Goal: Task Accomplishment & Management: Use online tool/utility

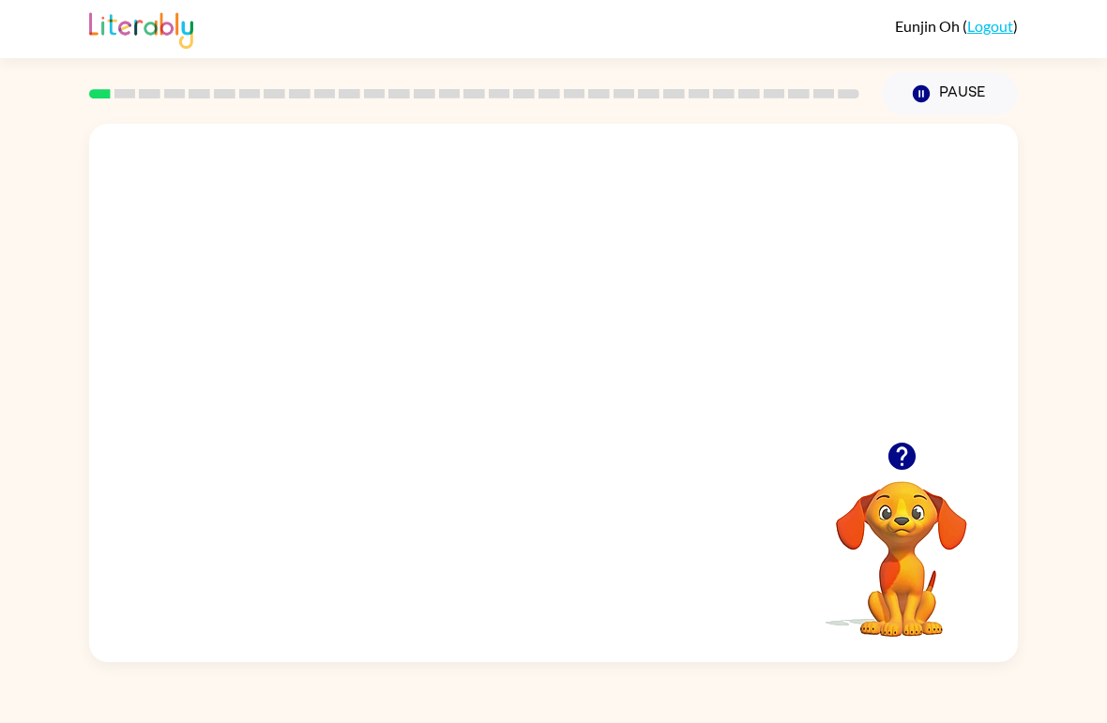
click at [381, 287] on video "Your browser must support playing .mp4 files to use Literably. Please try using…" at bounding box center [553, 283] width 929 height 318
click at [617, 353] on video "Your browser must support playing .mp4 files to use Literably. Please try using…" at bounding box center [553, 283] width 929 height 318
click at [667, 292] on video "Your browser must support playing .mp4 files to use Literably. Please try using…" at bounding box center [553, 283] width 929 height 318
click at [525, 402] on div at bounding box center [554, 403] width 120 height 68
click at [548, 397] on div at bounding box center [554, 403] width 120 height 68
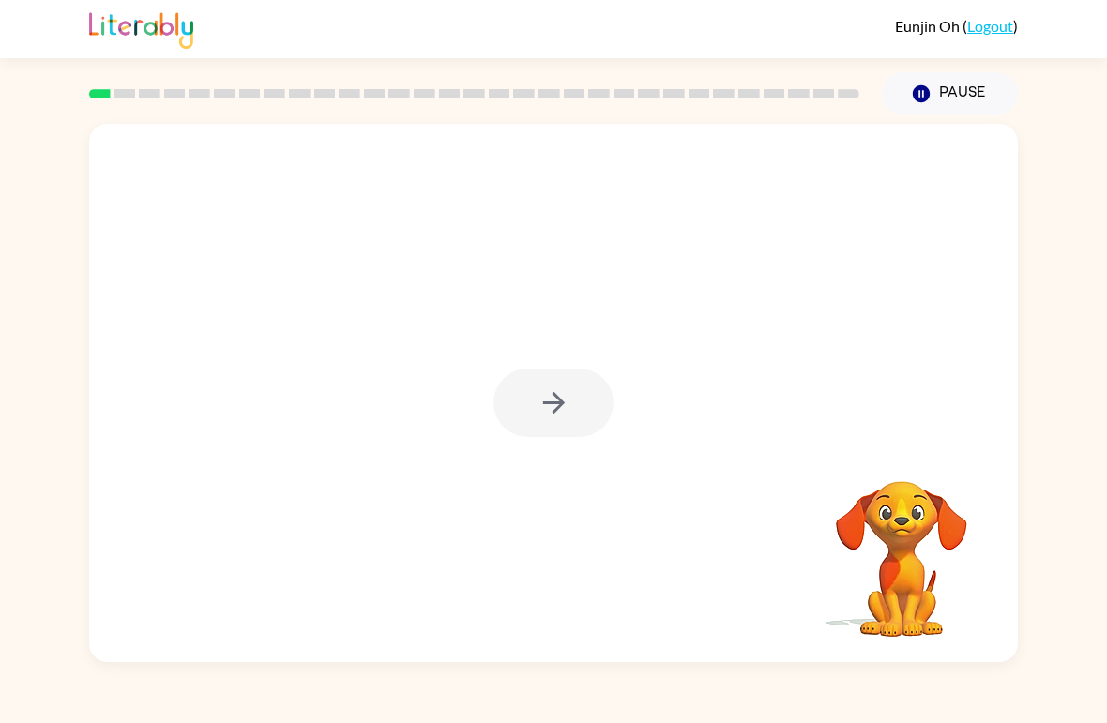
click at [553, 397] on icon "button" at bounding box center [554, 403] width 33 height 33
click at [542, 397] on div at bounding box center [553, 283] width 929 height 318
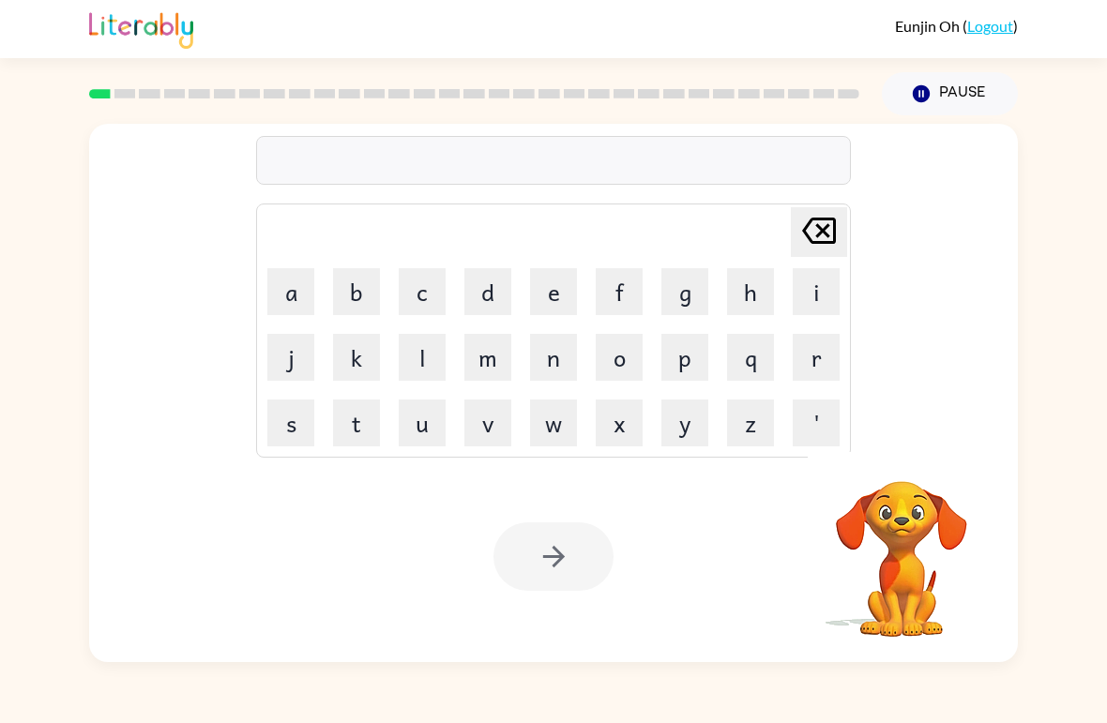
click at [619, 355] on button "o" at bounding box center [619, 357] width 47 height 47
click at [496, 285] on button "d" at bounding box center [487, 291] width 47 height 47
click at [555, 290] on button "e" at bounding box center [553, 291] width 47 height 47
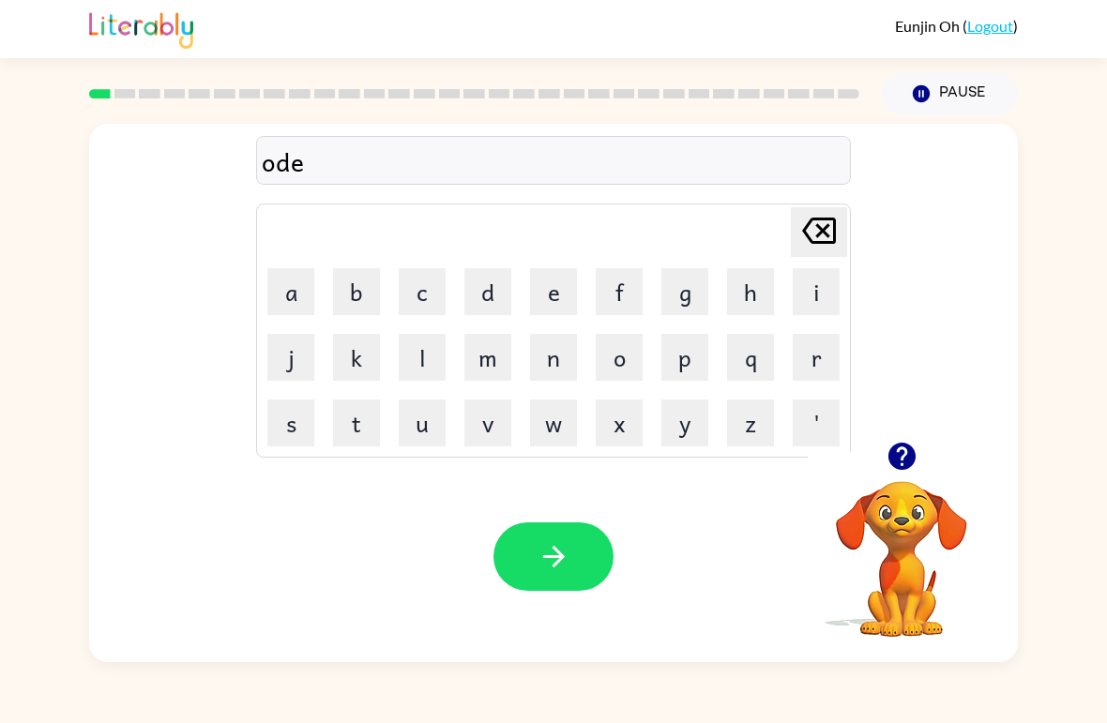
click at [810, 367] on button "r" at bounding box center [816, 357] width 47 height 47
click at [586, 570] on button "button" at bounding box center [554, 557] width 120 height 68
click at [416, 292] on button "c" at bounding box center [422, 291] width 47 height 47
click at [285, 285] on button "a" at bounding box center [290, 291] width 47 height 47
click at [429, 444] on button "u" at bounding box center [422, 423] width 47 height 47
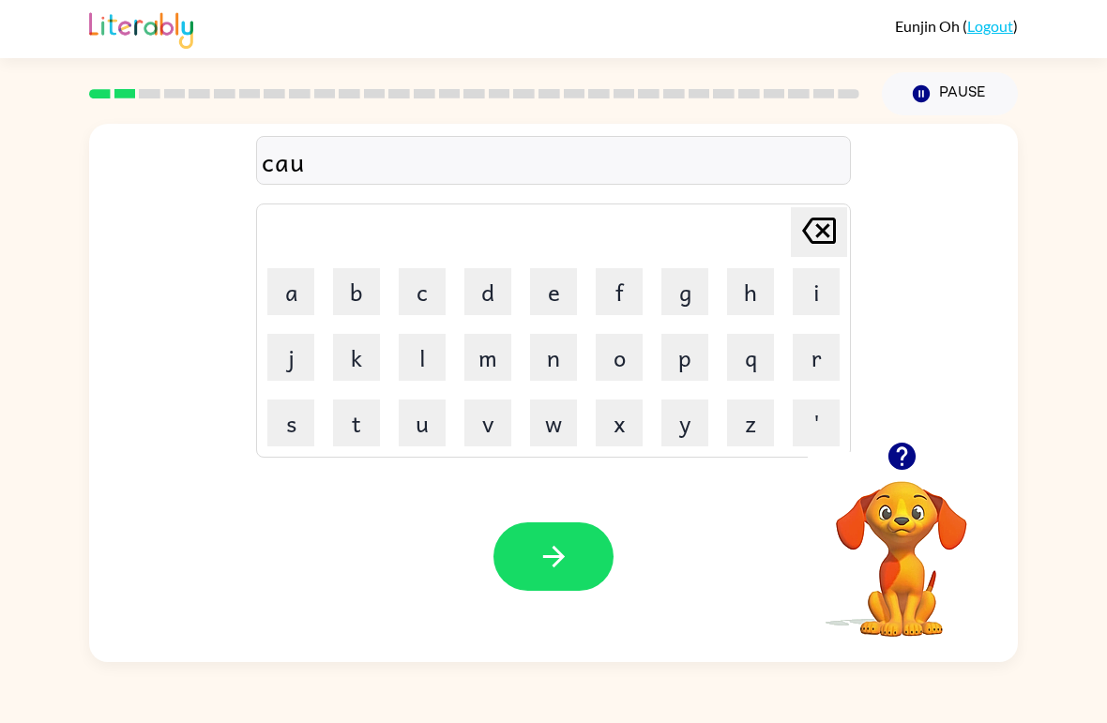
click at [555, 371] on button "n" at bounding box center [553, 357] width 47 height 47
click at [354, 424] on button "t" at bounding box center [356, 423] width 47 height 47
click at [562, 559] on icon "button" at bounding box center [553, 557] width 22 height 22
click at [423, 356] on button "l" at bounding box center [422, 357] width 47 height 47
click at [616, 356] on button "o" at bounding box center [619, 357] width 47 height 47
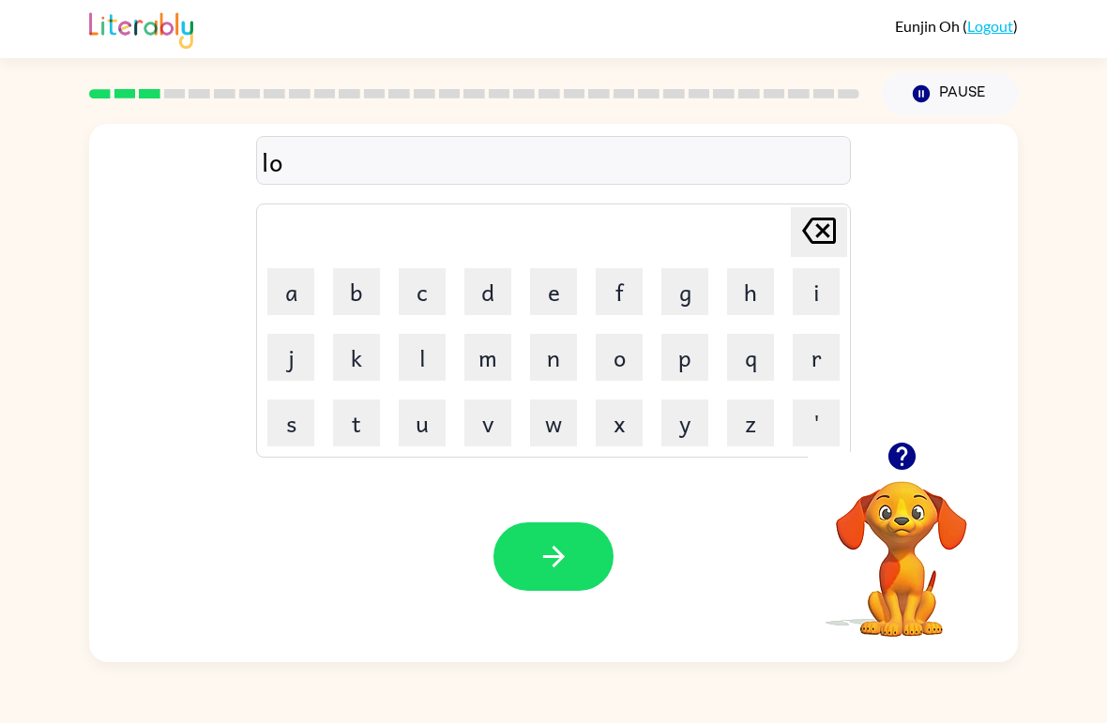
click at [367, 357] on button "k" at bounding box center [356, 357] width 47 height 47
click at [288, 302] on button "a" at bounding box center [290, 291] width 47 height 47
click at [353, 419] on button "t" at bounding box center [356, 423] width 47 height 47
click at [571, 568] on button "button" at bounding box center [554, 557] width 120 height 68
click at [357, 429] on button "t" at bounding box center [356, 423] width 47 height 47
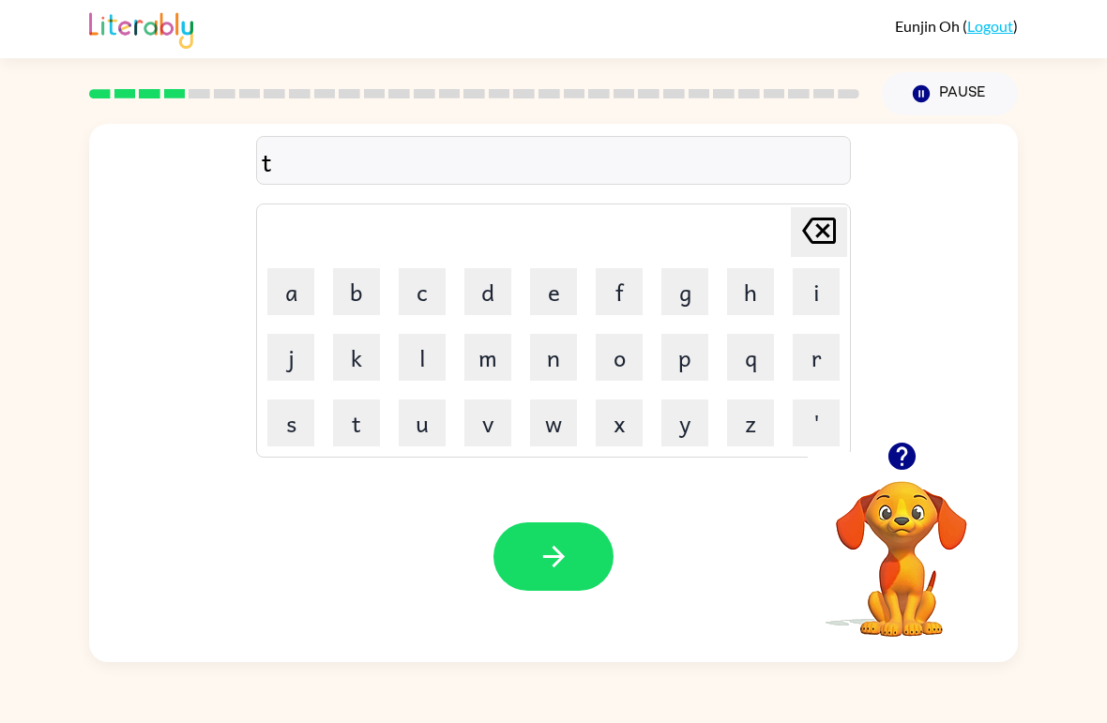
click at [567, 424] on button "w" at bounding box center [553, 423] width 47 height 47
click at [423, 365] on button "l" at bounding box center [422, 357] width 47 height 47
click at [829, 237] on icon at bounding box center [819, 231] width 34 height 26
click at [814, 301] on button "i" at bounding box center [816, 291] width 47 height 47
click at [558, 376] on button "n" at bounding box center [553, 357] width 47 height 47
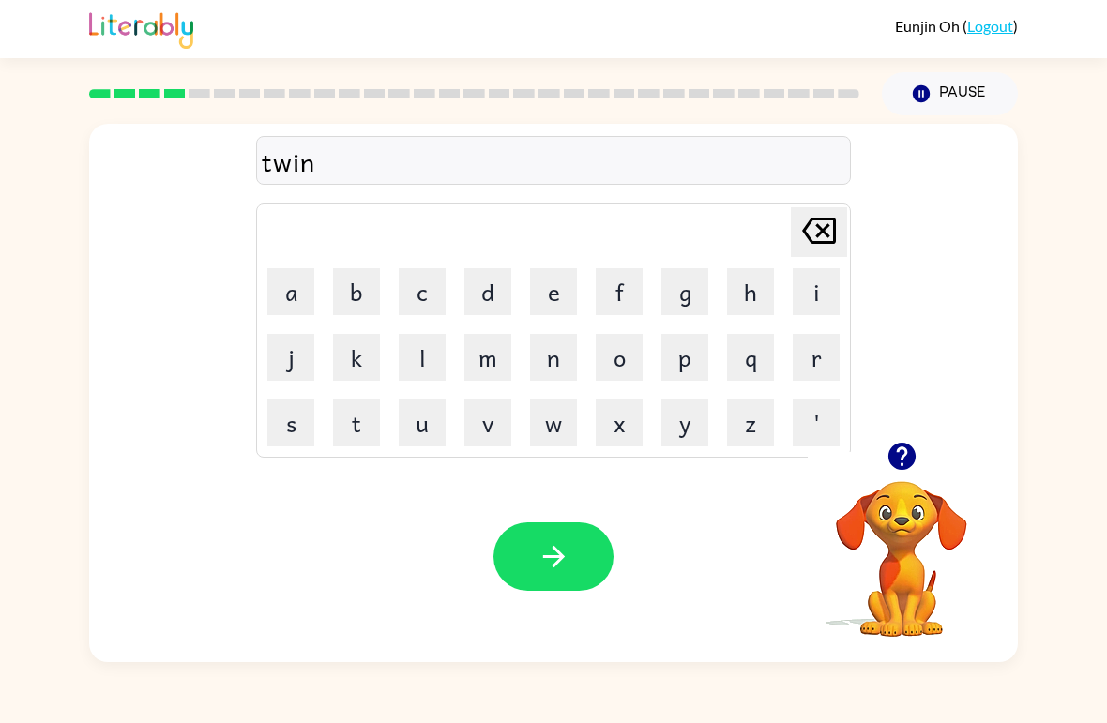
click at [556, 298] on button "e" at bounding box center [553, 291] width 47 height 47
click at [562, 539] on button "button" at bounding box center [554, 557] width 120 height 68
click at [563, 370] on button "n" at bounding box center [553, 357] width 47 height 47
click at [562, 296] on button "e" at bounding box center [553, 291] width 47 height 47
click at [562, 411] on button "w" at bounding box center [553, 423] width 47 height 47
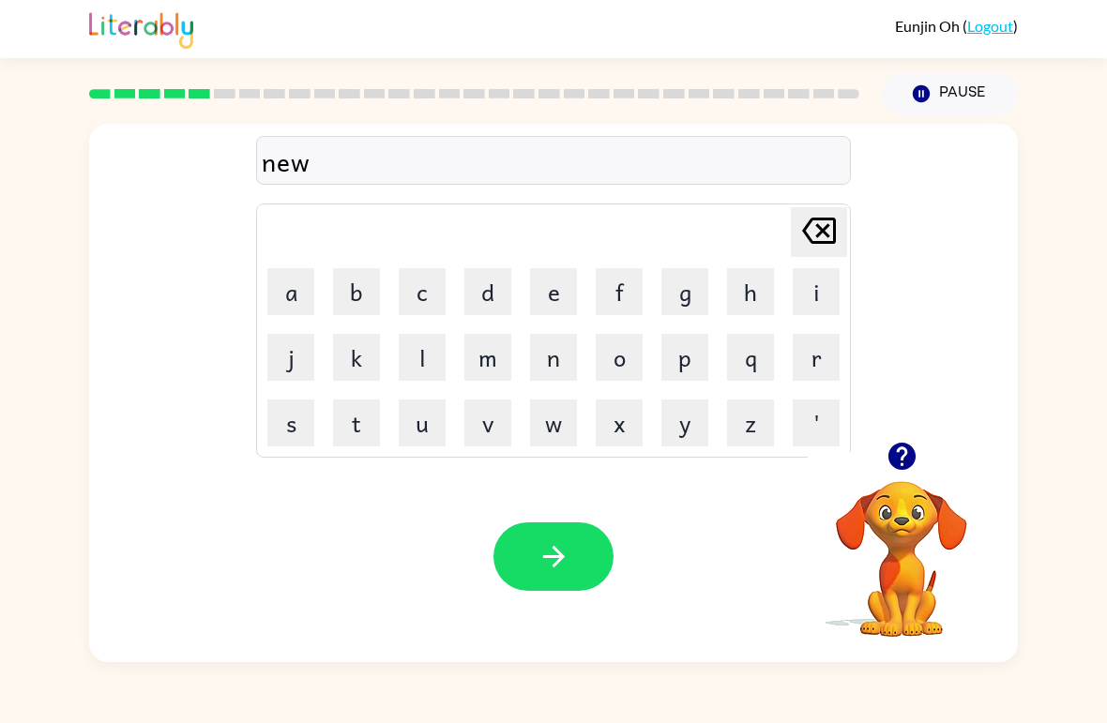
click at [804, 246] on icon "[PERSON_NAME] last character input" at bounding box center [819, 230] width 45 height 45
click at [803, 250] on icon "[PERSON_NAME] last character input" at bounding box center [819, 230] width 45 height 45
click at [936, 576] on video "Your browser must support playing .mp4 files to use Literably. Please try using…" at bounding box center [902, 546] width 188 height 188
click at [904, 457] on icon "button" at bounding box center [902, 456] width 33 height 33
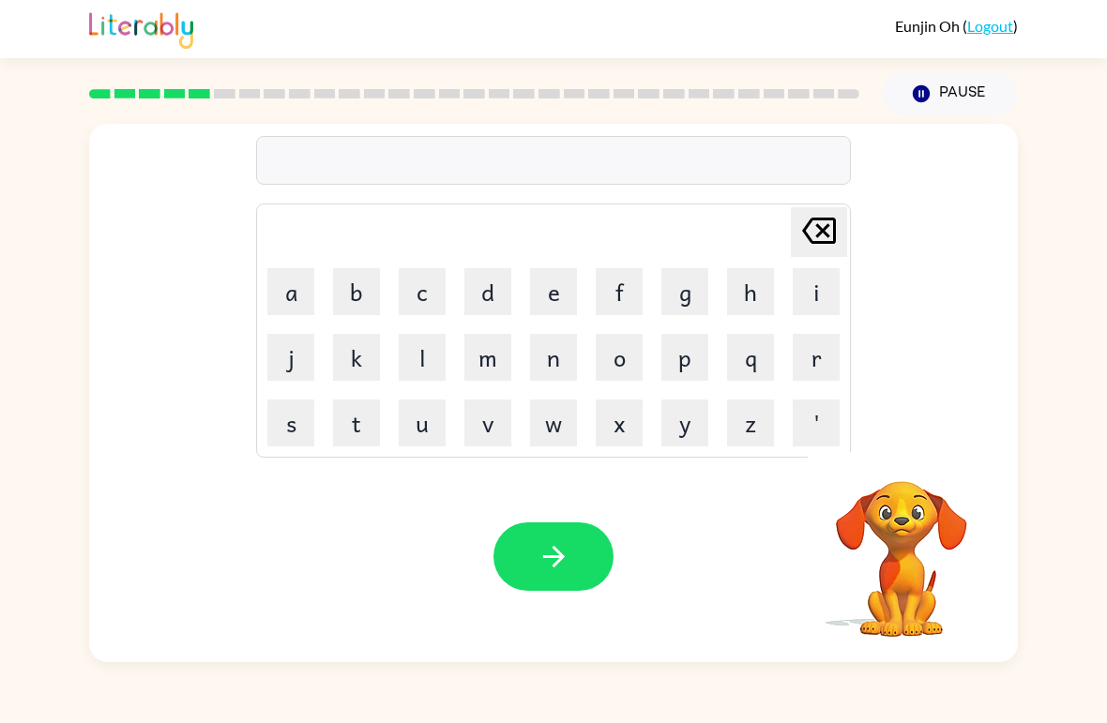
click at [554, 359] on button "n" at bounding box center [553, 357] width 47 height 47
click at [567, 308] on button "e" at bounding box center [553, 291] width 47 height 47
click at [561, 422] on button "w" at bounding box center [553, 423] width 47 height 47
click at [624, 362] on button "o" at bounding box center [619, 357] width 47 height 47
click at [564, 419] on button "w" at bounding box center [553, 423] width 47 height 47
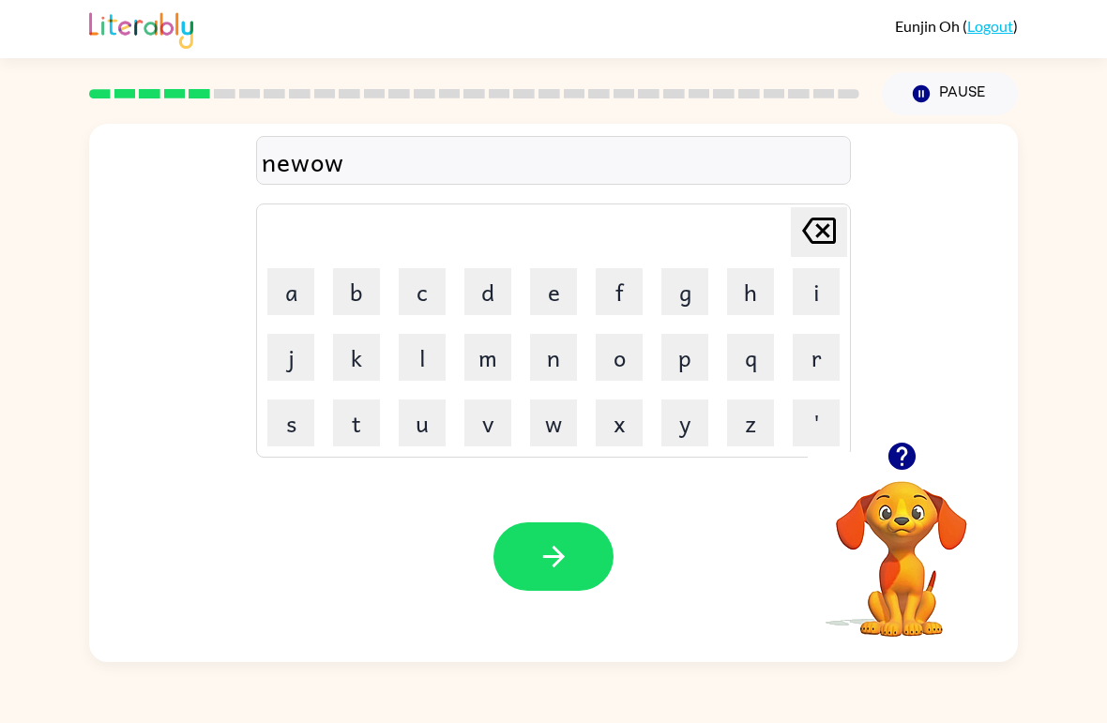
click at [823, 282] on button "i" at bounding box center [816, 291] width 47 height 47
click at [552, 369] on button "n" at bounding box center [553, 357] width 47 height 47
click at [678, 294] on button "g" at bounding box center [685, 291] width 47 height 47
click at [570, 540] on button "button" at bounding box center [554, 557] width 120 height 68
click at [363, 292] on button "b" at bounding box center [356, 291] width 47 height 47
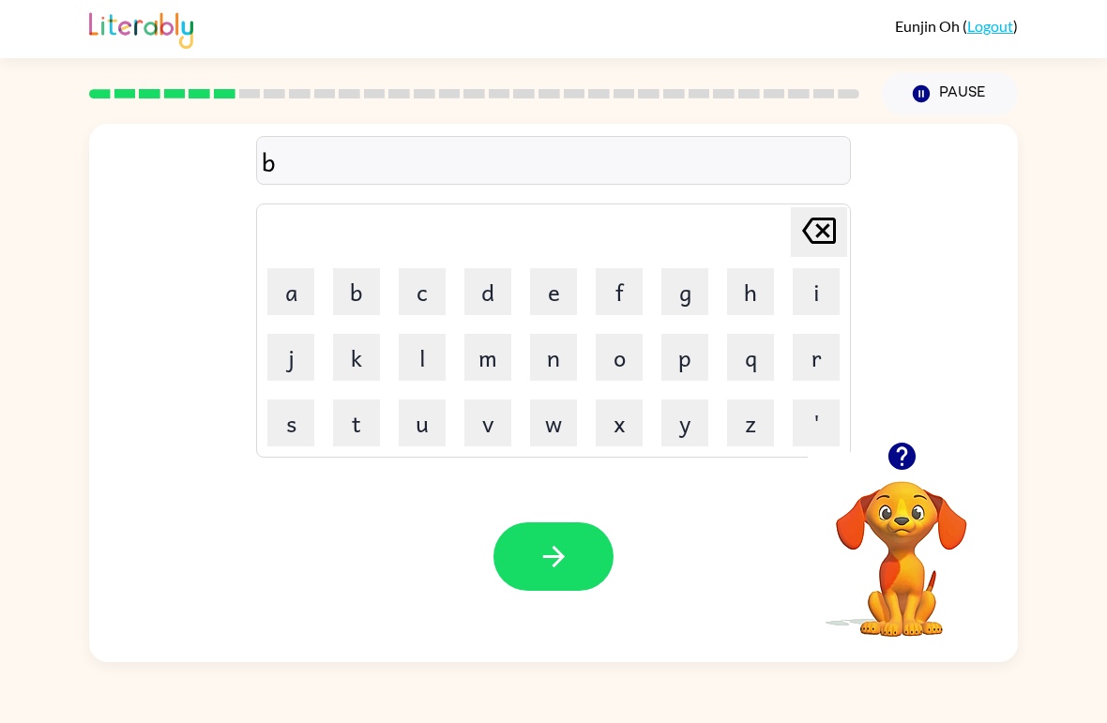
click at [559, 301] on button "e" at bounding box center [553, 291] width 47 height 47
click at [752, 299] on button "h" at bounding box center [750, 291] width 47 height 47
click at [817, 307] on button "i" at bounding box center [816, 291] width 47 height 47
click at [550, 343] on button "n" at bounding box center [553, 357] width 47 height 47
click at [494, 278] on button "d" at bounding box center [487, 291] width 47 height 47
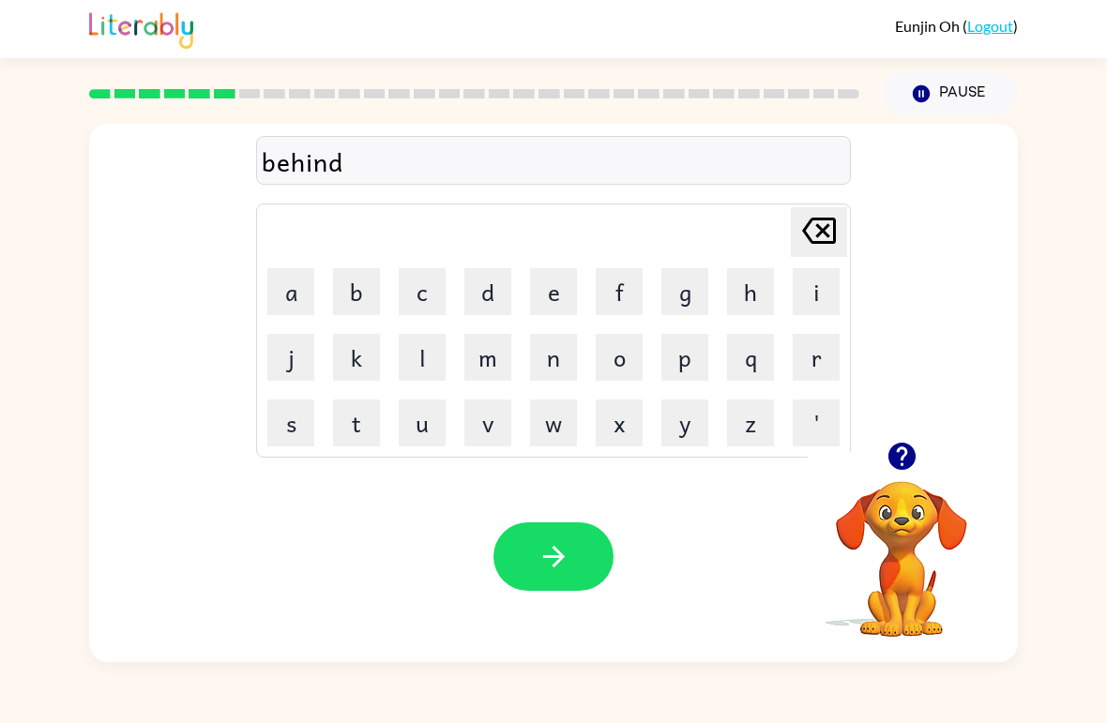
click at [559, 558] on icon "button" at bounding box center [553, 557] width 22 height 22
click at [898, 458] on icon "button" at bounding box center [901, 456] width 27 height 27
click at [351, 415] on button "t" at bounding box center [356, 423] width 47 height 47
click at [820, 355] on button "r" at bounding box center [816, 357] width 47 height 47
click at [803, 297] on button "i" at bounding box center [816, 291] width 47 height 47
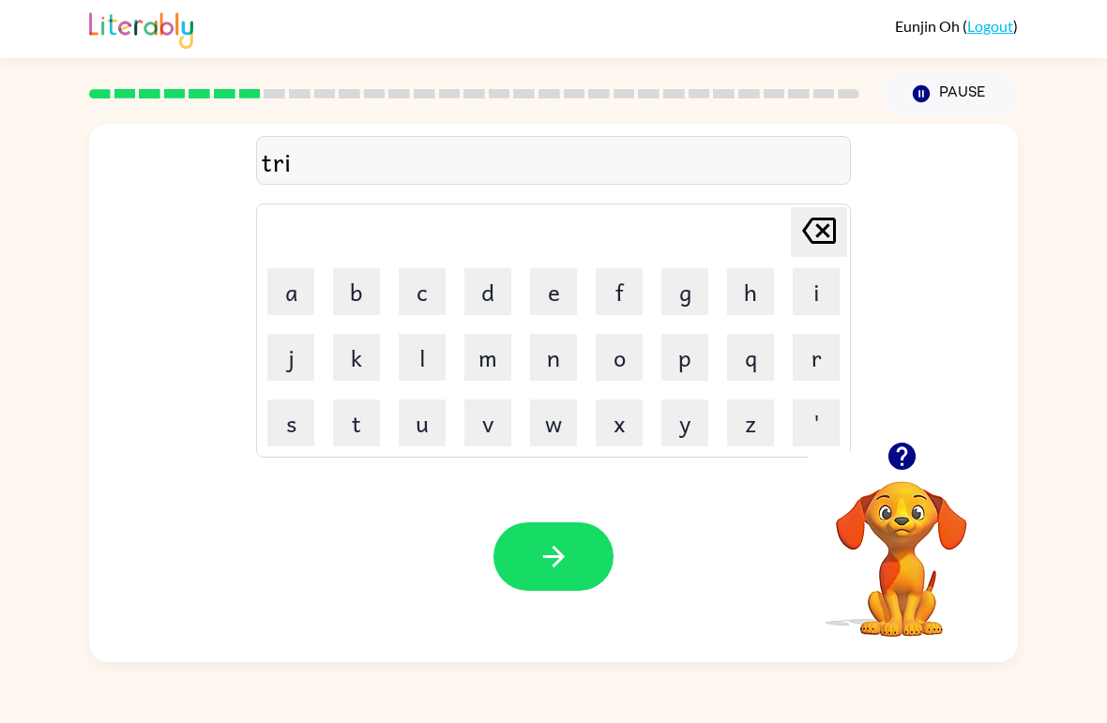
click at [686, 302] on button "g" at bounding box center [685, 291] width 47 height 47
click at [618, 362] on button "o" at bounding box center [619, 357] width 47 height 47
click at [507, 576] on button "button" at bounding box center [554, 557] width 120 height 68
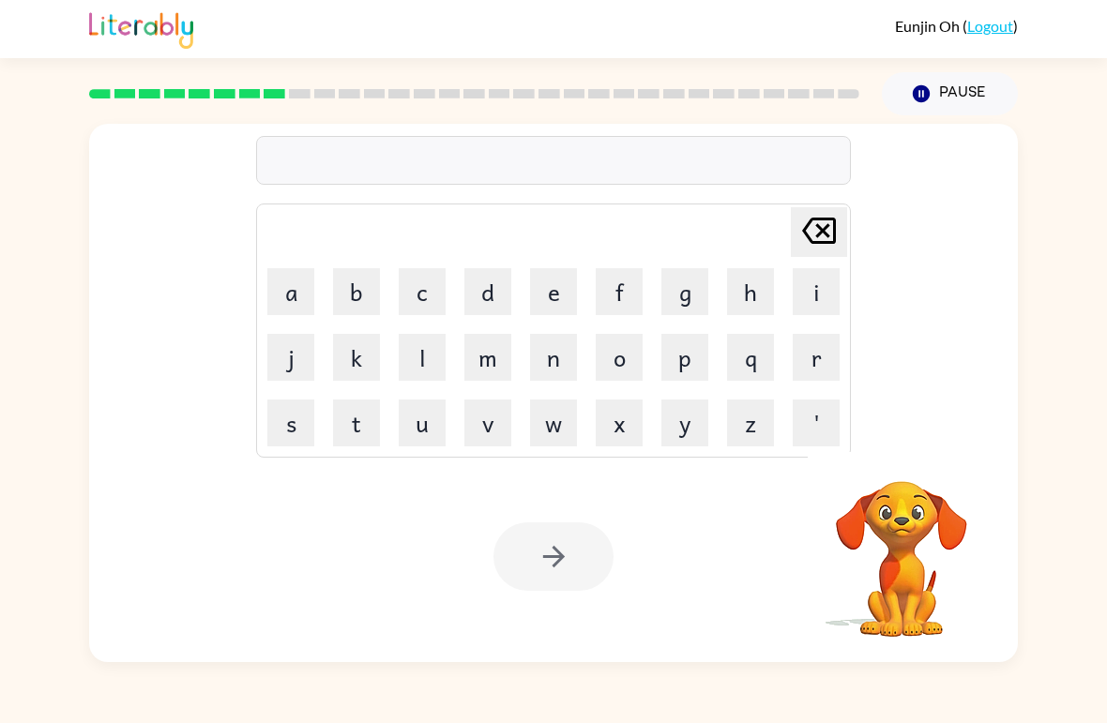
click at [485, 347] on button "m" at bounding box center [487, 357] width 47 height 47
click at [834, 294] on button "i" at bounding box center [816, 291] width 47 height 47
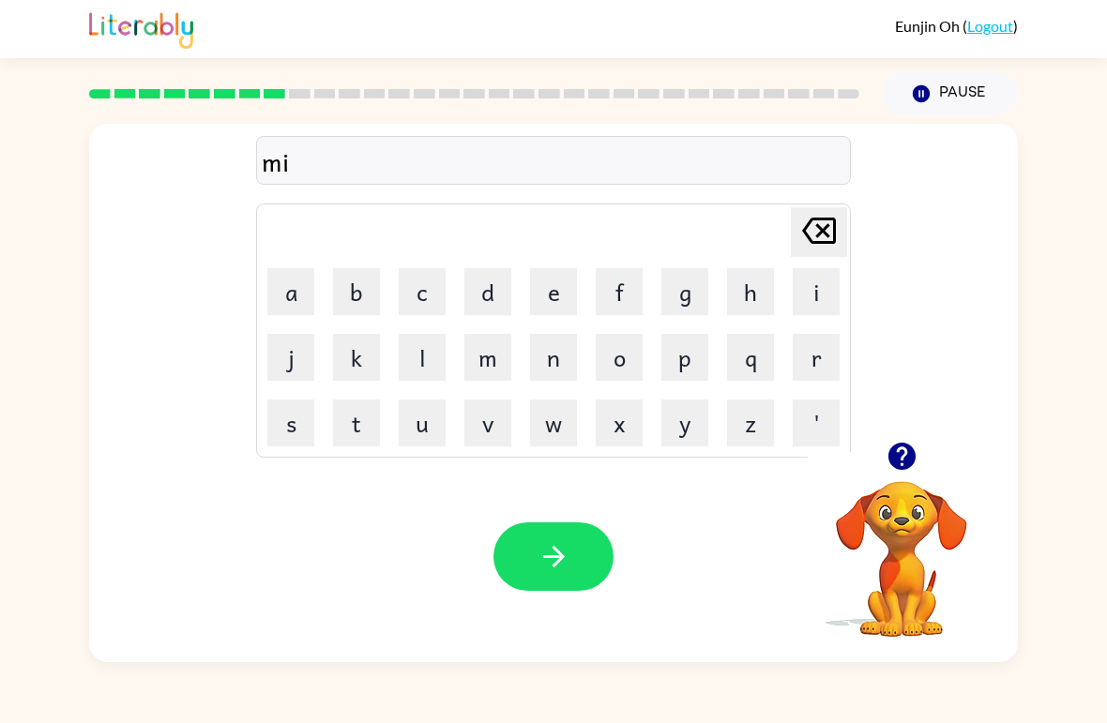
click at [656, 287] on td "g" at bounding box center [685, 292] width 64 height 64
click at [606, 349] on button "o" at bounding box center [619, 357] width 47 height 47
click at [813, 241] on icon "[PERSON_NAME] last character input" at bounding box center [819, 230] width 45 height 45
click at [690, 283] on button "g" at bounding box center [685, 291] width 47 height 47
click at [626, 355] on button "o" at bounding box center [619, 357] width 47 height 47
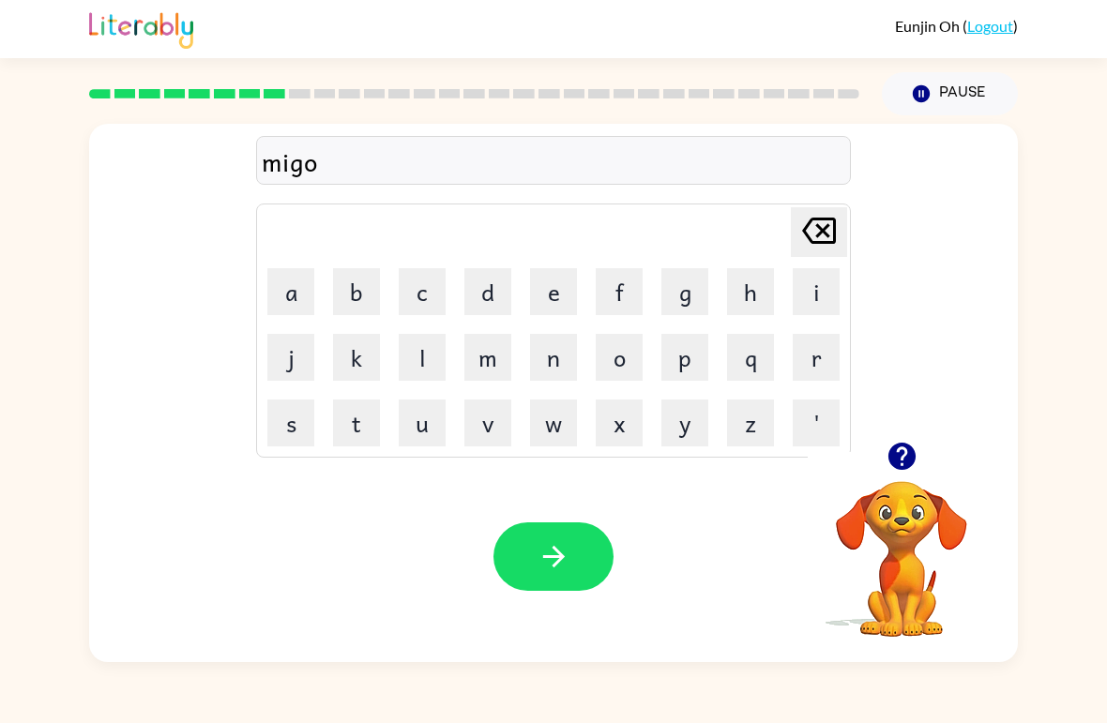
click at [550, 585] on button "button" at bounding box center [554, 557] width 120 height 68
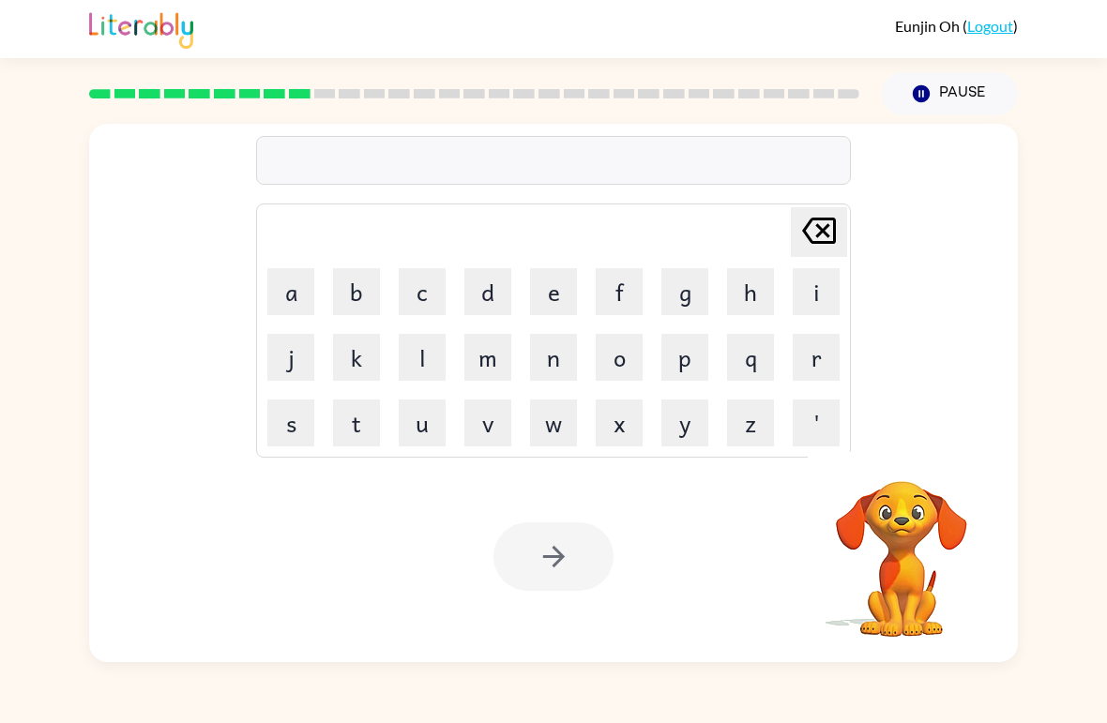
click at [564, 353] on button "n" at bounding box center [553, 357] width 47 height 47
click at [817, 292] on button "i" at bounding box center [816, 291] width 47 height 47
click at [562, 429] on button "w" at bounding box center [553, 423] width 47 height 47
click at [823, 235] on icon "[PERSON_NAME] last character input" at bounding box center [819, 230] width 45 height 45
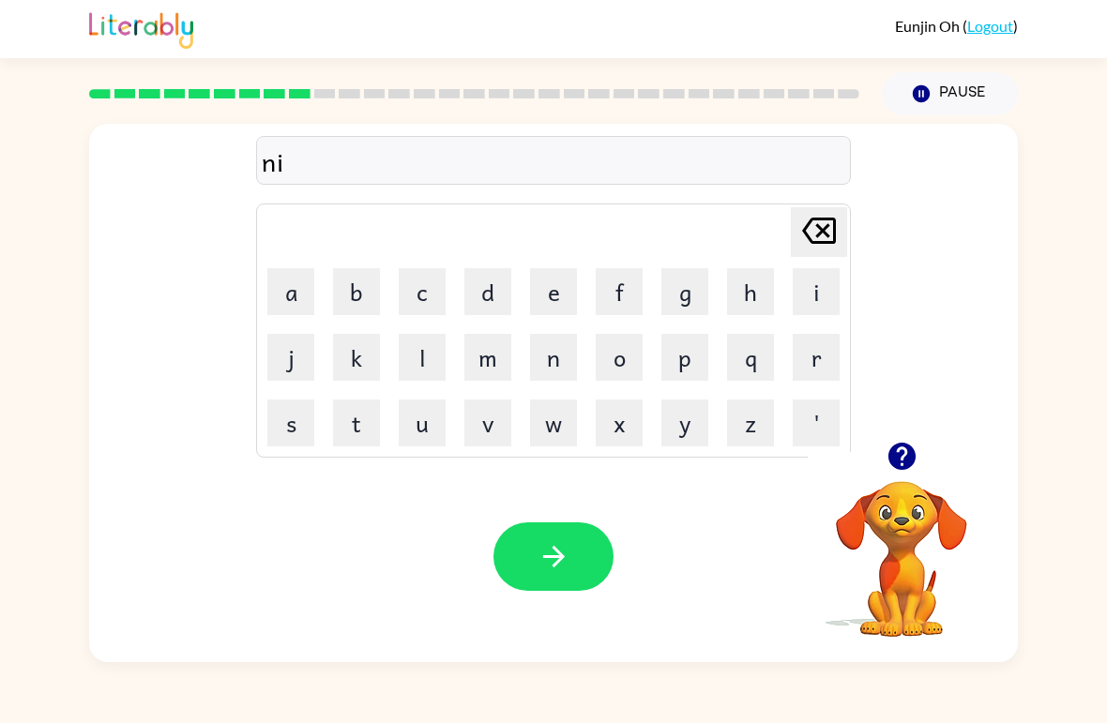
click at [496, 360] on button "m" at bounding box center [487, 357] width 47 height 47
click at [366, 301] on button "b" at bounding box center [356, 291] width 47 height 47
click at [624, 358] on button "o" at bounding box center [619, 357] width 47 height 47
click at [557, 414] on button "w" at bounding box center [553, 423] width 47 height 47
click at [567, 524] on button "button" at bounding box center [554, 557] width 120 height 68
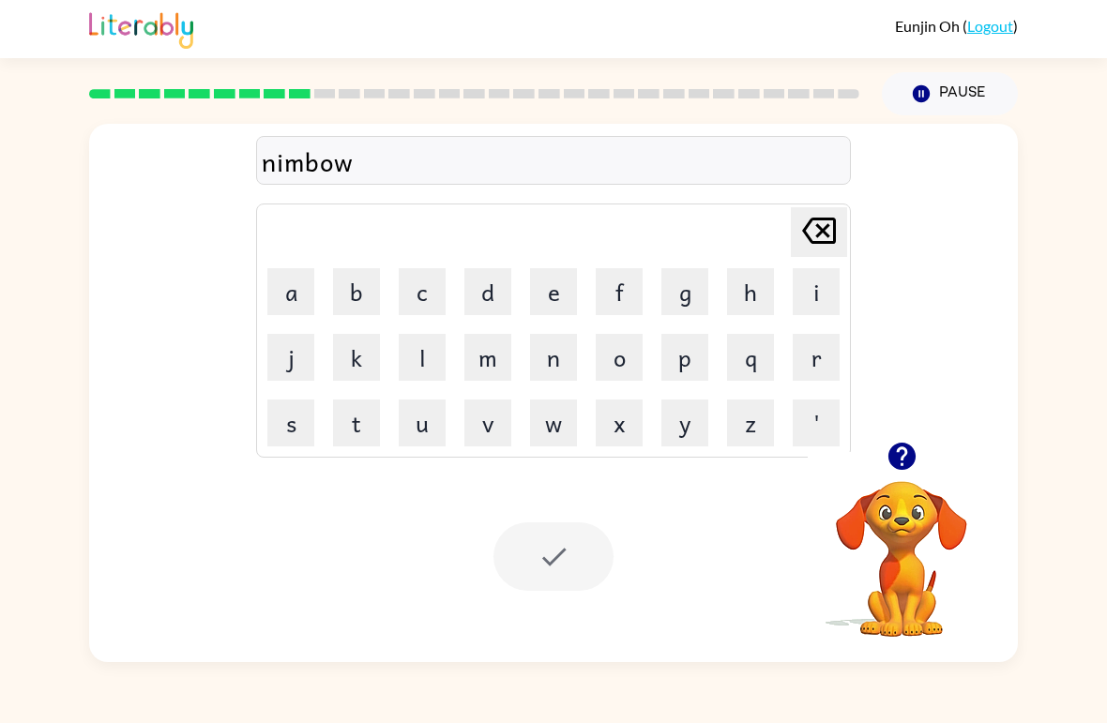
click at [540, 552] on div at bounding box center [554, 557] width 120 height 68
click at [608, 357] on button "o" at bounding box center [619, 357] width 47 height 47
click at [555, 360] on button "n" at bounding box center [553, 357] width 47 height 47
click at [611, 299] on button "f" at bounding box center [619, 291] width 47 height 47
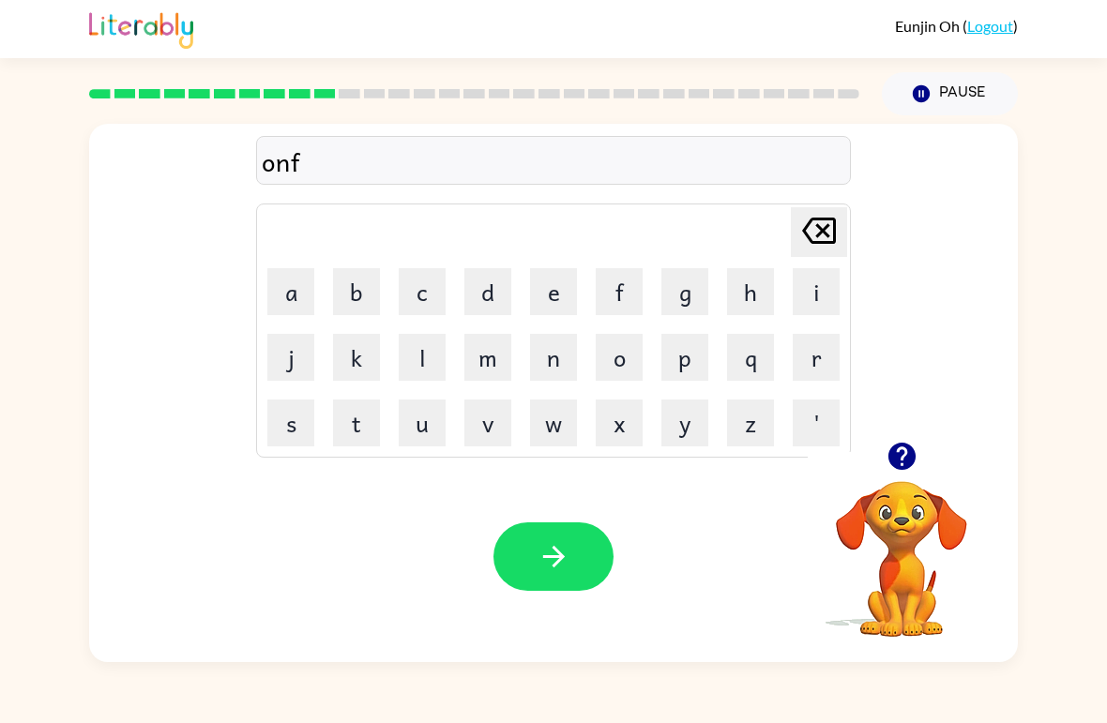
click at [430, 424] on button "u" at bounding box center [422, 423] width 47 height 47
click at [418, 359] on button "l" at bounding box center [422, 357] width 47 height 47
click at [549, 555] on icon "button" at bounding box center [554, 556] width 33 height 33
click at [353, 290] on button "b" at bounding box center [356, 291] width 47 height 47
click at [629, 365] on button "o" at bounding box center [619, 357] width 47 height 47
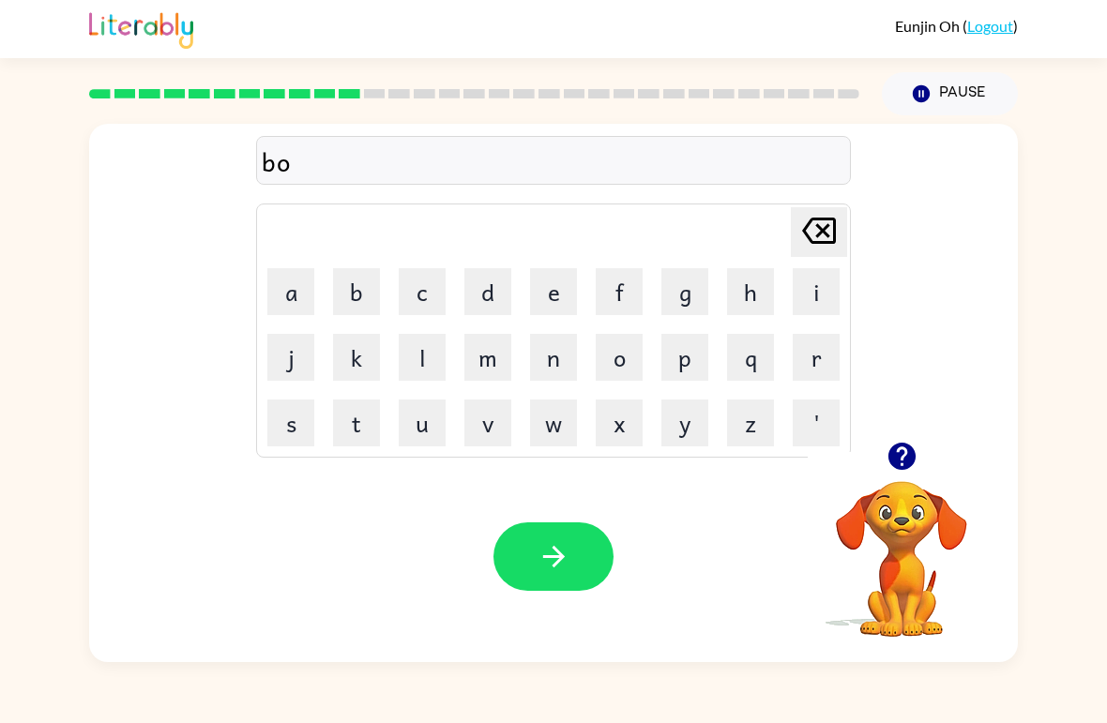
click at [370, 431] on button "t" at bounding box center [356, 423] width 47 height 47
click at [601, 524] on div at bounding box center [554, 557] width 120 height 68
click at [560, 588] on button "button" at bounding box center [554, 557] width 120 height 68
click at [567, 552] on div at bounding box center [554, 557] width 120 height 68
click at [358, 309] on button "b" at bounding box center [356, 291] width 47 height 47
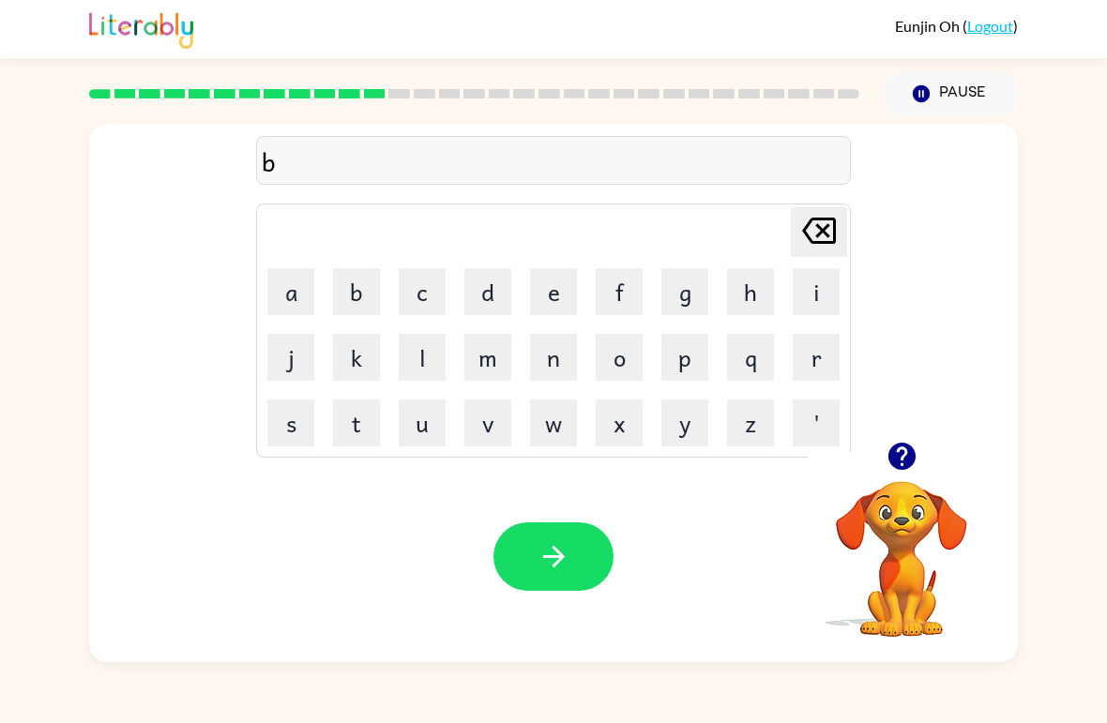
click at [297, 303] on button "a" at bounding box center [290, 291] width 47 height 47
click at [490, 302] on button "d" at bounding box center [487, 291] width 47 height 47
click at [359, 425] on button "t" at bounding box center [356, 423] width 47 height 47
click at [827, 297] on button "i" at bounding box center [816, 291] width 47 height 47
click at [496, 370] on button "m" at bounding box center [487, 357] width 47 height 47
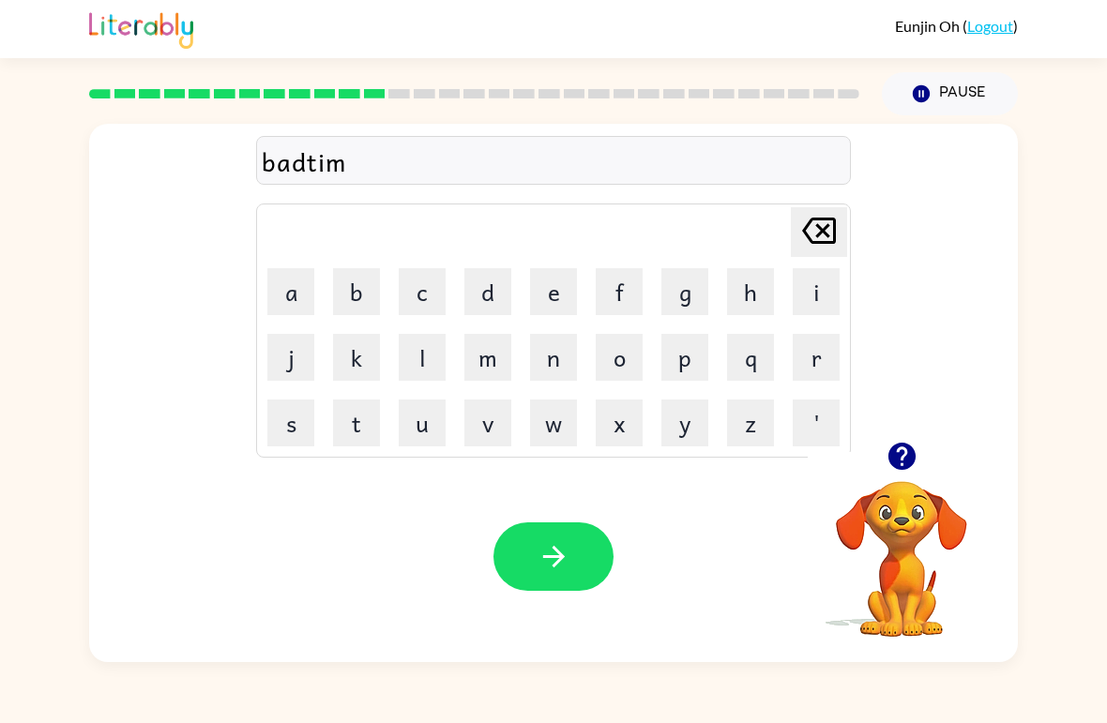
click at [559, 288] on button "e" at bounding box center [553, 291] width 47 height 47
click at [616, 528] on div "Your browser must support playing .mp4 files to use Literably. Please try using…" at bounding box center [553, 556] width 929 height 211
click at [590, 554] on button "button" at bounding box center [554, 557] width 120 height 68
click at [618, 287] on button "f" at bounding box center [619, 291] width 47 height 47
click at [818, 305] on button "i" at bounding box center [816, 291] width 47 height 47
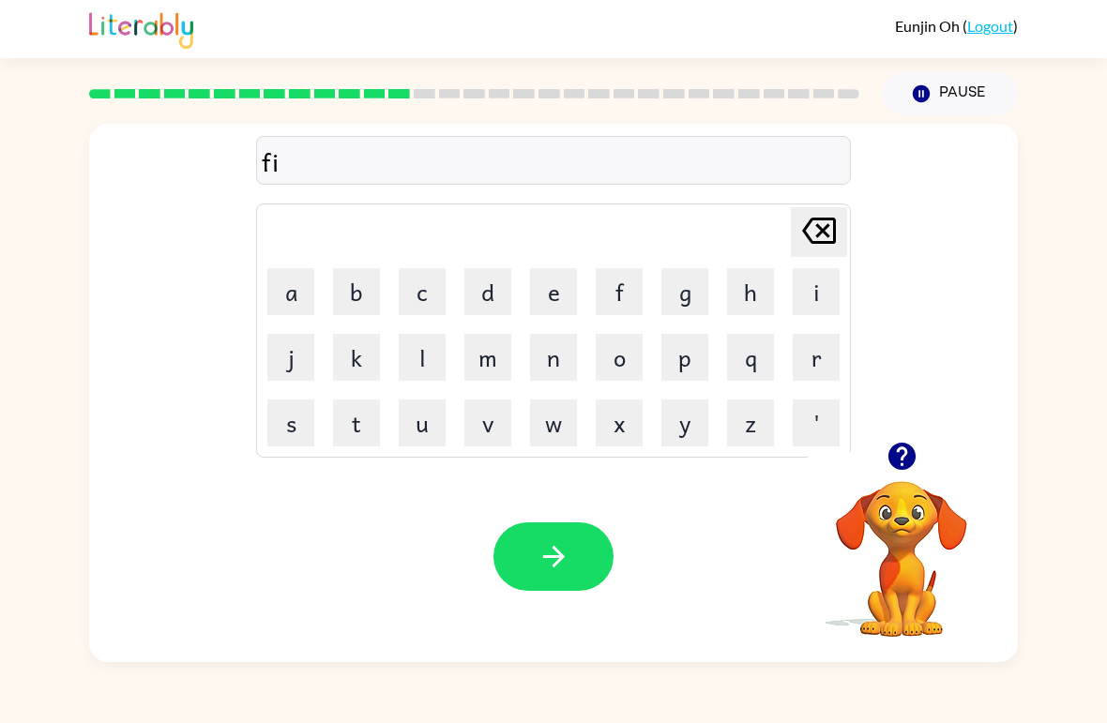
click at [555, 367] on button "n" at bounding box center [553, 357] width 47 height 47
click at [814, 297] on button "i" at bounding box center [816, 291] width 47 height 47
click at [304, 431] on button "s" at bounding box center [290, 423] width 47 height 47
click at [755, 295] on button "h" at bounding box center [750, 291] width 47 height 47
click at [578, 555] on button "button" at bounding box center [554, 557] width 120 height 68
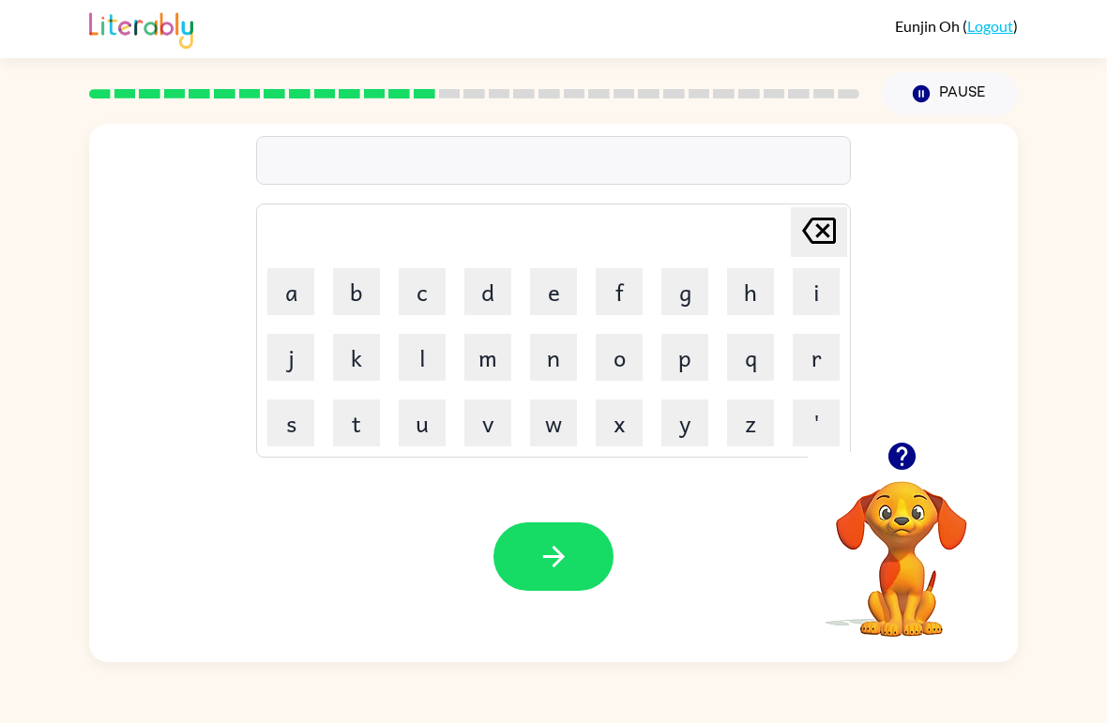
click at [420, 369] on button "l" at bounding box center [422, 357] width 47 height 47
click at [296, 296] on button "a" at bounding box center [290, 291] width 47 height 47
click at [542, 557] on icon "button" at bounding box center [554, 556] width 33 height 33
click at [424, 294] on button "c" at bounding box center [422, 291] width 47 height 47
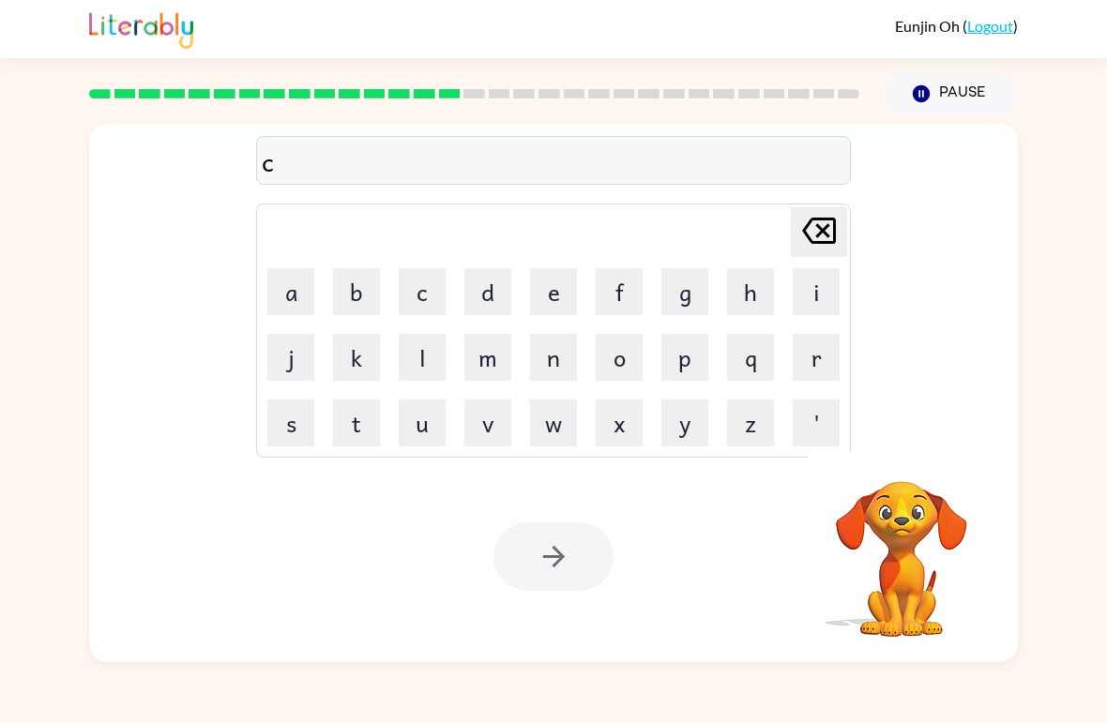
click at [287, 290] on button "a" at bounding box center [290, 291] width 47 height 47
click at [813, 226] on icon "[PERSON_NAME] last character input" at bounding box center [819, 230] width 45 height 45
click at [812, 225] on icon "[PERSON_NAME] last character input" at bounding box center [819, 230] width 45 height 45
click at [362, 418] on button "t" at bounding box center [356, 423] width 47 height 47
click at [308, 303] on button "a" at bounding box center [290, 291] width 47 height 47
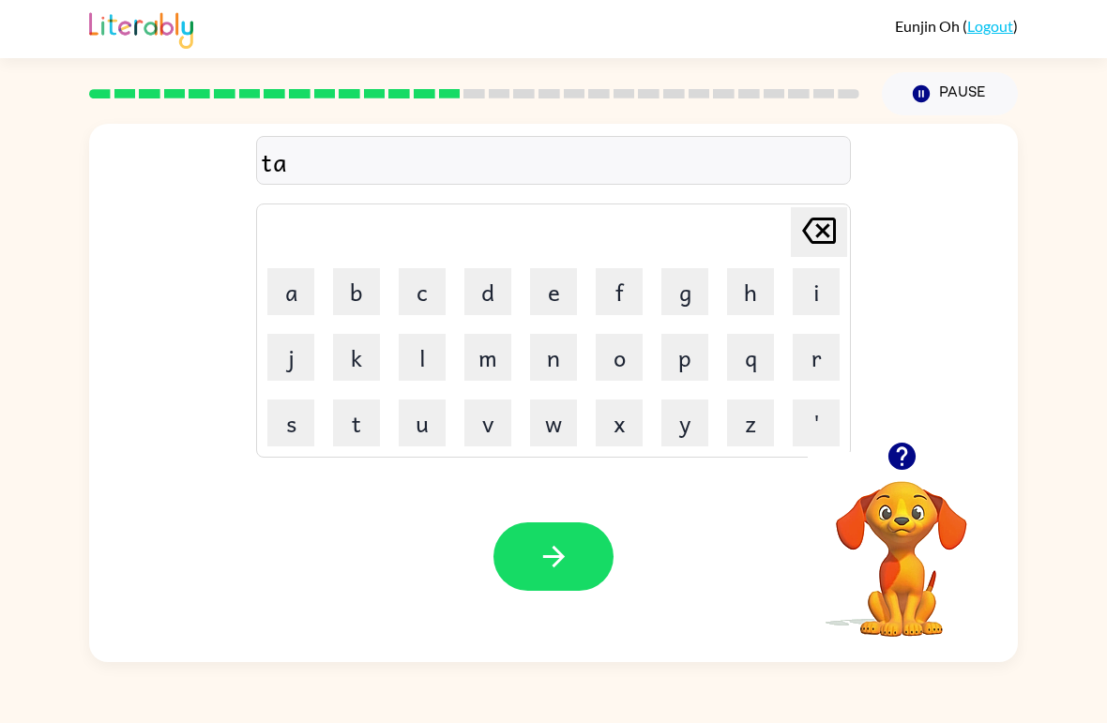
click at [824, 354] on button "r" at bounding box center [816, 357] width 47 height 47
click at [554, 364] on button "n" at bounding box center [553, 357] width 47 height 47
click at [577, 568] on button "button" at bounding box center [554, 557] width 120 height 68
click at [290, 435] on button "s" at bounding box center [290, 423] width 47 height 47
click at [300, 283] on button "a" at bounding box center [290, 291] width 47 height 47
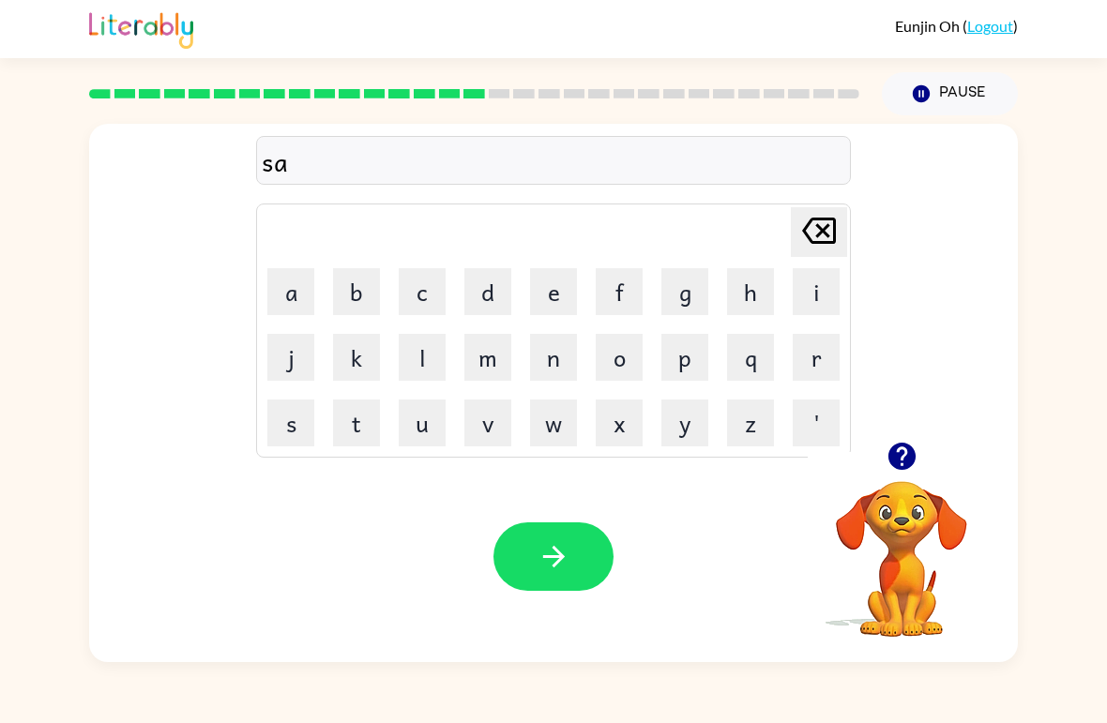
click at [367, 431] on button "t" at bounding box center [356, 423] width 47 height 47
click at [557, 549] on icon "button" at bounding box center [554, 556] width 33 height 33
click at [691, 367] on button "p" at bounding box center [685, 357] width 47 height 47
click at [300, 289] on button "a" at bounding box center [290, 291] width 47 height 47
click at [547, 370] on button "n" at bounding box center [553, 357] width 47 height 47
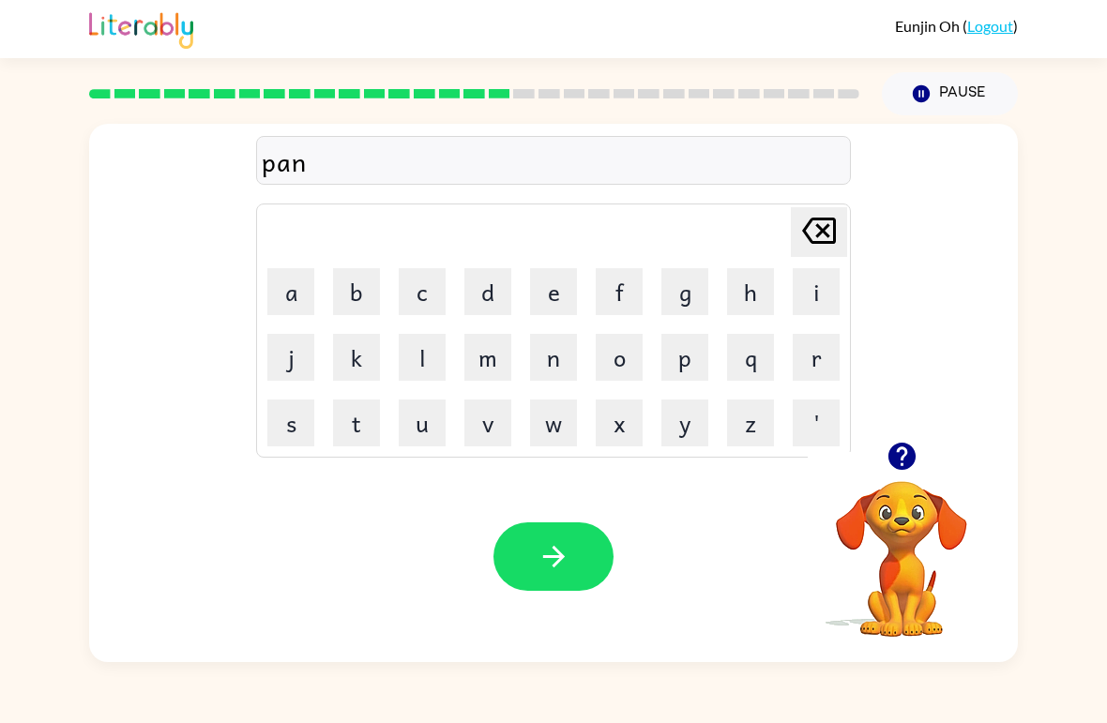
click at [822, 294] on button "i" at bounding box center [816, 291] width 47 height 47
click at [814, 237] on icon "[PERSON_NAME] last character input" at bounding box center [819, 230] width 45 height 45
click at [813, 236] on icon "[PERSON_NAME] last character input" at bounding box center [819, 230] width 45 height 45
click at [819, 287] on button "i" at bounding box center [816, 291] width 47 height 47
click at [567, 369] on button "n" at bounding box center [553, 357] width 47 height 47
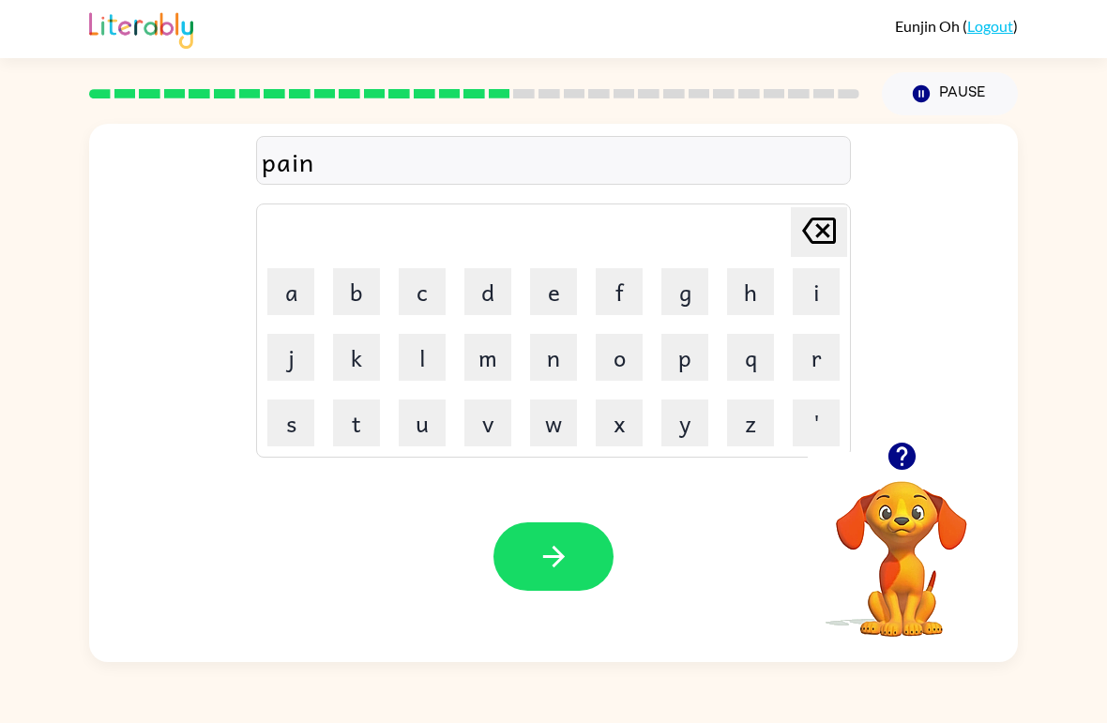
click at [689, 288] on button "g" at bounding box center [685, 291] width 47 height 47
click at [572, 555] on button "button" at bounding box center [554, 557] width 120 height 68
click at [692, 357] on button "p" at bounding box center [685, 357] width 47 height 47
click at [428, 366] on button "l" at bounding box center [422, 357] width 47 height 47
click at [294, 302] on button "a" at bounding box center [290, 291] width 47 height 47
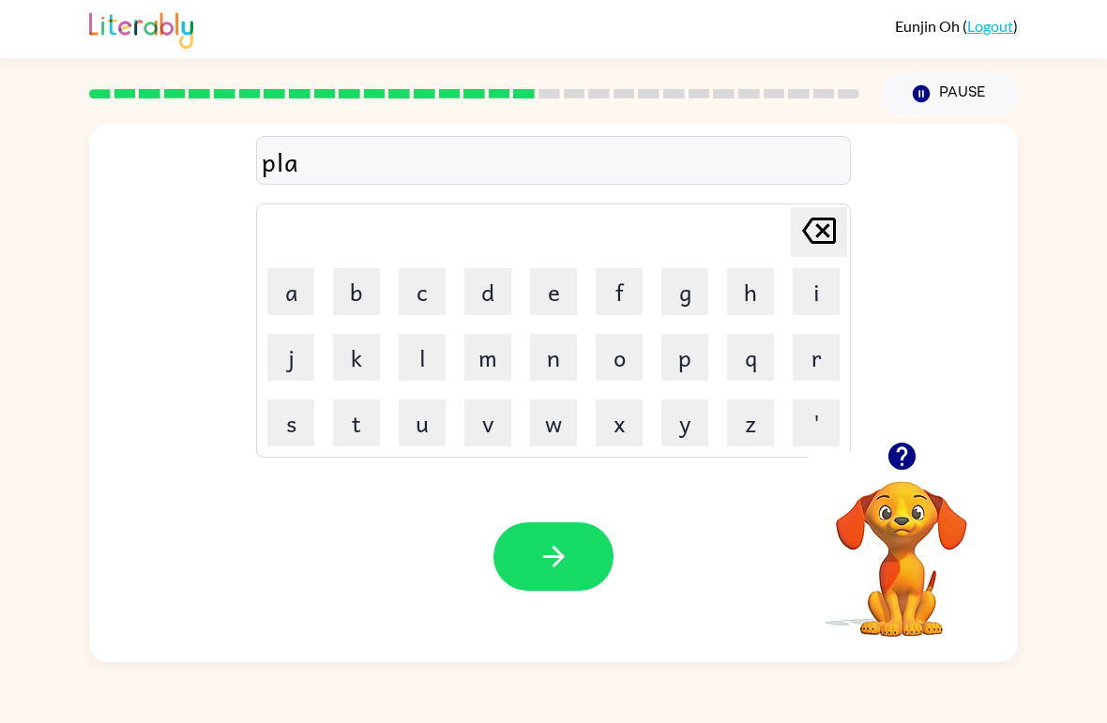
click at [297, 429] on button "s" at bounding box center [290, 423] width 47 height 47
click at [358, 431] on button "t" at bounding box center [356, 423] width 47 height 47
click at [816, 298] on button "i" at bounding box center [816, 291] width 47 height 47
click at [435, 280] on button "c" at bounding box center [422, 291] width 47 height 47
click at [581, 555] on button "button" at bounding box center [554, 557] width 120 height 68
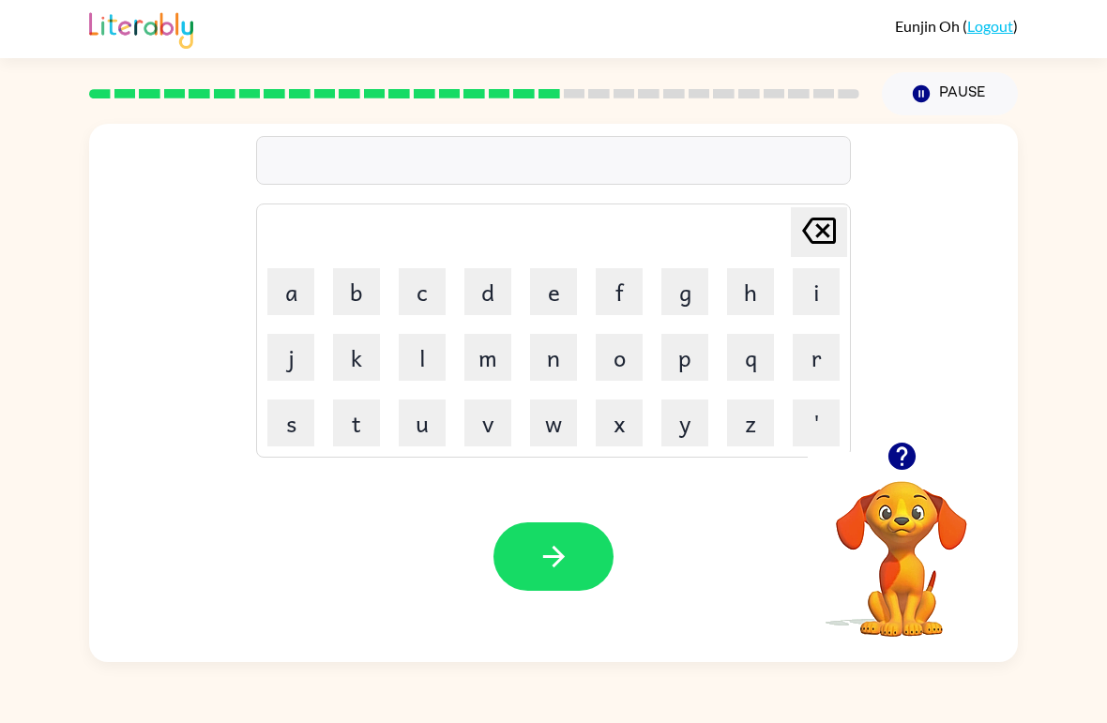
click at [354, 424] on button "t" at bounding box center [356, 423] width 47 height 47
click at [747, 287] on button "h" at bounding box center [750, 291] width 47 height 47
click at [808, 292] on button "i" at bounding box center [816, 291] width 47 height 47
click at [289, 420] on button "s" at bounding box center [290, 423] width 47 height 47
click at [683, 361] on button "p" at bounding box center [685, 357] width 47 height 47
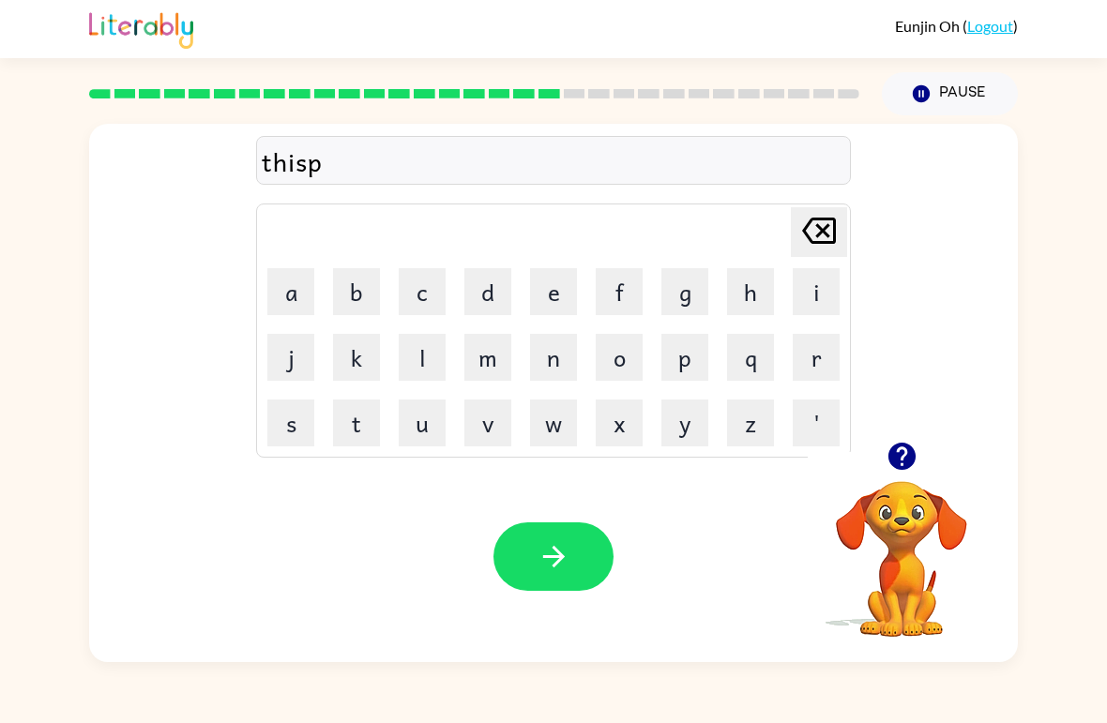
click at [429, 365] on button "l" at bounding box center [422, 357] width 47 height 47
click at [299, 290] on button "a" at bounding box center [290, 291] width 47 height 47
click at [691, 430] on button "y" at bounding box center [685, 423] width 47 height 47
click at [597, 577] on button "button" at bounding box center [554, 557] width 120 height 68
click at [488, 288] on button "d" at bounding box center [487, 291] width 47 height 47
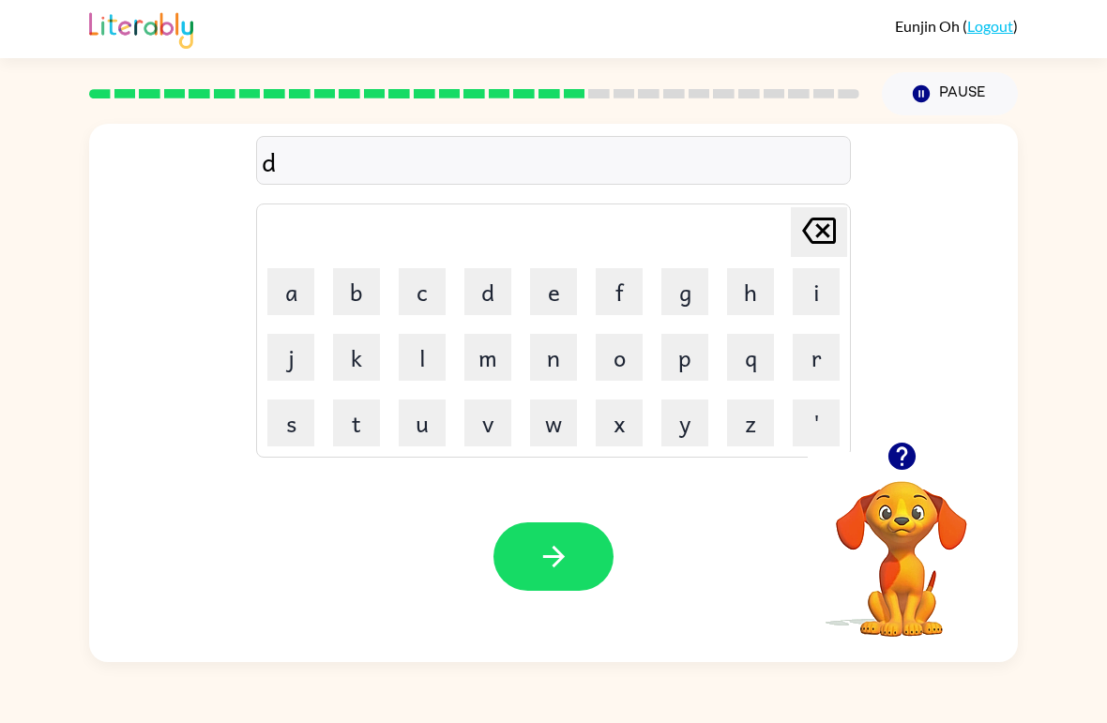
click at [306, 296] on button "a" at bounding box center [290, 291] width 47 height 47
click at [297, 427] on button "s" at bounding box center [290, 423] width 47 height 47
click at [363, 431] on button "t" at bounding box center [356, 423] width 47 height 47
click at [808, 301] on button "i" at bounding box center [816, 291] width 47 height 47
click at [431, 294] on button "c" at bounding box center [422, 291] width 47 height 47
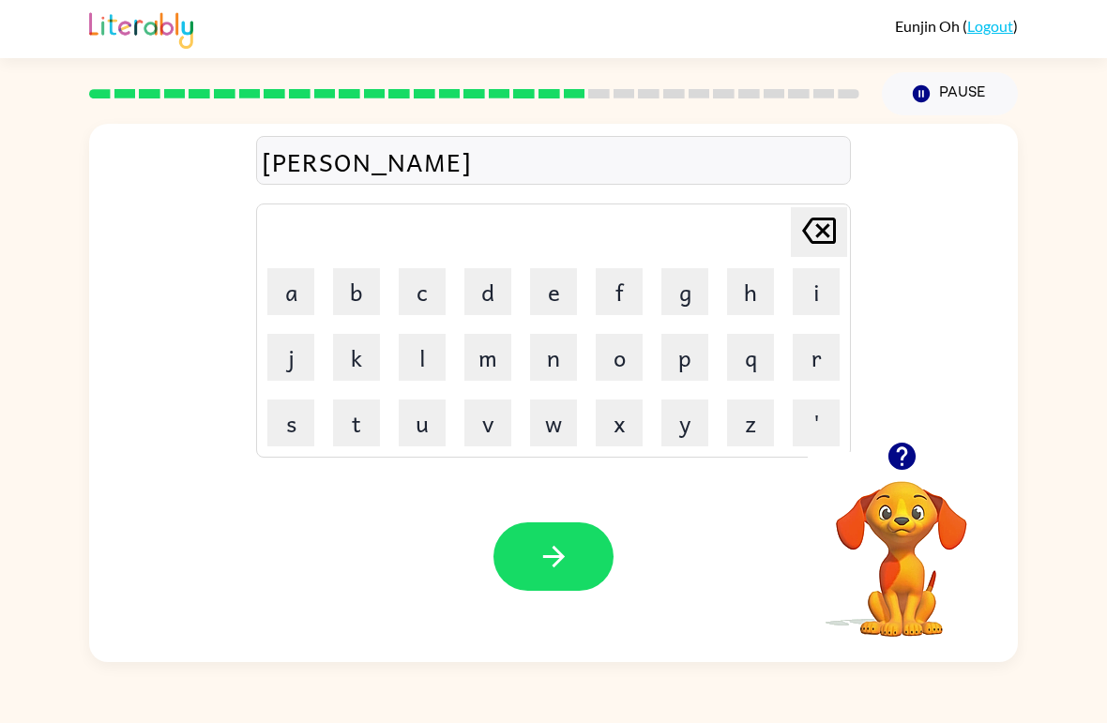
click at [598, 528] on button "button" at bounding box center [554, 557] width 120 height 68
click at [282, 431] on button "s" at bounding box center [290, 423] width 47 height 47
click at [303, 288] on button "a" at bounding box center [290, 291] width 47 height 47
click at [558, 373] on button "n" at bounding box center [553, 357] width 47 height 47
click at [372, 427] on button "t" at bounding box center [356, 423] width 47 height 47
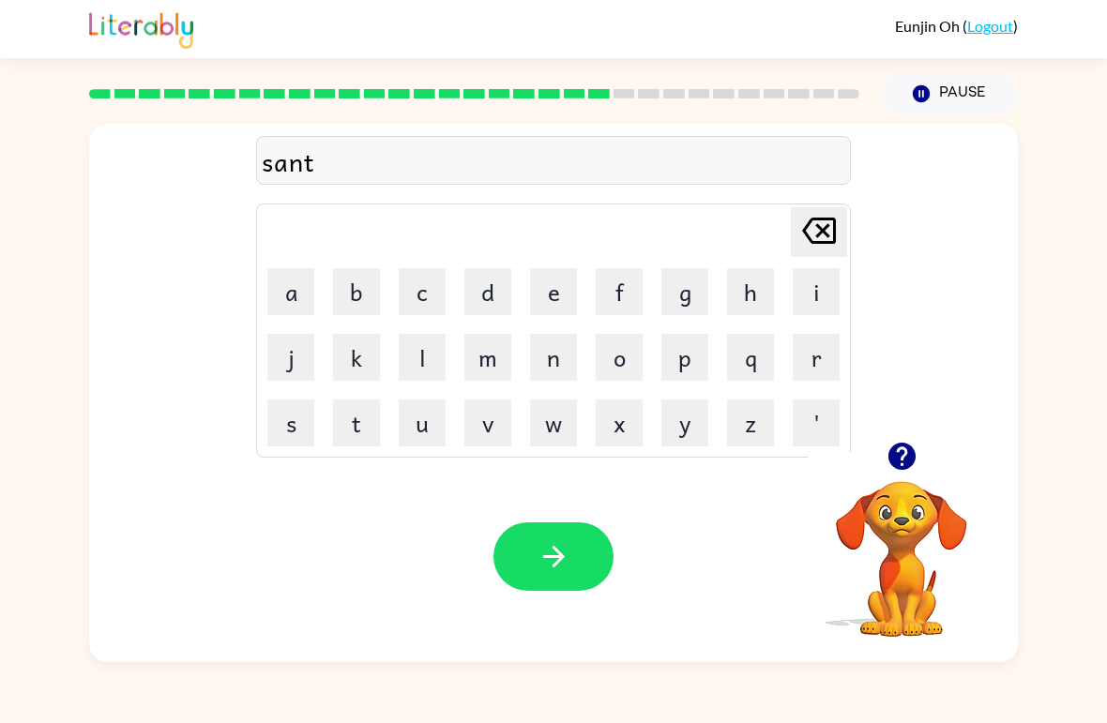
click at [563, 287] on button "e" at bounding box center [553, 291] width 47 height 47
click at [569, 558] on icon "button" at bounding box center [554, 556] width 33 height 33
click at [804, 360] on button "r" at bounding box center [816, 357] width 47 height 47
click at [301, 301] on button "a" at bounding box center [290, 291] width 47 height 47
click at [815, 292] on button "i" at bounding box center [816, 291] width 47 height 47
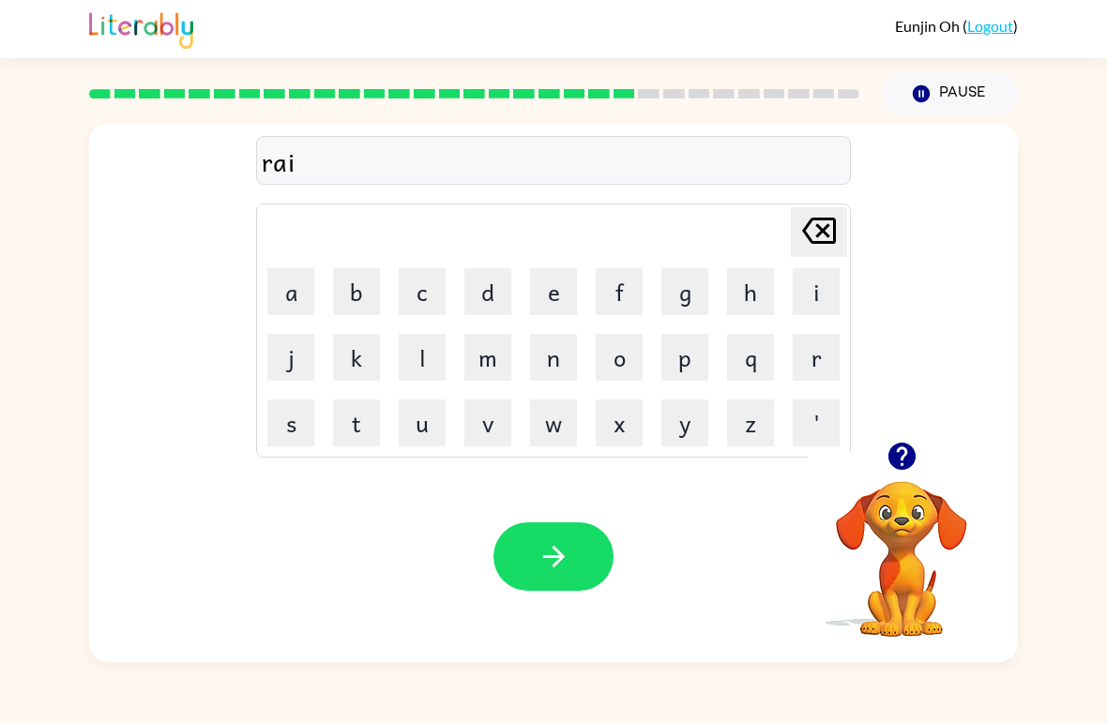
click at [555, 357] on button "n" at bounding box center [553, 357] width 47 height 47
click at [427, 292] on button "c" at bounding box center [422, 291] width 47 height 47
click at [628, 371] on button "o" at bounding box center [619, 357] width 47 height 47
click at [353, 427] on button "t" at bounding box center [356, 423] width 47 height 47
click at [557, 298] on button "e" at bounding box center [553, 291] width 47 height 47
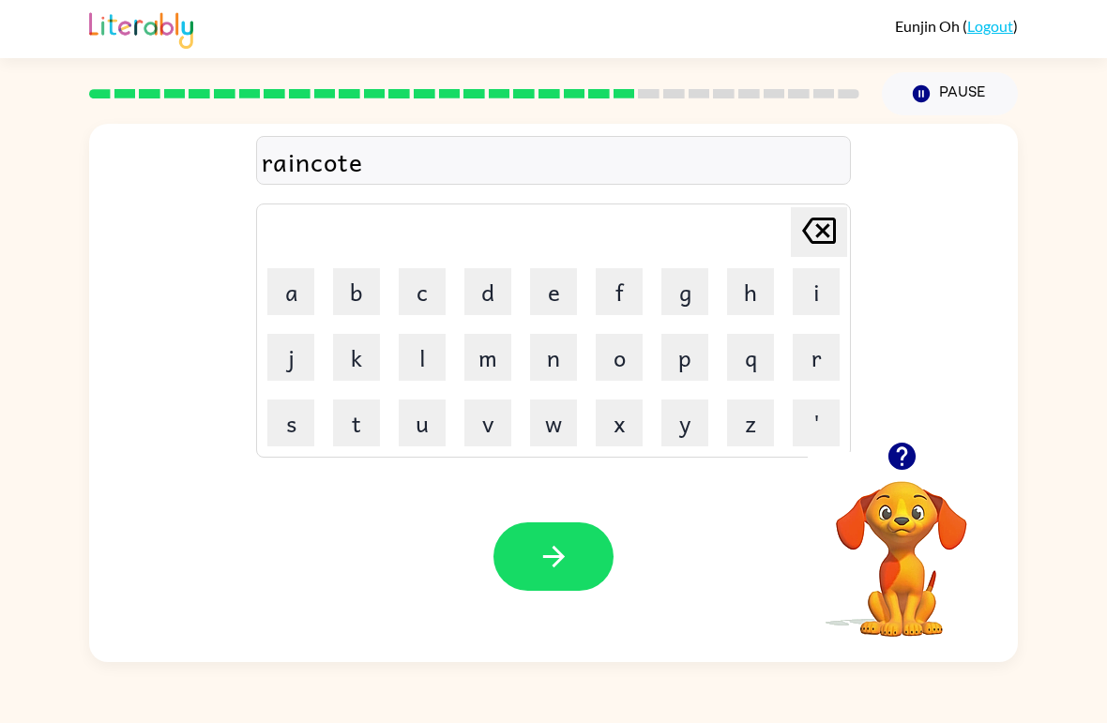
click at [546, 524] on button "button" at bounding box center [554, 557] width 120 height 68
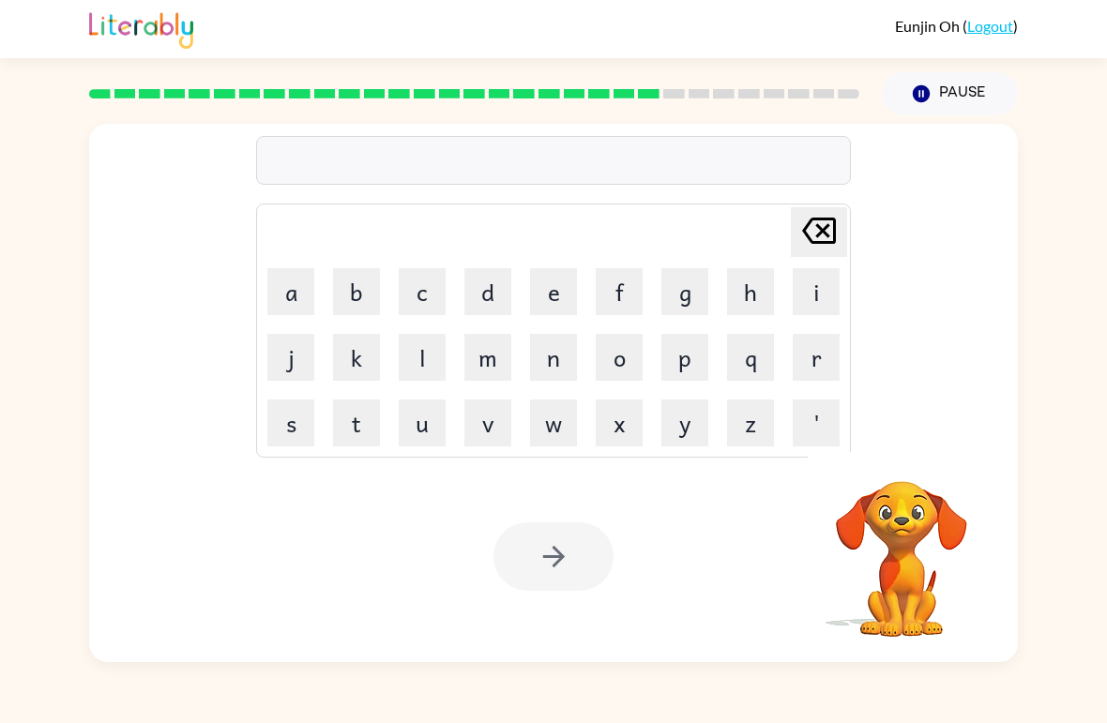
click at [489, 363] on button "m" at bounding box center [487, 357] width 47 height 47
click at [300, 303] on button "a" at bounding box center [290, 291] width 47 height 47
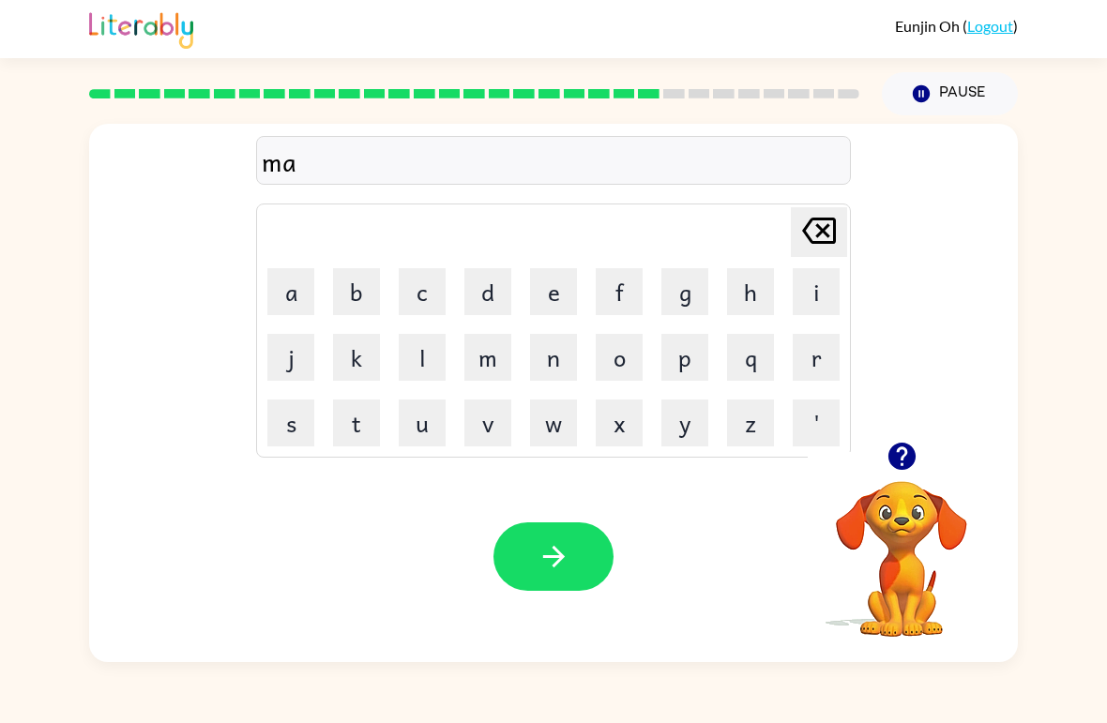
click at [818, 237] on icon at bounding box center [819, 231] width 34 height 26
click at [626, 357] on button "o" at bounding box center [619, 357] width 47 height 47
click at [427, 294] on button "c" at bounding box center [422, 291] width 47 height 47
click at [292, 297] on button "a" at bounding box center [290, 291] width 47 height 47
click at [799, 357] on button "r" at bounding box center [816, 357] width 47 height 47
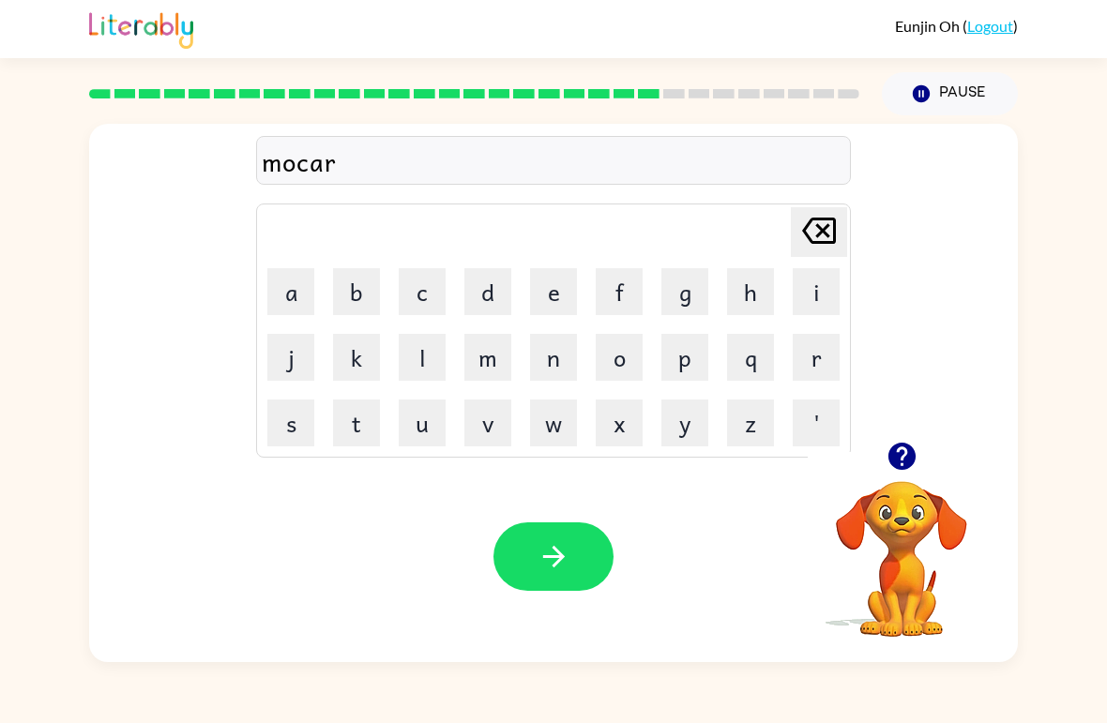
click at [542, 555] on icon "button" at bounding box center [554, 556] width 33 height 33
click at [307, 284] on button "a" at bounding box center [290, 291] width 47 height 47
click at [345, 294] on button "b" at bounding box center [356, 291] width 47 height 47
click at [304, 297] on button "a" at bounding box center [290, 291] width 47 height 47
click at [565, 371] on button "n" at bounding box center [553, 357] width 47 height 47
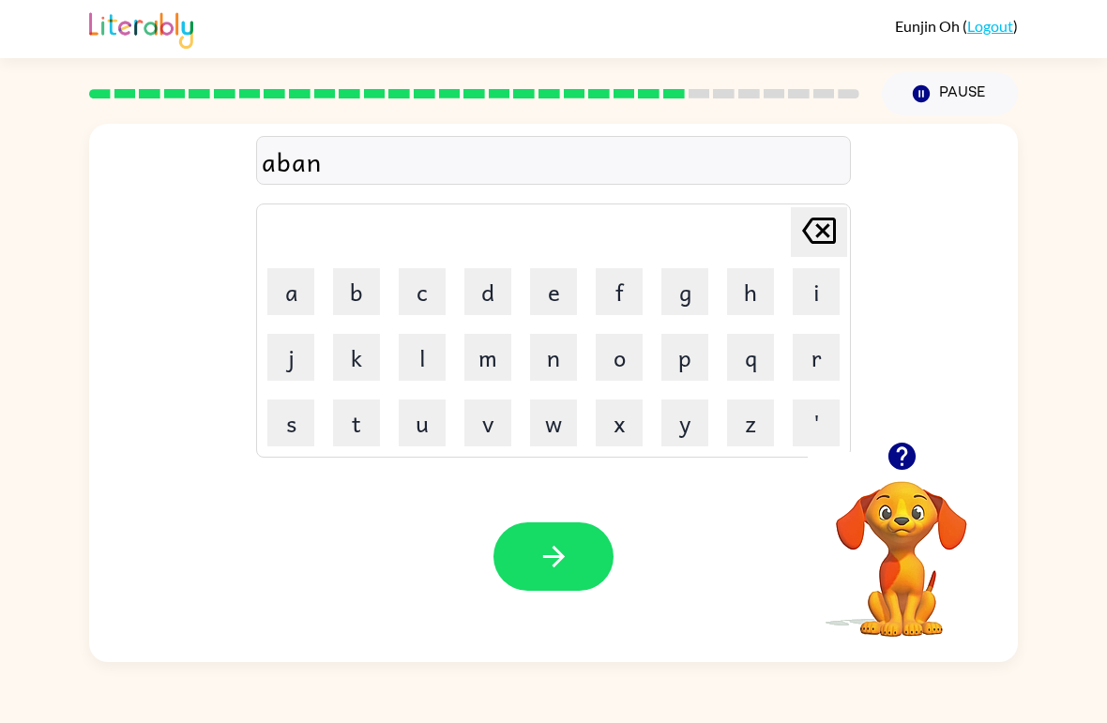
click at [293, 416] on button "s" at bounding box center [290, 423] width 47 height 47
click at [825, 297] on button "i" at bounding box center [816, 291] width 47 height 47
click at [555, 357] on button "n" at bounding box center [553, 357] width 47 height 47
click at [701, 287] on button "g" at bounding box center [685, 291] width 47 height 47
click at [574, 549] on button "button" at bounding box center [554, 557] width 120 height 68
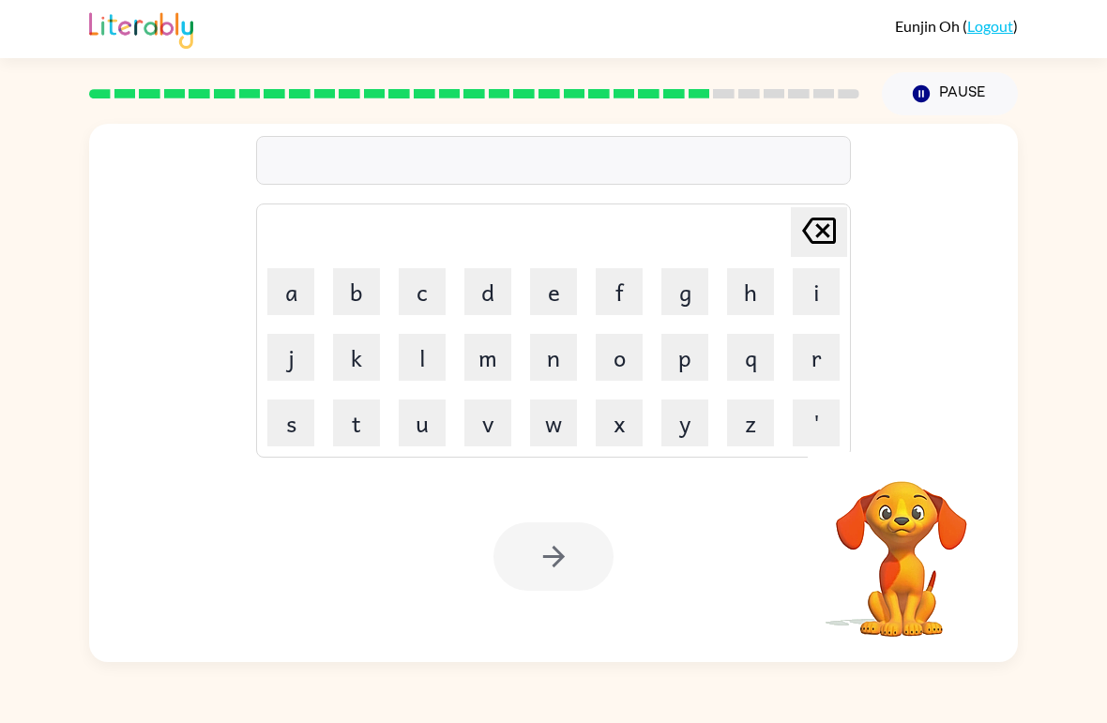
click at [693, 285] on button "g" at bounding box center [685, 291] width 47 height 47
click at [356, 291] on button "b" at bounding box center [356, 291] width 47 height 47
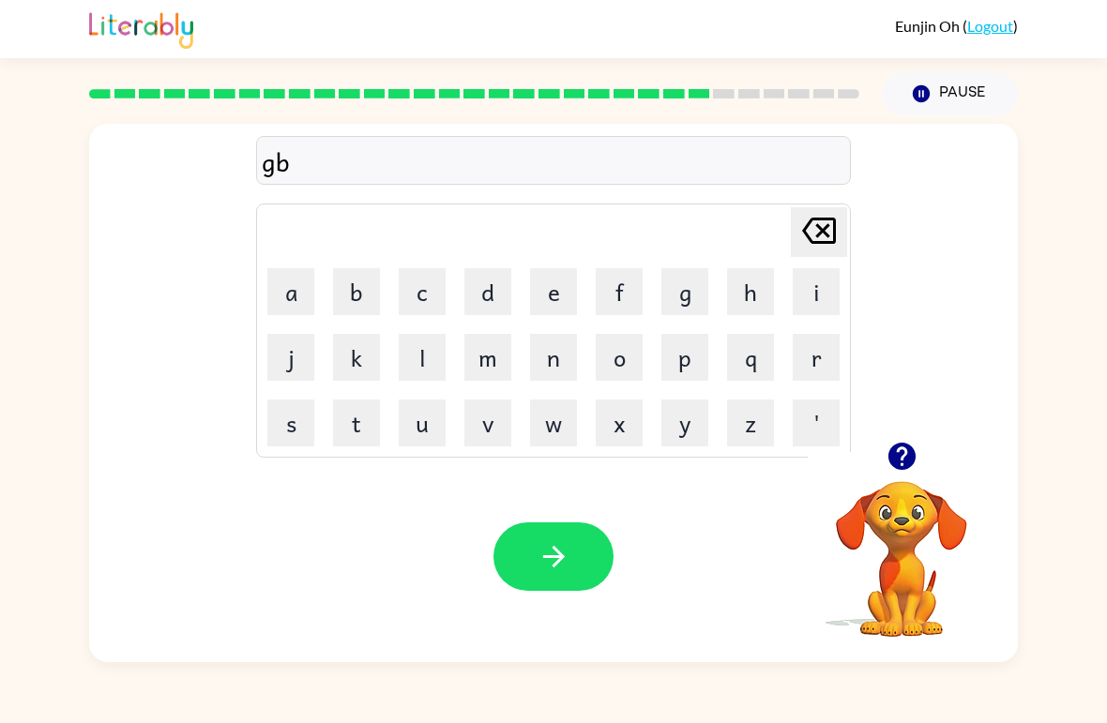
click at [421, 354] on button "l" at bounding box center [422, 357] width 47 height 47
click at [808, 283] on button "i" at bounding box center [816, 291] width 47 height 47
click at [549, 371] on button "n" at bounding box center [553, 357] width 47 height 47
click at [695, 305] on button "g" at bounding box center [685, 291] width 47 height 47
click at [514, 541] on button "button" at bounding box center [554, 557] width 120 height 68
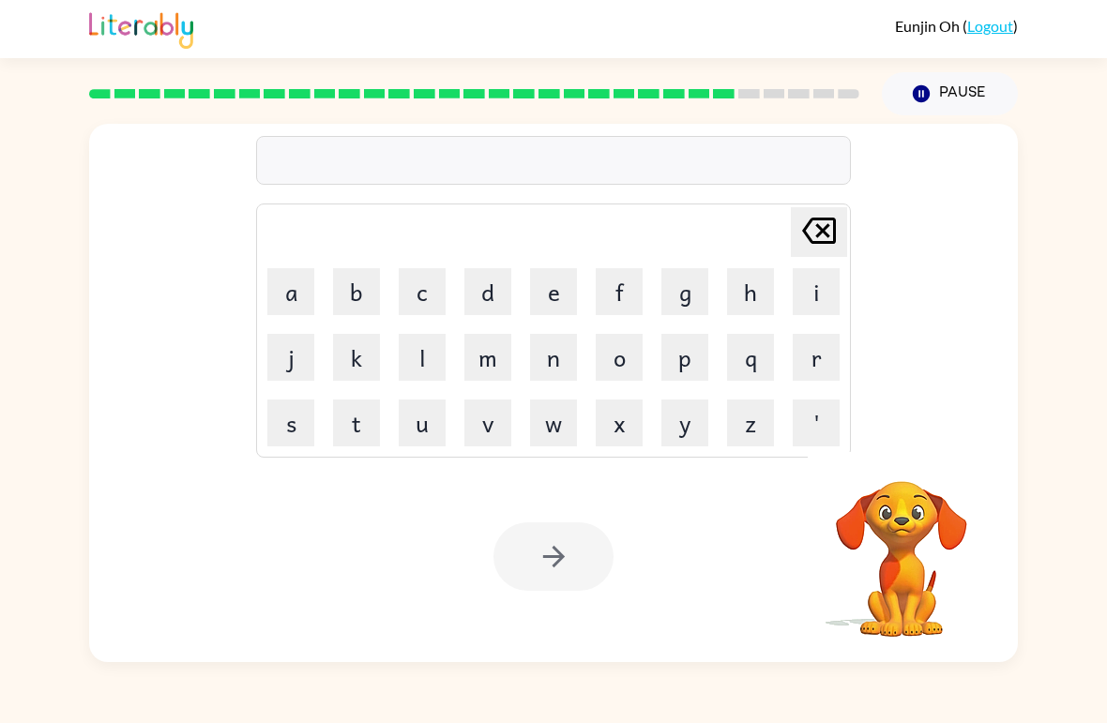
click at [694, 303] on button "g" at bounding box center [685, 291] width 47 height 47
click at [348, 291] on button "b" at bounding box center [356, 291] width 47 height 47
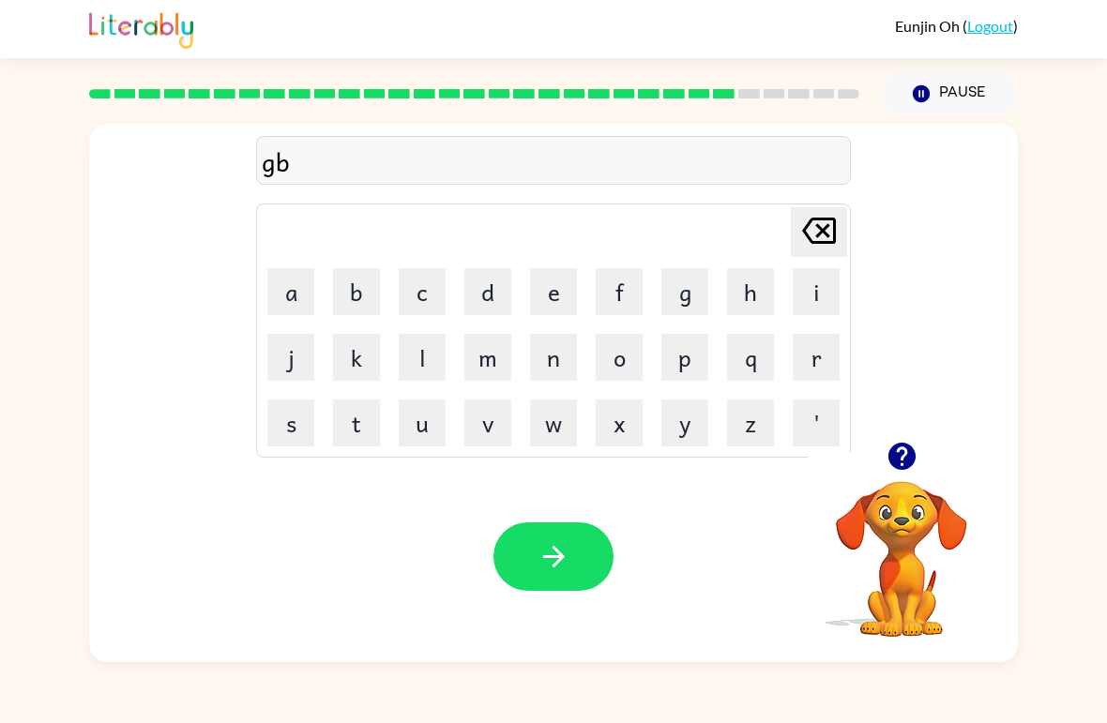
click at [483, 351] on button "m" at bounding box center [487, 357] width 47 height 47
click at [302, 306] on button "a" at bounding box center [290, 291] width 47 height 47
click at [551, 362] on button "n" at bounding box center [553, 357] width 47 height 47
click at [372, 423] on button "t" at bounding box center [356, 423] width 47 height 47
click at [561, 554] on icon "button" at bounding box center [554, 556] width 33 height 33
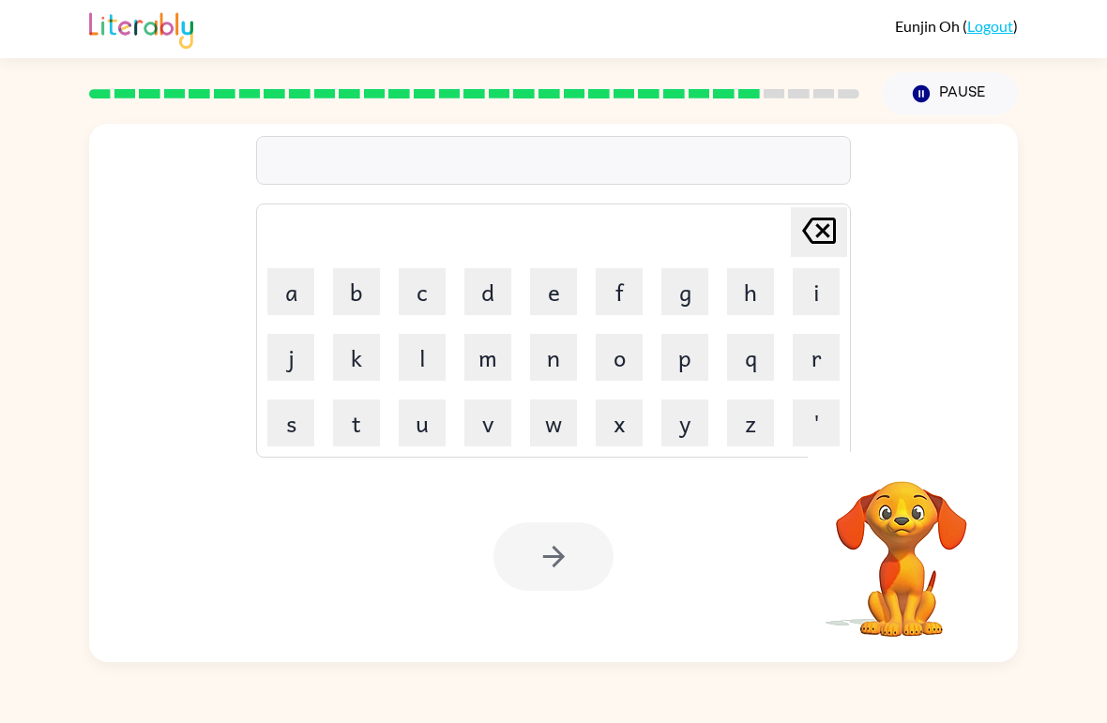
click at [298, 444] on button "s" at bounding box center [290, 423] width 47 height 47
click at [349, 444] on button "t" at bounding box center [356, 423] width 47 height 47
click at [811, 347] on button "r" at bounding box center [816, 357] width 47 height 47
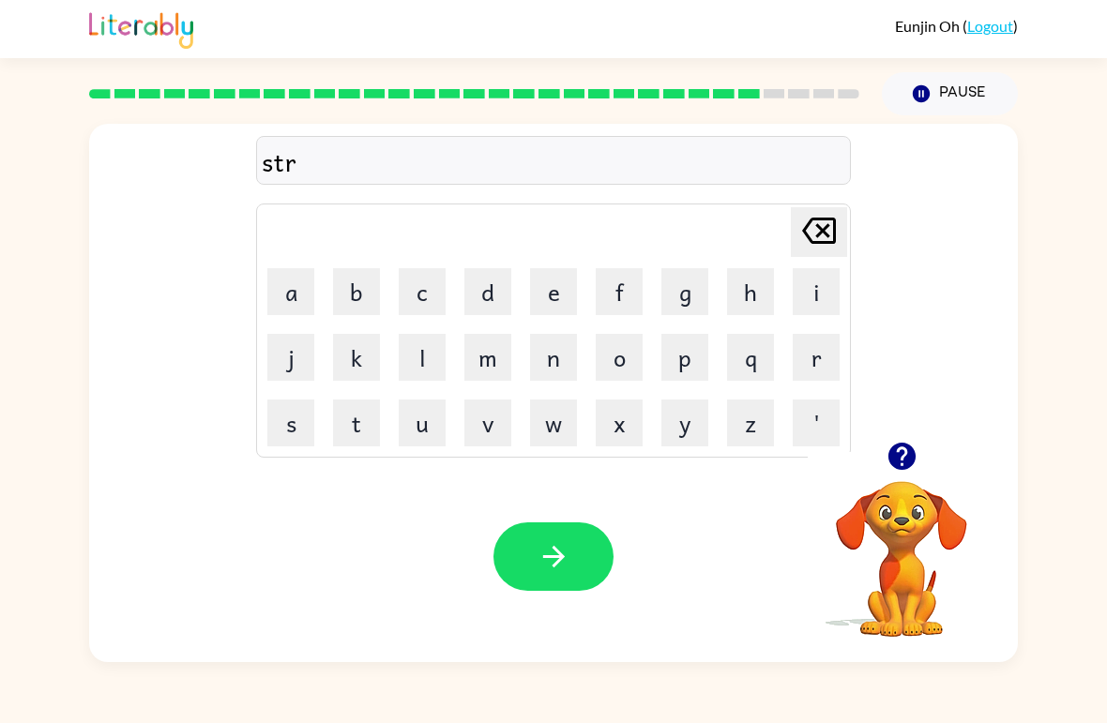
click at [817, 299] on button "i" at bounding box center [816, 291] width 47 height 47
click at [560, 369] on button "n" at bounding box center [553, 357] width 47 height 47
click at [549, 541] on icon "button" at bounding box center [554, 556] width 33 height 33
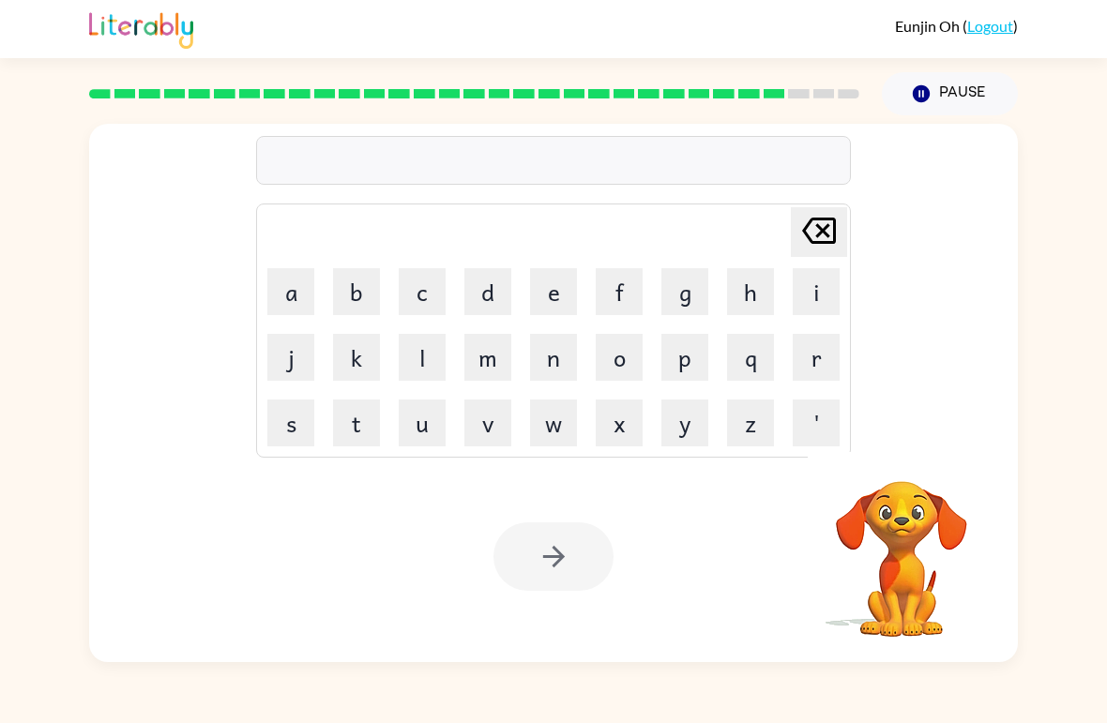
click at [295, 426] on button "s" at bounding box center [290, 423] width 47 height 47
click at [757, 313] on button "h" at bounding box center [750, 291] width 47 height 47
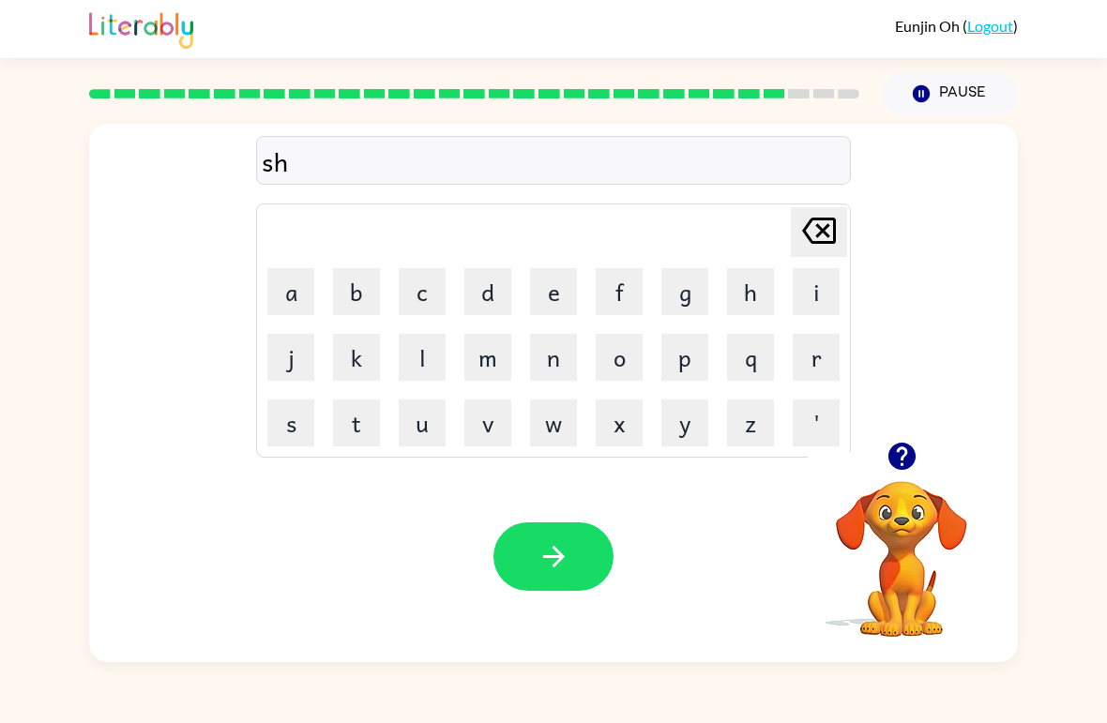
click at [303, 295] on button "a" at bounding box center [290, 291] width 47 height 47
click at [672, 367] on button "p" at bounding box center [685, 357] width 47 height 47
click at [490, 538] on div "Your browser must support playing .mp4 files to use Literably. Please try using…" at bounding box center [553, 556] width 929 height 211
click at [555, 558] on icon "button" at bounding box center [553, 557] width 22 height 22
click at [554, 557] on div at bounding box center [554, 557] width 120 height 68
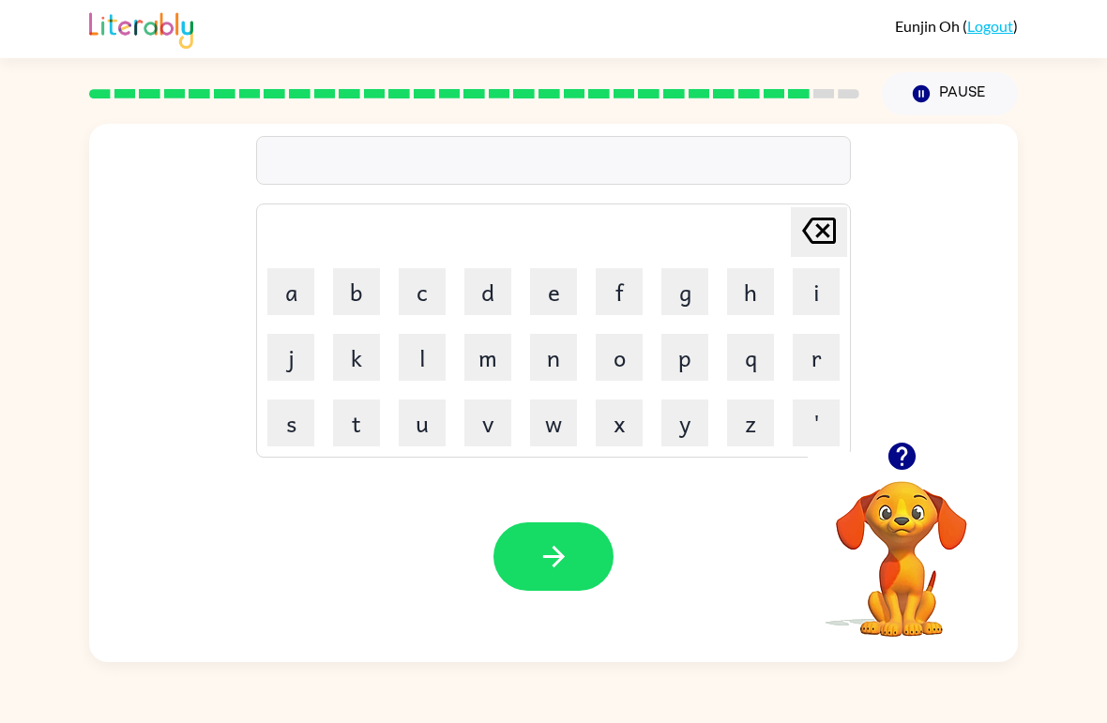
click at [553, 308] on button "e" at bounding box center [553, 291] width 47 height 47
click at [621, 409] on button "x" at bounding box center [619, 423] width 47 height 47
click at [560, 293] on button "e" at bounding box center [553, 291] width 47 height 47
click at [437, 372] on button "l" at bounding box center [422, 357] width 47 height 47
click at [430, 356] on button "l" at bounding box center [422, 357] width 47 height 47
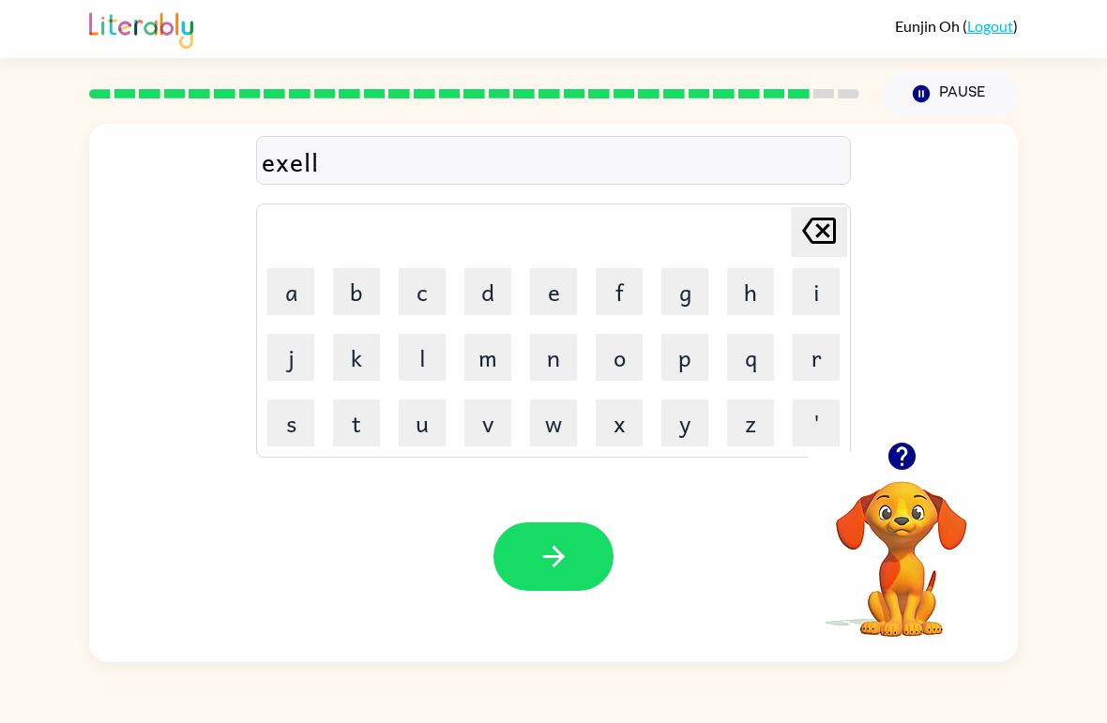
click at [816, 235] on icon "[PERSON_NAME] last character input" at bounding box center [819, 230] width 45 height 45
click at [564, 304] on button "e" at bounding box center [553, 291] width 47 height 47
click at [563, 365] on button "n" at bounding box center [553, 357] width 47 height 47
click at [368, 440] on button "t" at bounding box center [356, 423] width 47 height 47
click at [585, 565] on button "button" at bounding box center [554, 557] width 120 height 68
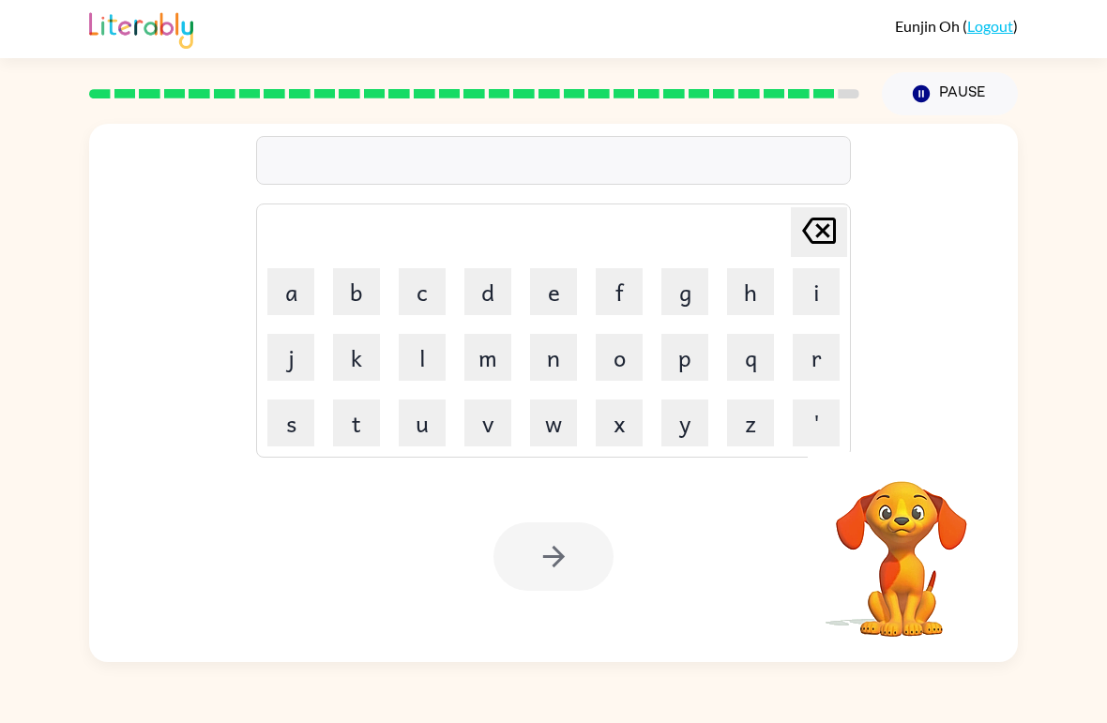
click at [298, 363] on button "j" at bounding box center [290, 357] width 47 height 47
click at [294, 292] on button "a" at bounding box center [290, 291] width 47 height 47
click at [488, 301] on button "d" at bounding box center [487, 291] width 47 height 47
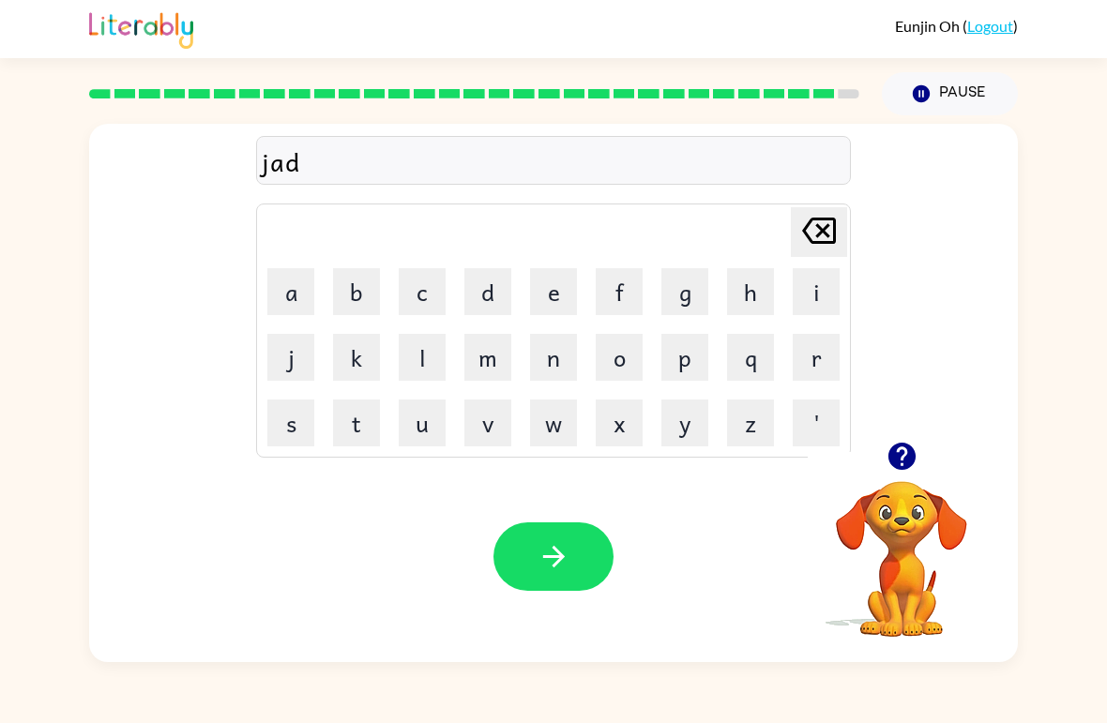
click at [822, 241] on icon "[PERSON_NAME] last character input" at bounding box center [819, 230] width 45 height 45
click at [358, 302] on button "b" at bounding box center [356, 291] width 47 height 47
click at [829, 373] on button "r" at bounding box center [816, 357] width 47 height 47
click at [813, 294] on button "i" at bounding box center [816, 291] width 47 height 47
click at [433, 297] on button "c" at bounding box center [422, 291] width 47 height 47
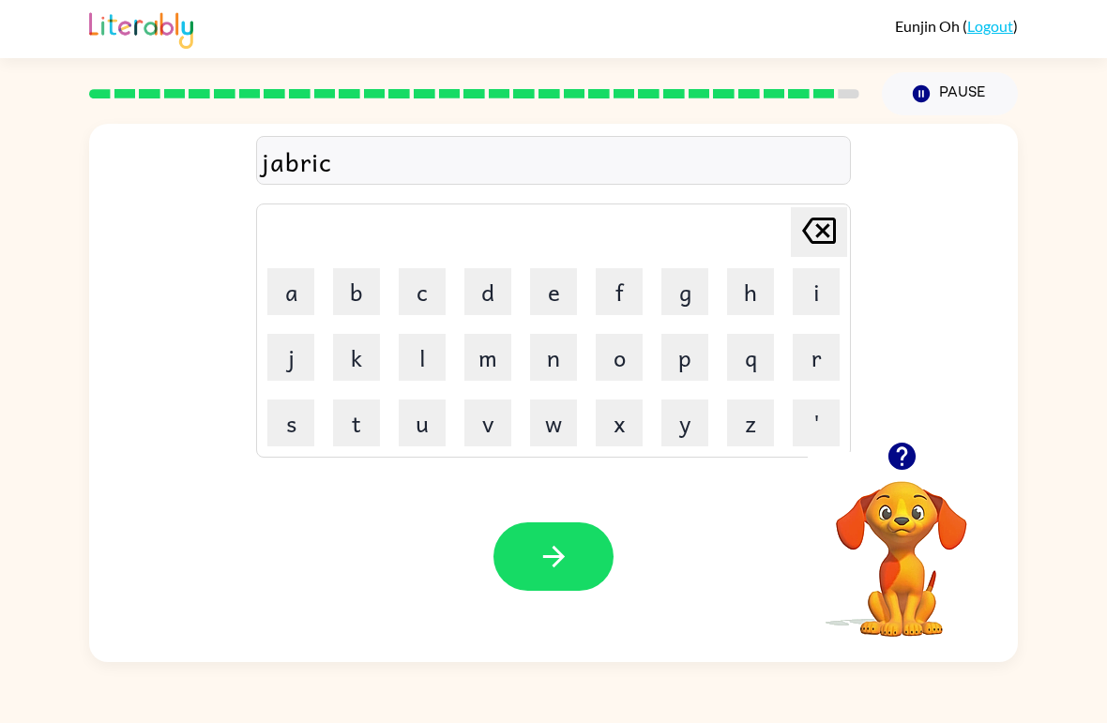
click at [625, 356] on button "o" at bounding box center [619, 357] width 47 height 47
click at [803, 351] on button "r" at bounding box center [816, 357] width 47 height 47
click at [538, 562] on icon "button" at bounding box center [554, 556] width 33 height 33
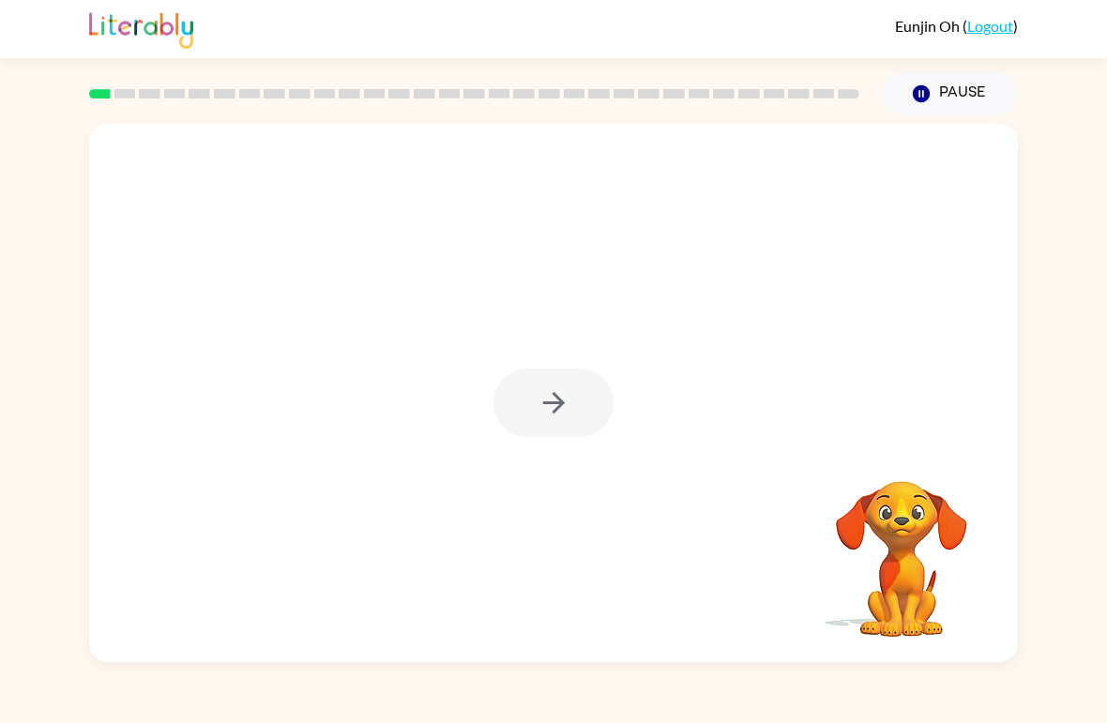
click at [540, 401] on div at bounding box center [554, 403] width 120 height 68
click at [540, 400] on div at bounding box center [554, 403] width 120 height 68
click at [557, 418] on div at bounding box center [554, 403] width 120 height 68
click at [551, 418] on div at bounding box center [554, 403] width 120 height 68
click at [564, 417] on div at bounding box center [554, 403] width 120 height 68
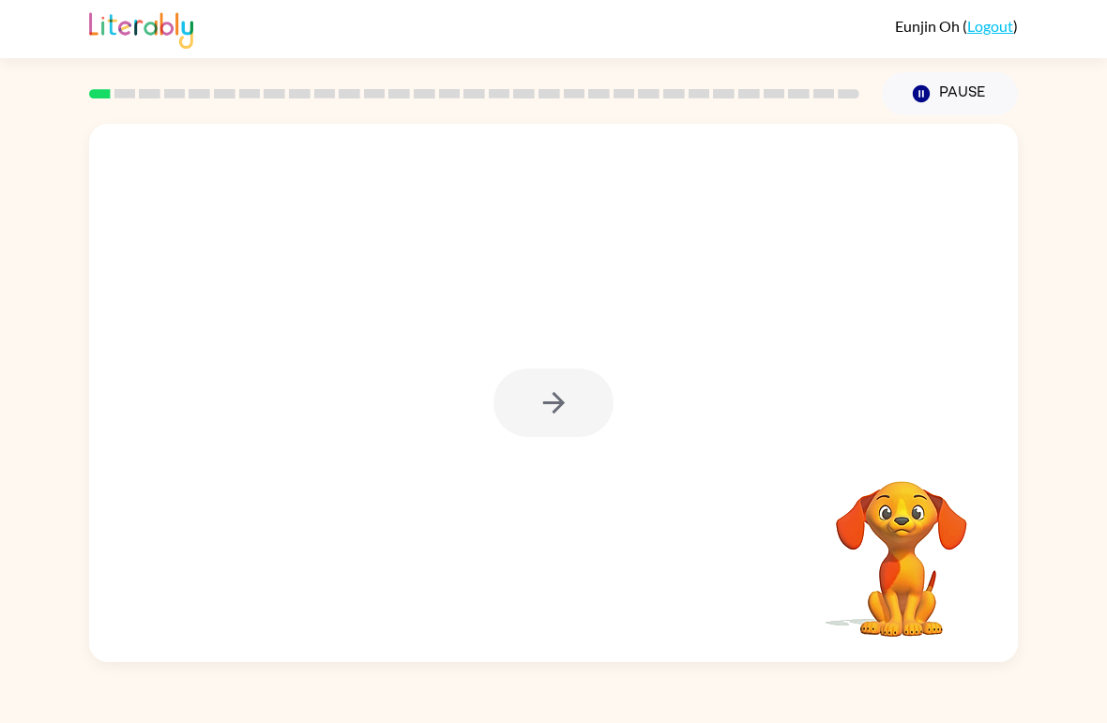
click at [561, 413] on div at bounding box center [554, 403] width 120 height 68
click at [572, 426] on div at bounding box center [554, 403] width 120 height 68
click at [512, 403] on button "button" at bounding box center [554, 403] width 120 height 68
click at [528, 374] on div at bounding box center [554, 403] width 120 height 68
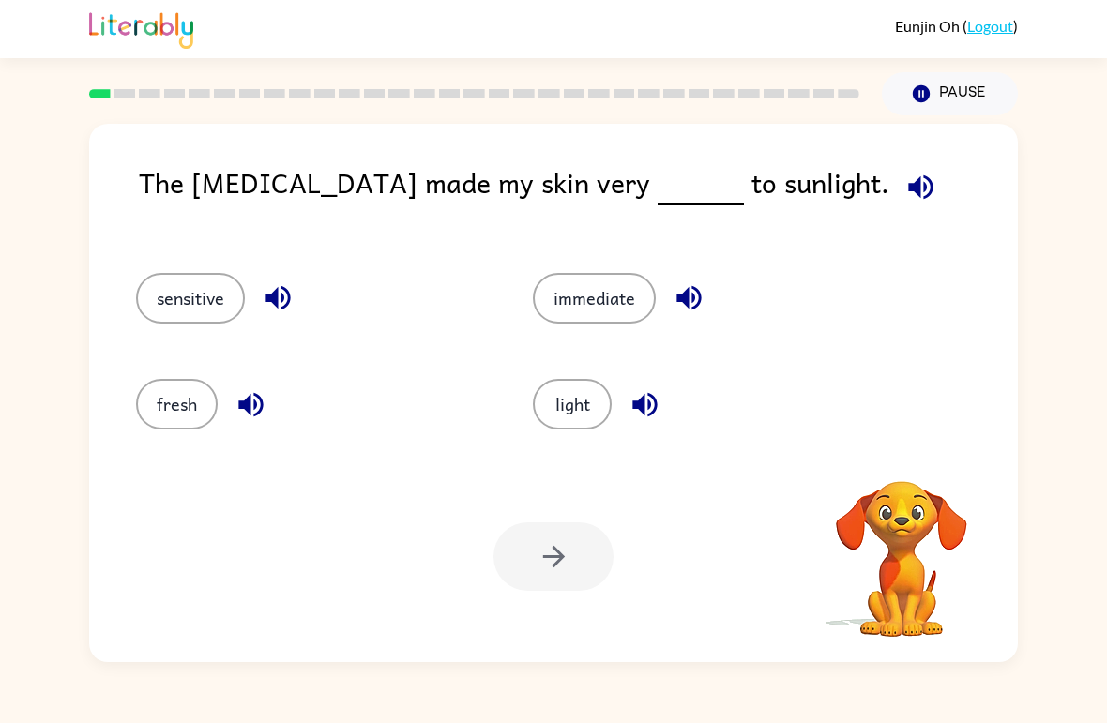
click at [905, 174] on icon "button" at bounding box center [921, 187] width 33 height 33
click at [897, 171] on button "button" at bounding box center [921, 187] width 48 height 48
click at [608, 285] on button "immediate" at bounding box center [594, 298] width 123 height 51
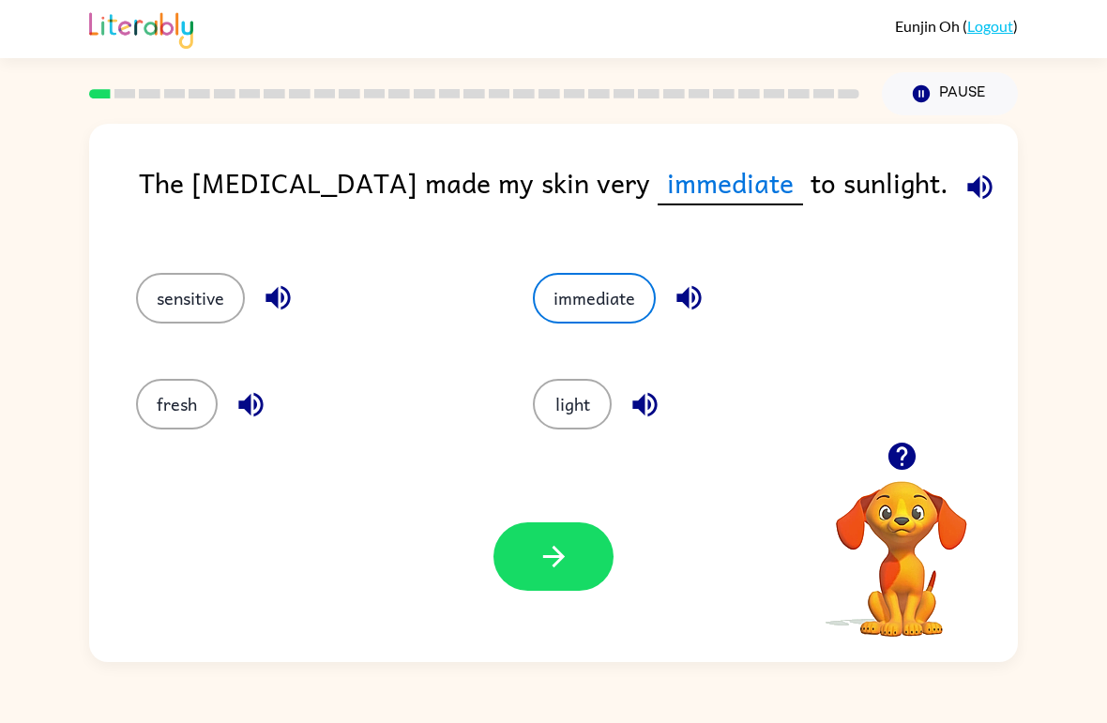
click at [693, 288] on icon "button" at bounding box center [689, 298] width 24 height 24
click at [660, 385] on div "light" at bounding box center [710, 404] width 354 height 51
click at [666, 381] on div "light" at bounding box center [710, 404] width 354 height 51
click at [658, 400] on icon "button" at bounding box center [645, 404] width 33 height 33
click at [241, 405] on icon "button" at bounding box center [250, 404] width 24 height 24
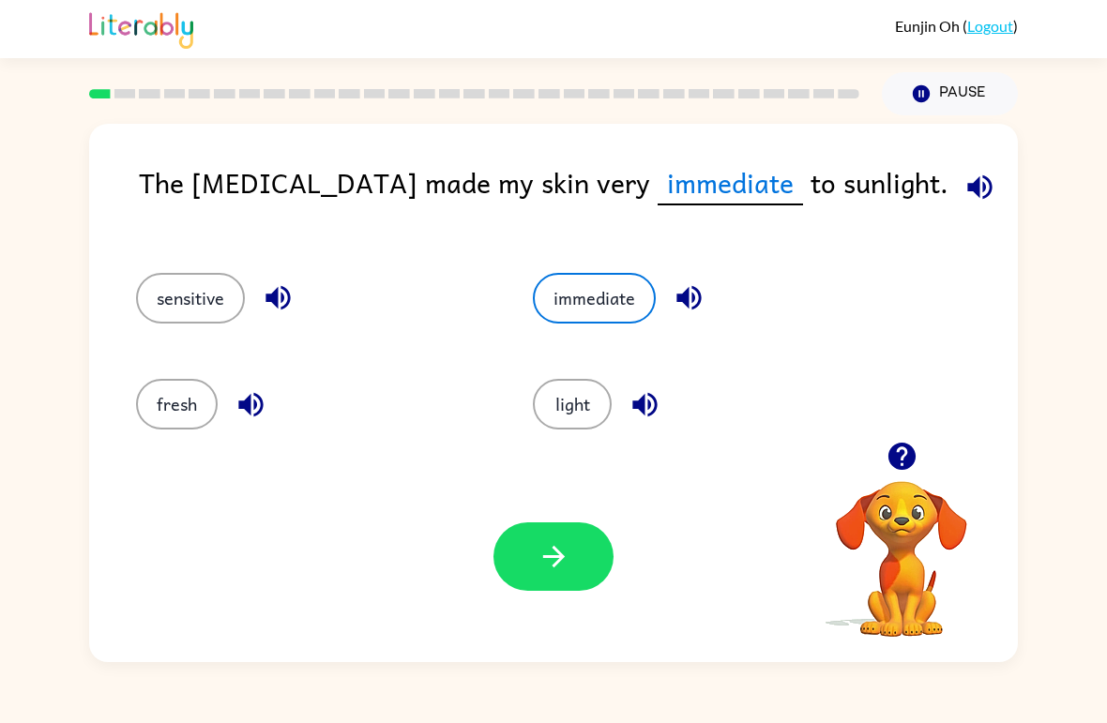
click at [265, 391] on icon "button" at bounding box center [251, 404] width 33 height 33
click at [282, 289] on icon "button" at bounding box center [278, 298] width 24 height 24
click at [186, 278] on button "sensitive" at bounding box center [190, 298] width 109 height 51
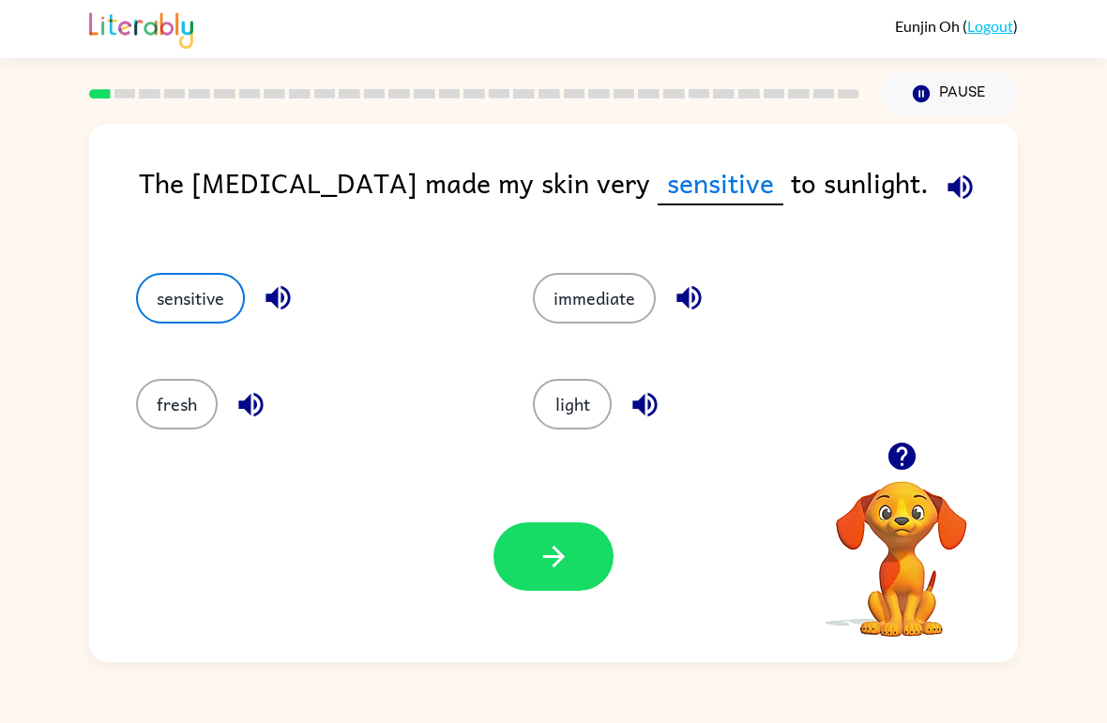
click at [568, 557] on icon "button" at bounding box center [554, 556] width 33 height 33
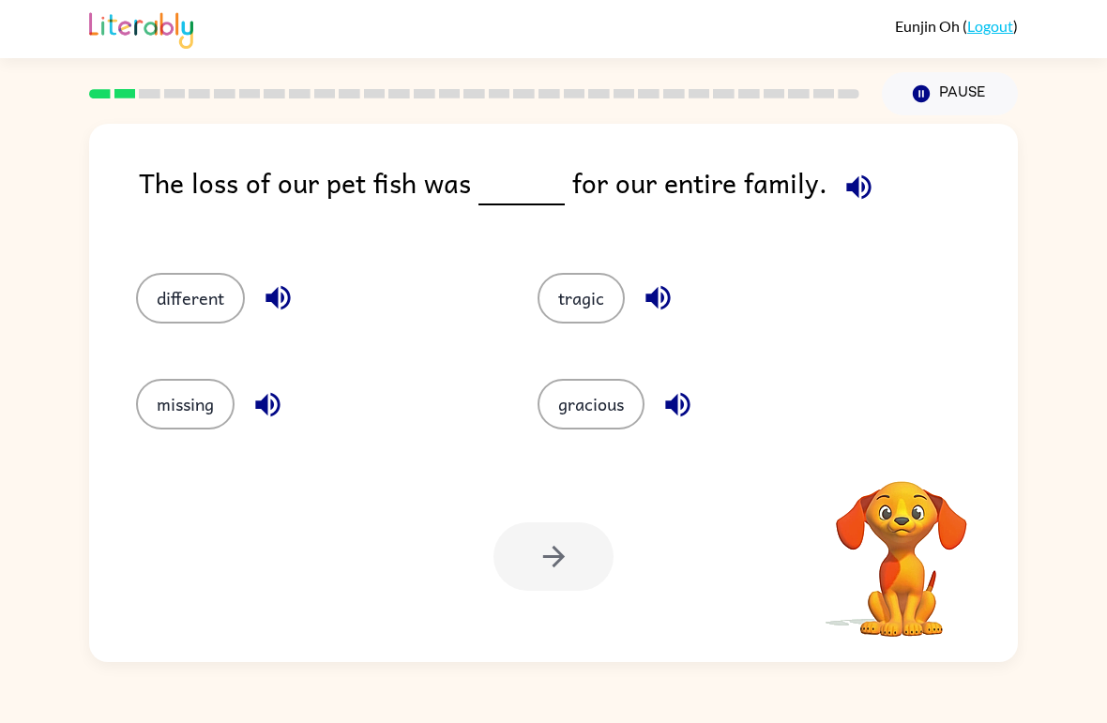
click at [843, 172] on icon "button" at bounding box center [859, 187] width 33 height 33
click at [157, 308] on button "different" at bounding box center [190, 298] width 109 height 51
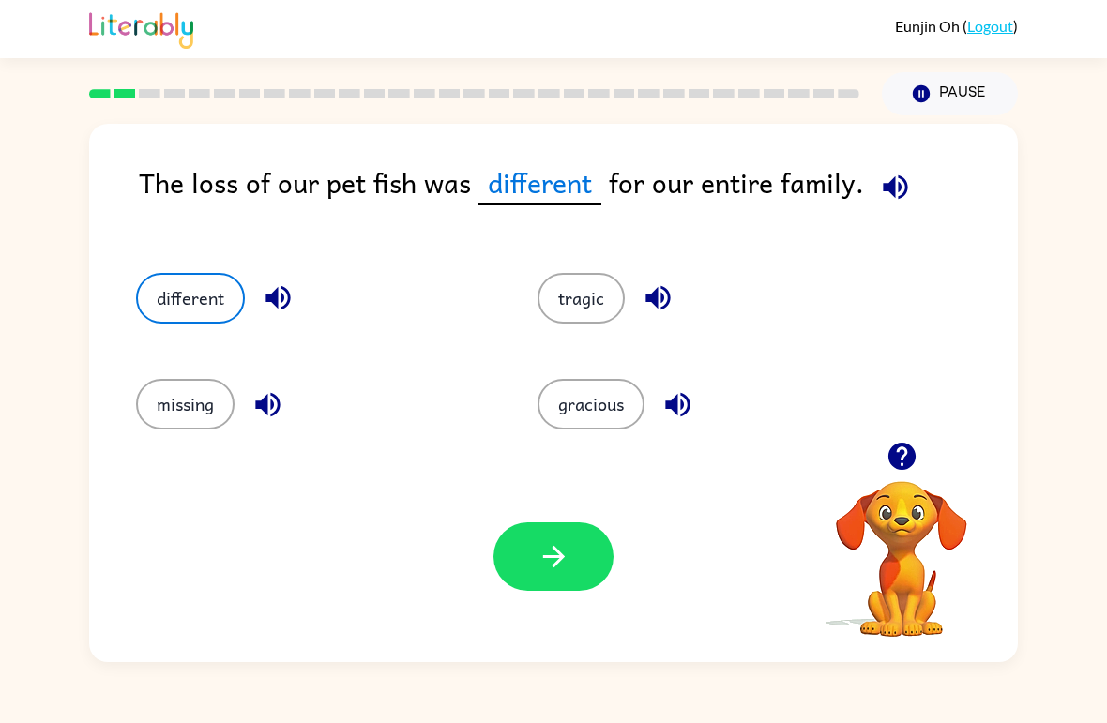
click at [521, 540] on button "button" at bounding box center [554, 557] width 120 height 68
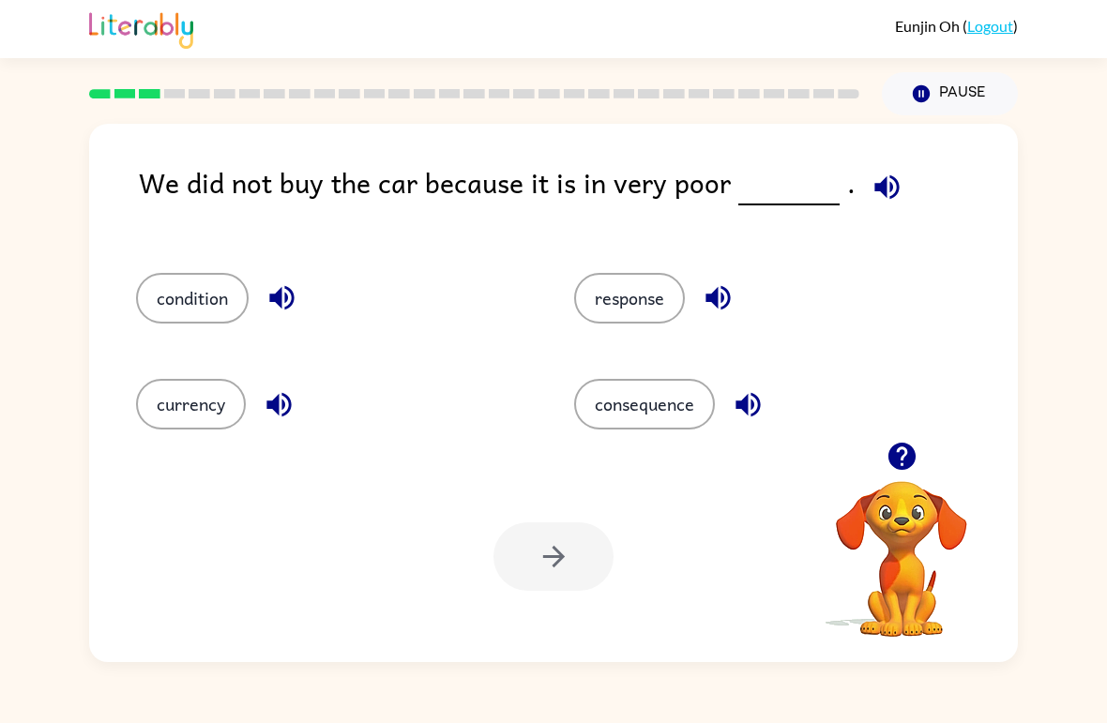
click at [155, 297] on button "condition" at bounding box center [192, 298] width 113 height 51
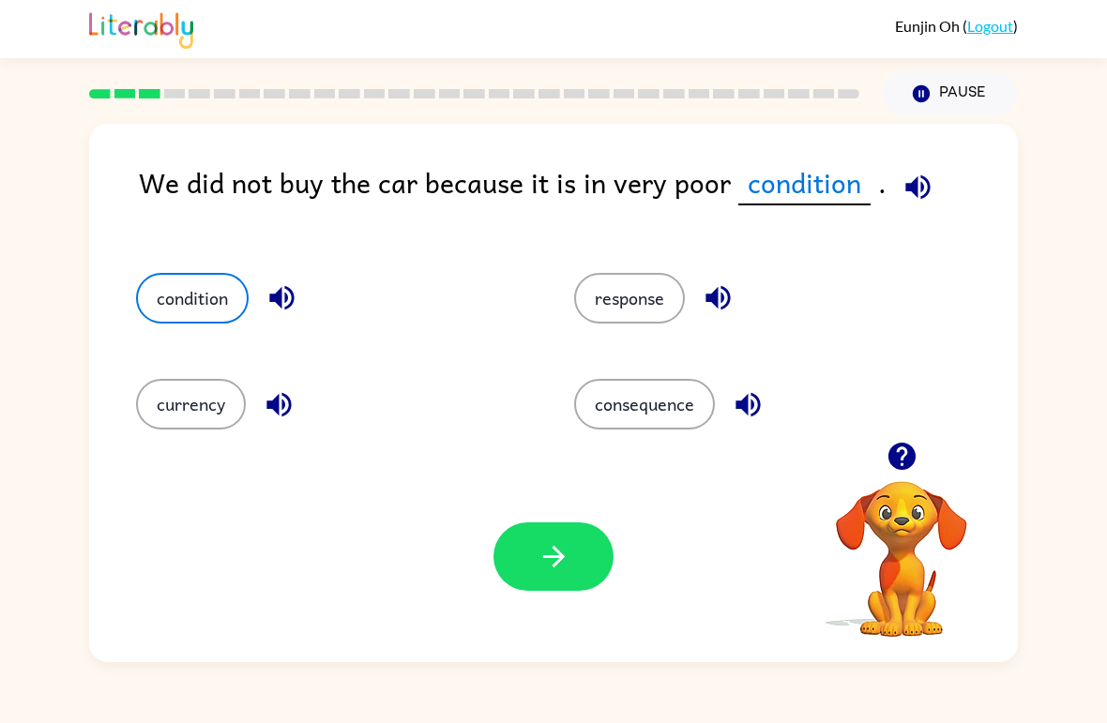
click at [568, 559] on icon "button" at bounding box center [554, 556] width 33 height 33
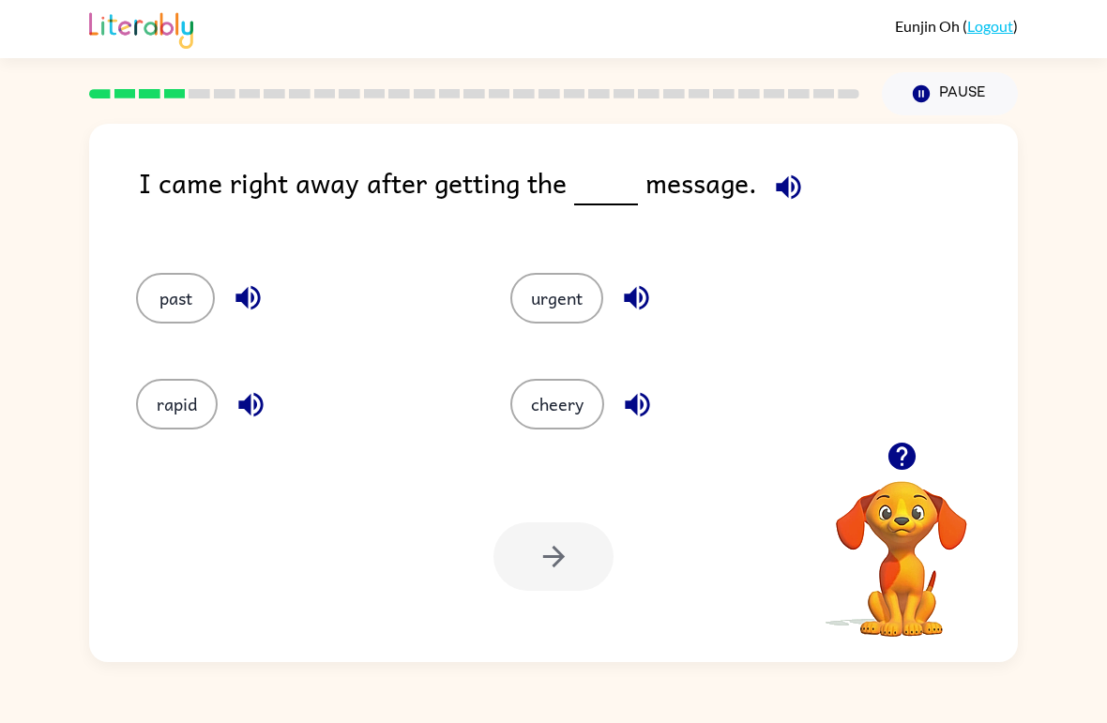
click at [560, 296] on button "urgent" at bounding box center [556, 298] width 93 height 51
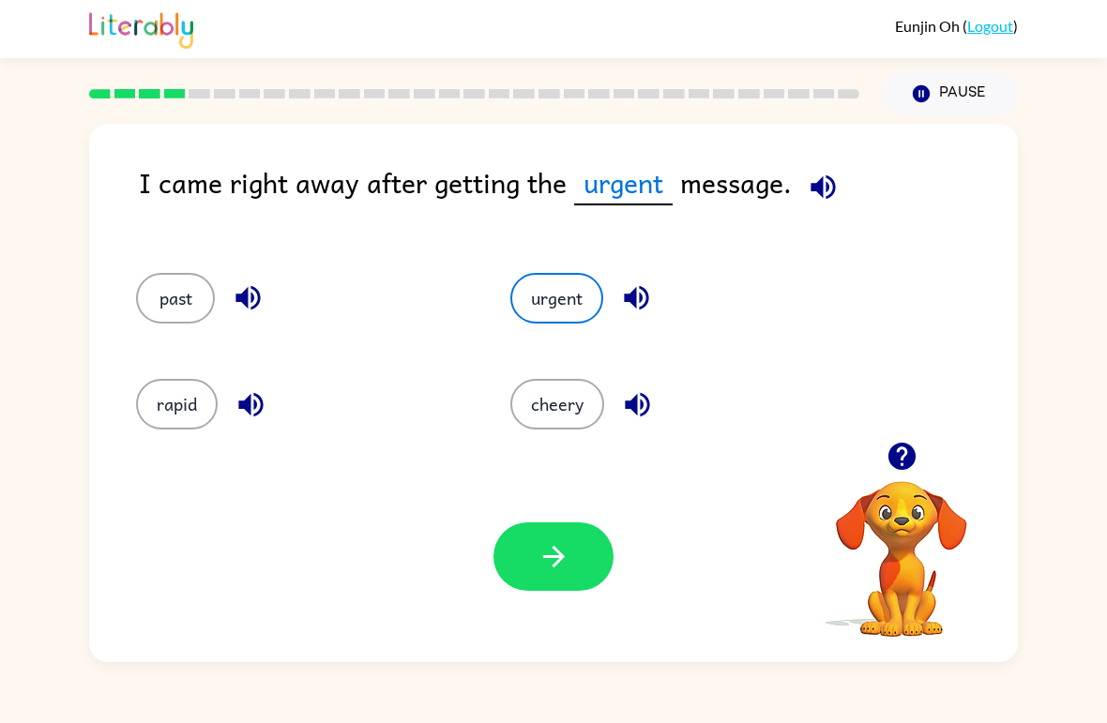
click at [570, 556] on button "button" at bounding box center [554, 557] width 120 height 68
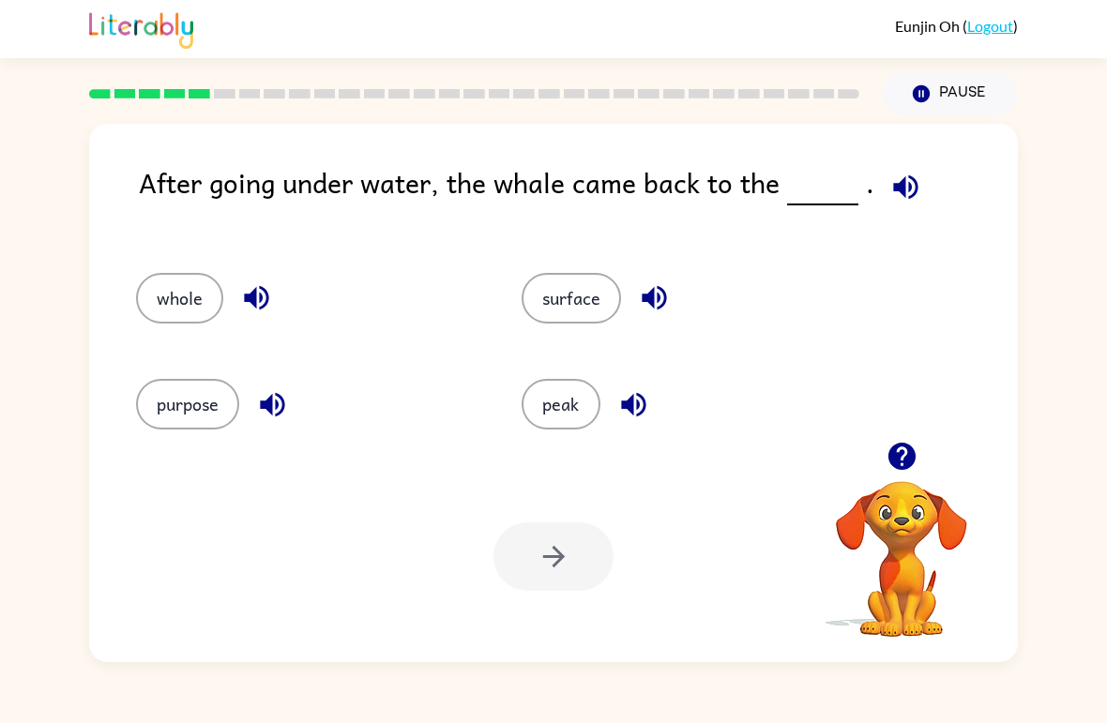
click at [152, 278] on button "whole" at bounding box center [179, 298] width 87 height 51
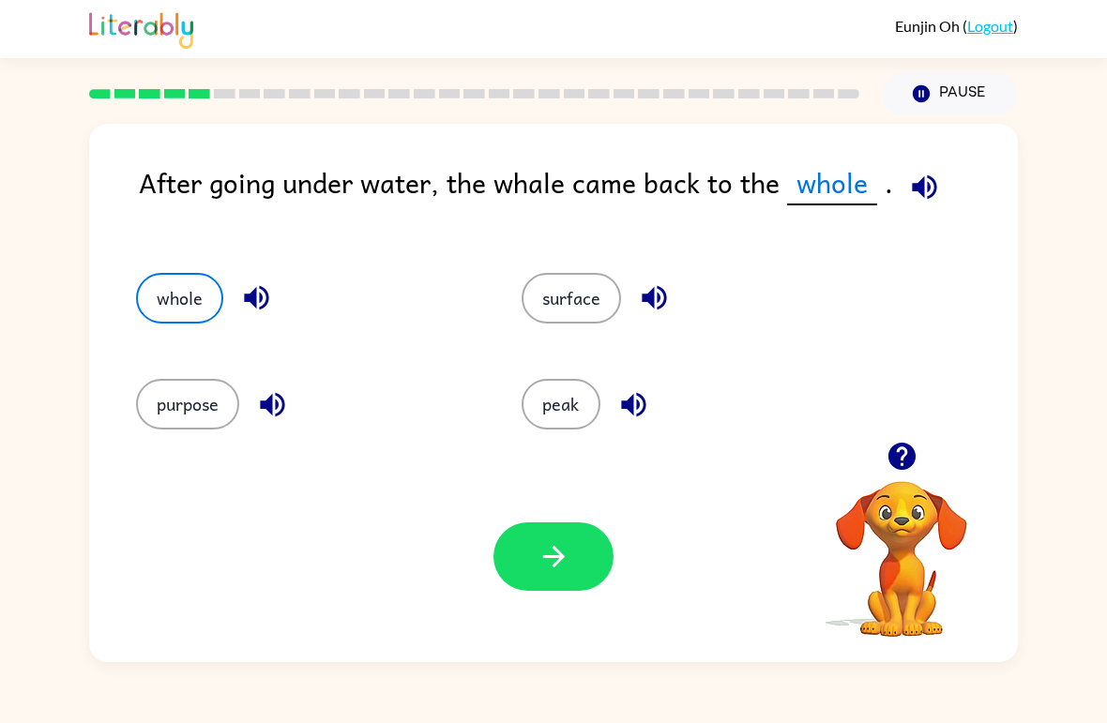
click at [148, 275] on div "whole" at bounding box center [307, 298] width 342 height 51
click at [566, 542] on icon "button" at bounding box center [554, 556] width 33 height 33
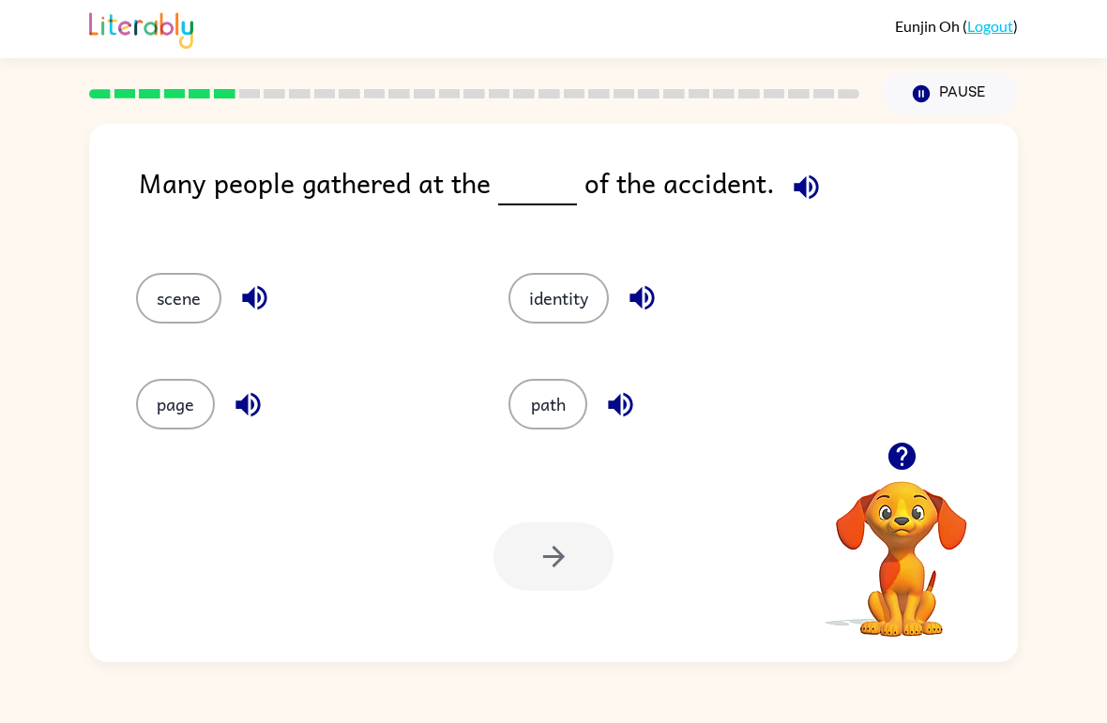
click at [165, 407] on button "page" at bounding box center [175, 404] width 79 height 51
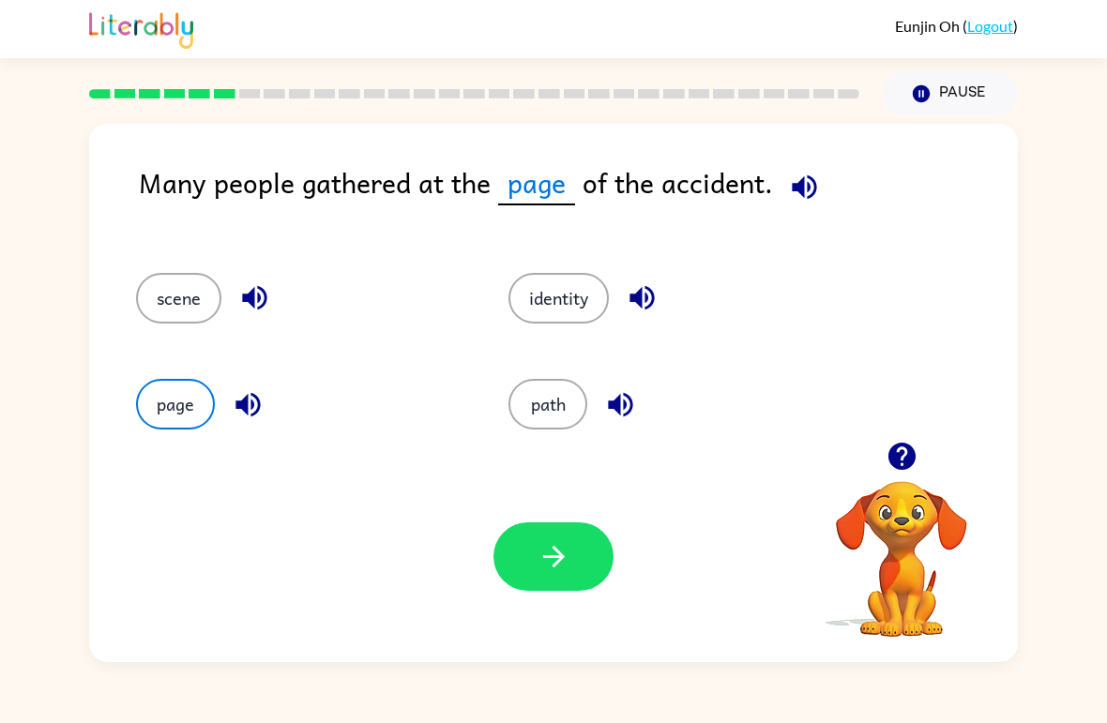
click at [570, 560] on icon "button" at bounding box center [554, 556] width 33 height 33
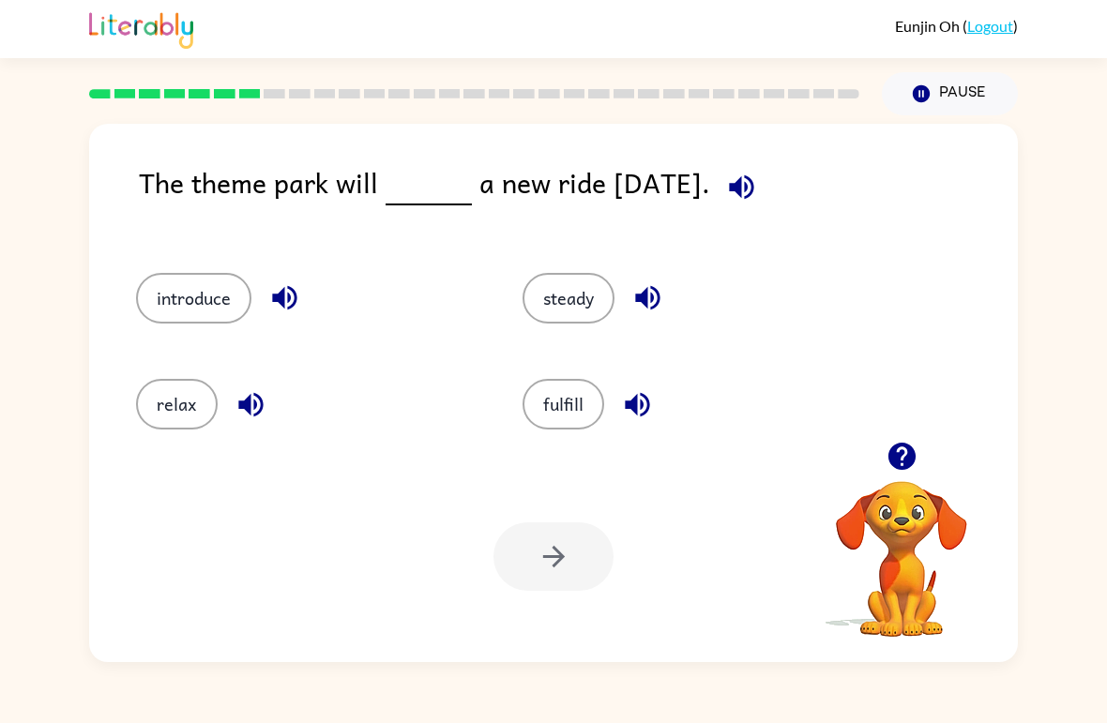
click at [614, 300] on button "steady" at bounding box center [569, 298] width 92 height 51
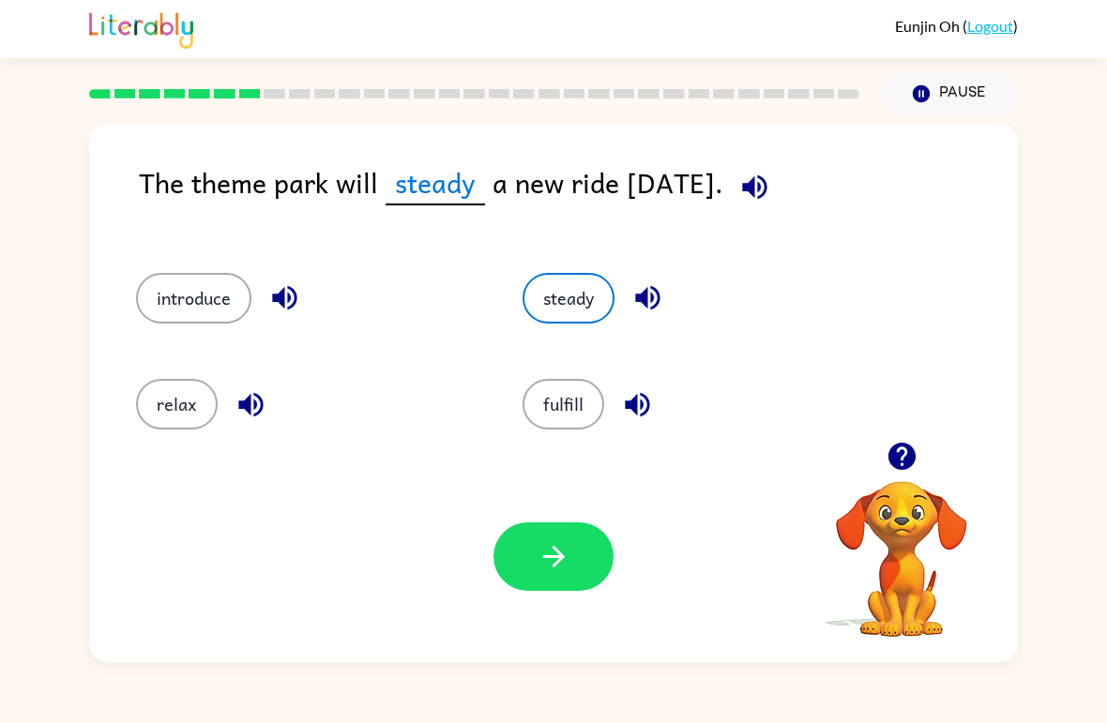
click at [561, 558] on icon "button" at bounding box center [553, 557] width 22 height 22
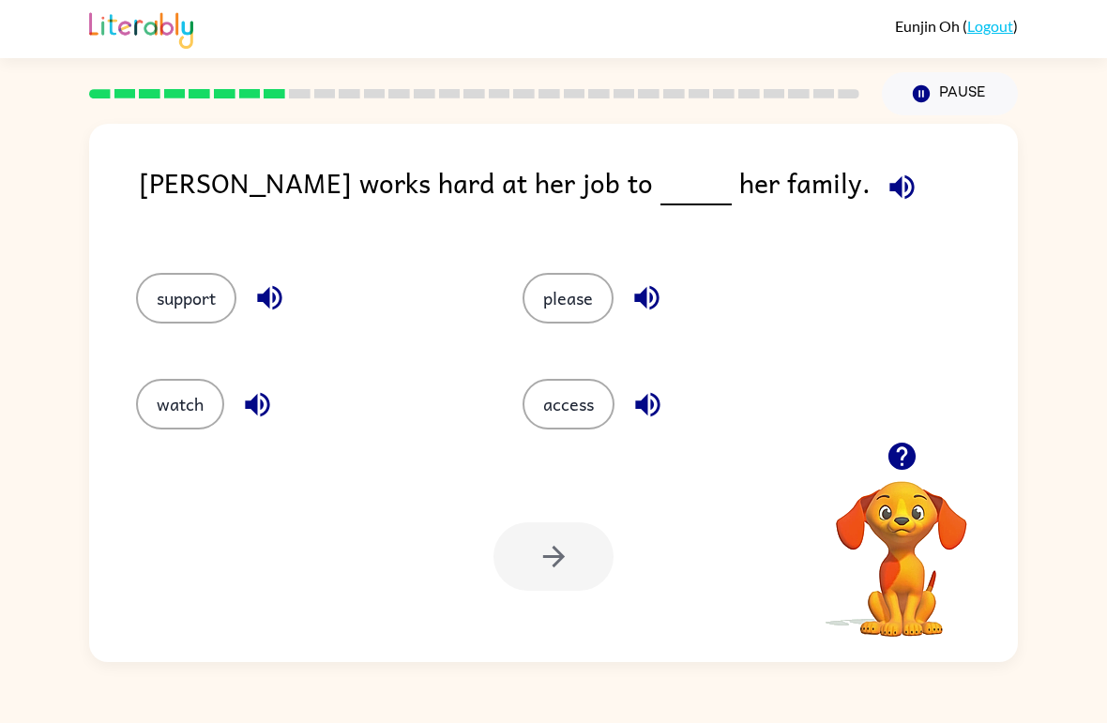
click at [908, 460] on icon "button" at bounding box center [901, 456] width 27 height 27
click at [892, 451] on icon "button" at bounding box center [901, 456] width 27 height 27
click at [892, 450] on div "Maria works hard at her job to her family. support please watch access Your bro…" at bounding box center [553, 393] width 929 height 539
click at [907, 463] on video "Your browser must support playing .mp4 files to use Literably. Please try using…" at bounding box center [902, 546] width 188 height 188
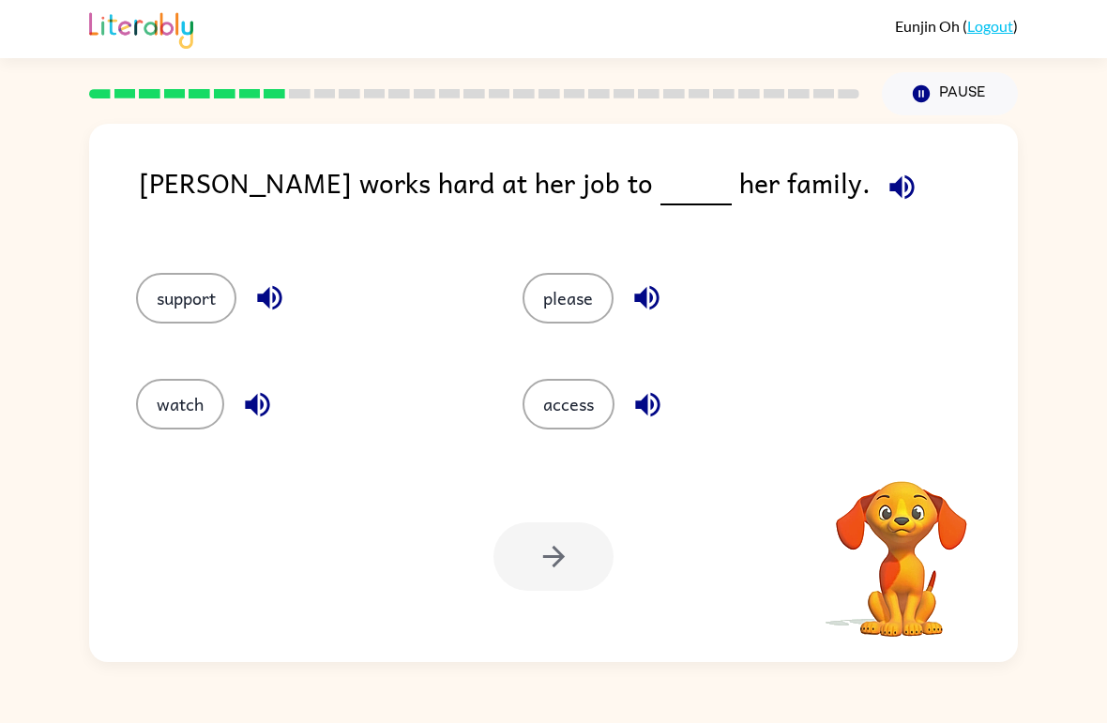
click at [917, 457] on video "Your browser must support playing .mp4 files to use Literably. Please try using…" at bounding box center [902, 546] width 188 height 188
click at [912, 450] on div "Maria works hard at her job to her family. support please watch access Your bro…" at bounding box center [553, 393] width 929 height 539
click at [908, 462] on icon "button" at bounding box center [901, 456] width 27 height 27
click at [918, 463] on video "Your browser must support playing .mp4 files to use Literably. Please try using…" at bounding box center [902, 546] width 188 height 188
click at [179, 430] on button "watch" at bounding box center [180, 404] width 88 height 51
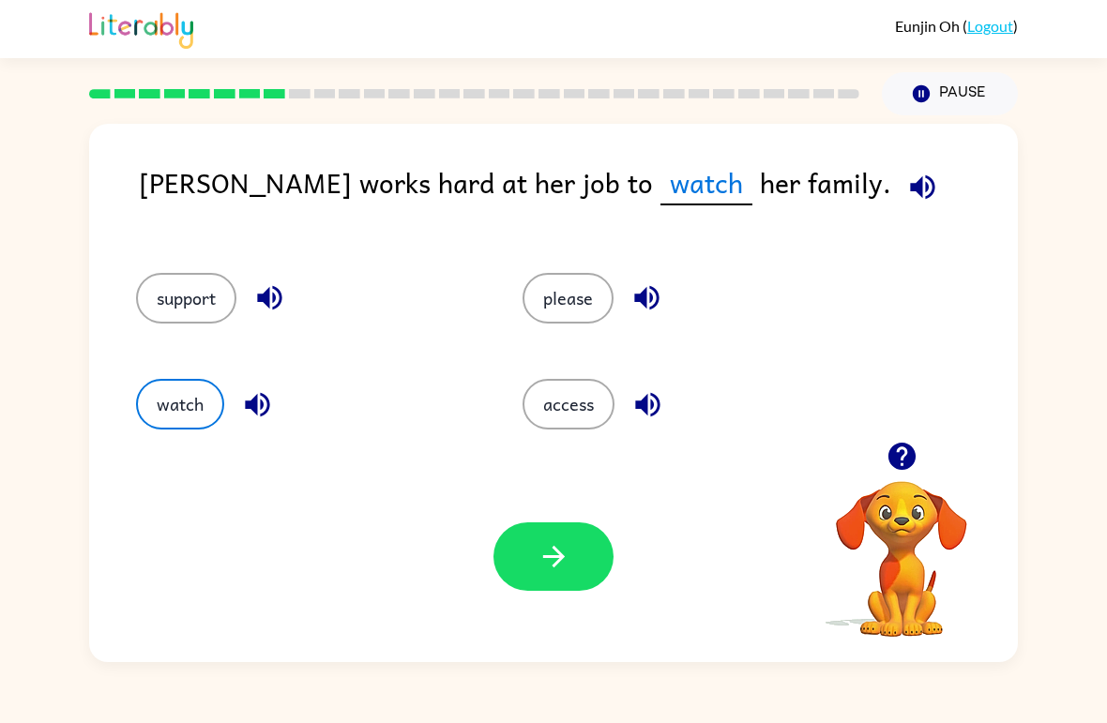
click at [586, 576] on button "button" at bounding box center [554, 557] width 120 height 68
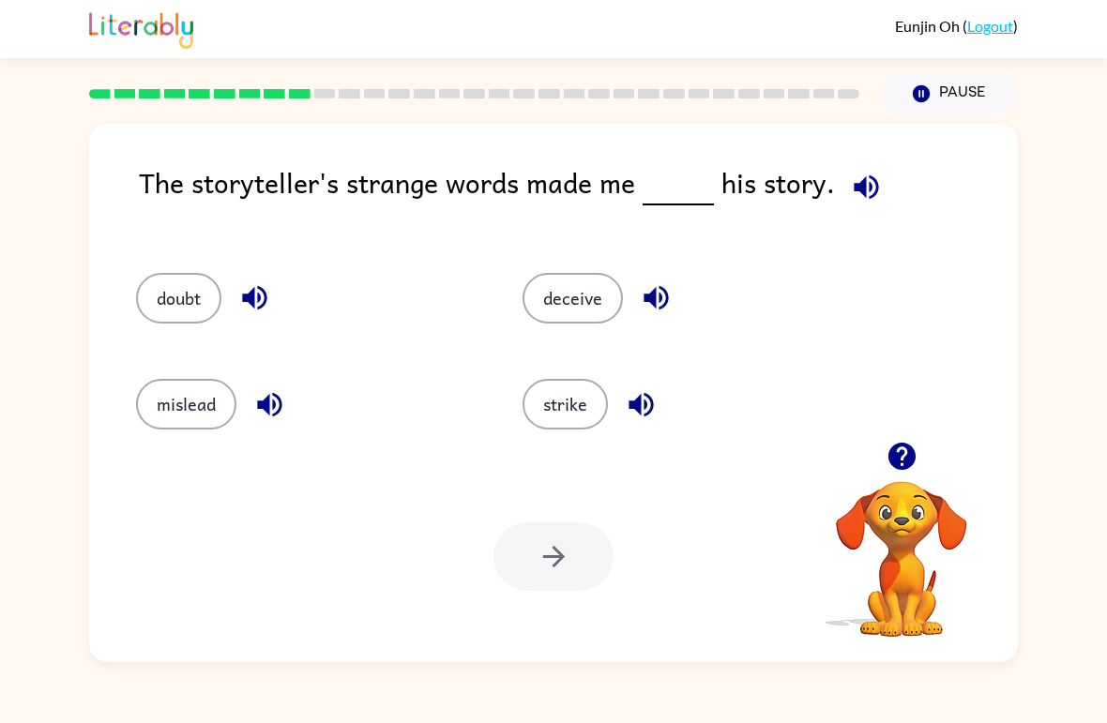
click at [616, 300] on button "deceive" at bounding box center [573, 298] width 100 height 51
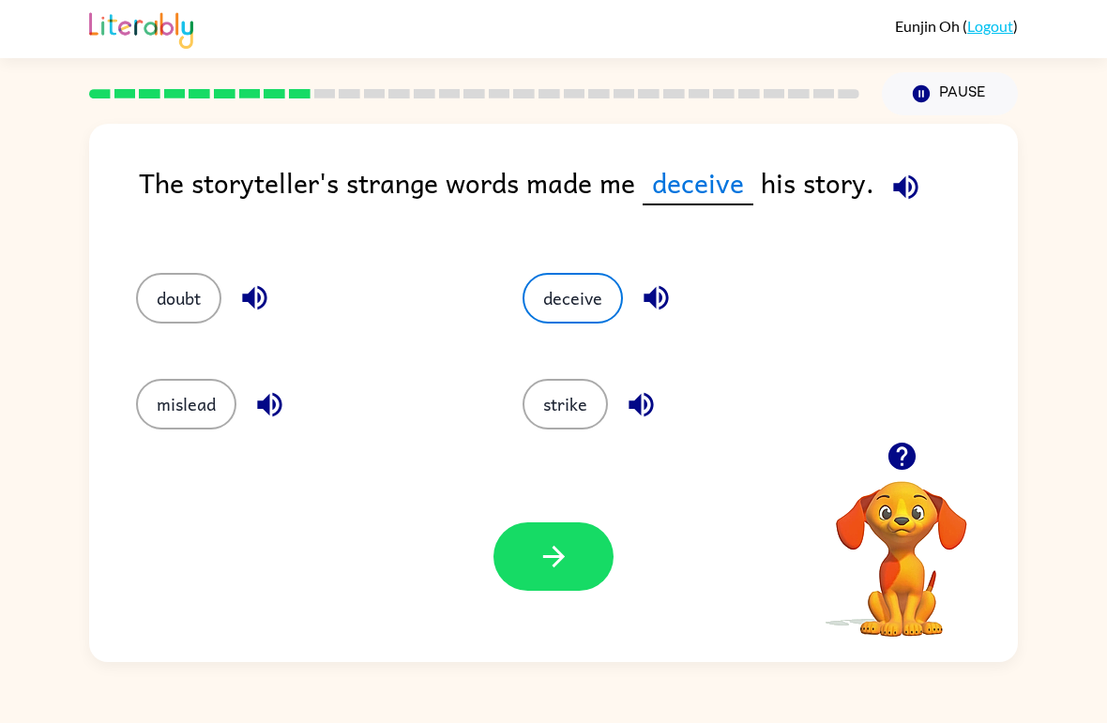
click at [578, 590] on button "button" at bounding box center [554, 557] width 120 height 68
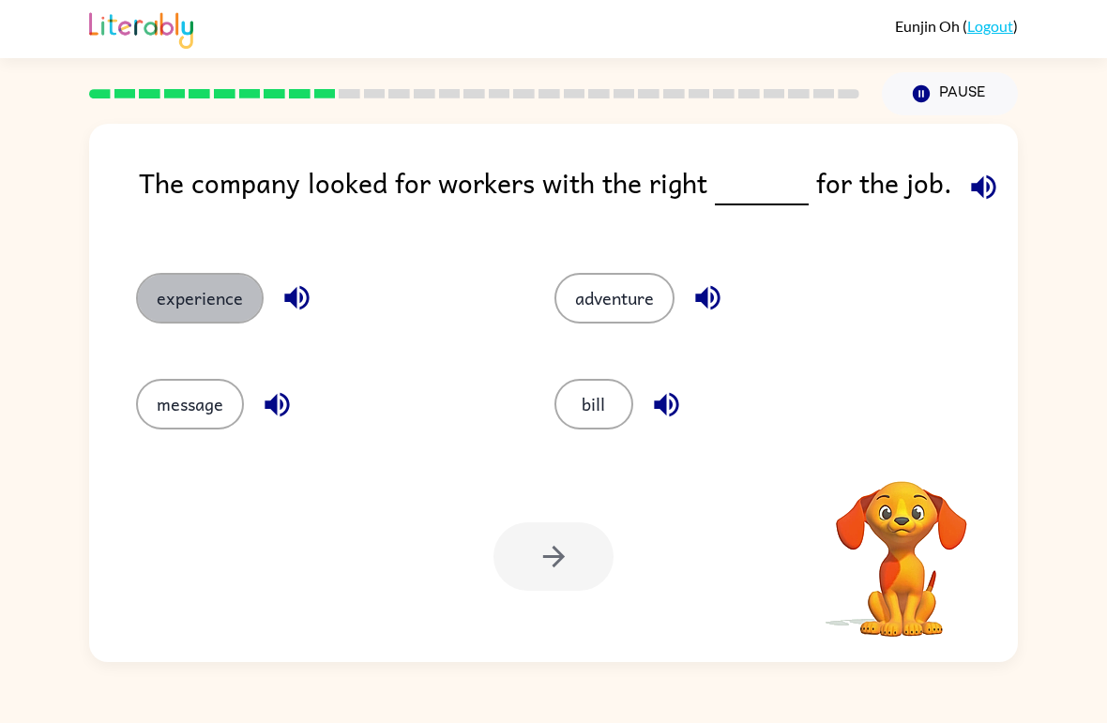
click at [167, 304] on button "experience" at bounding box center [200, 298] width 128 height 51
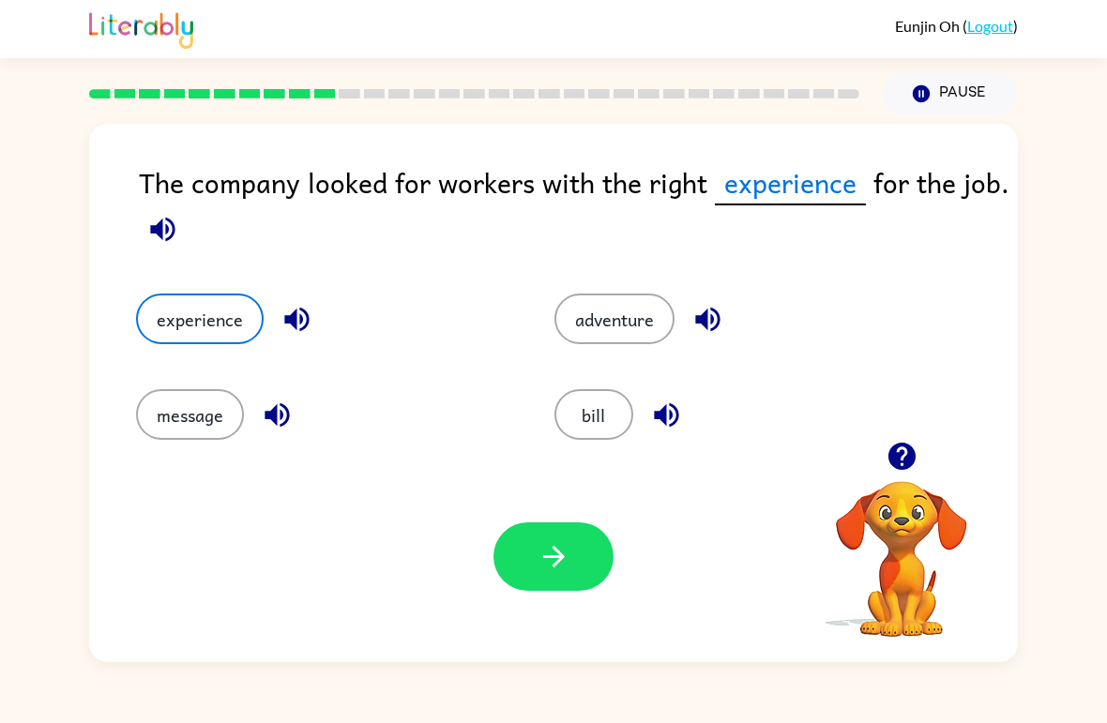
click at [569, 541] on icon "button" at bounding box center [554, 556] width 33 height 33
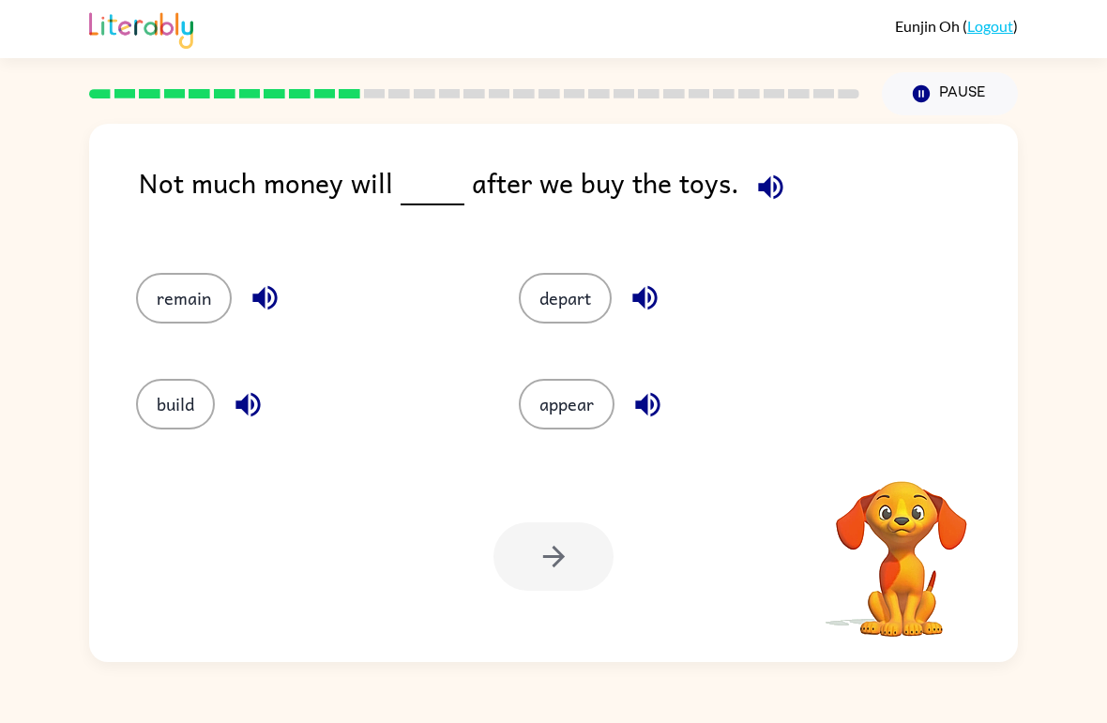
click at [157, 399] on button "build" at bounding box center [175, 404] width 79 height 51
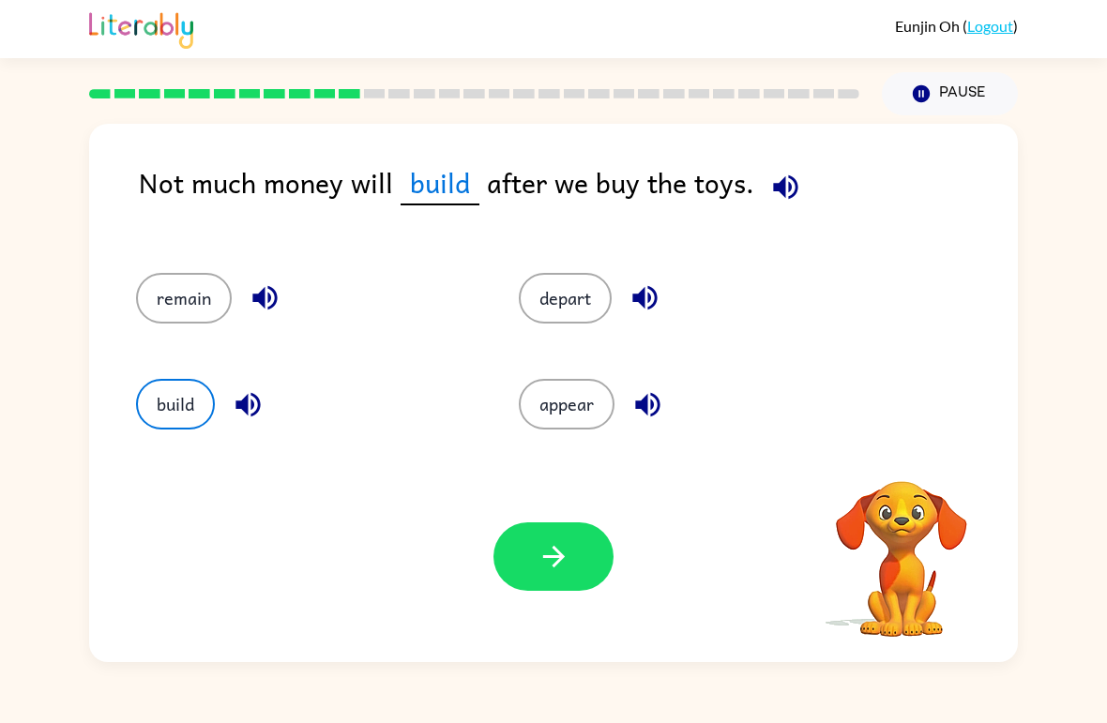
click at [568, 542] on icon "button" at bounding box center [554, 556] width 33 height 33
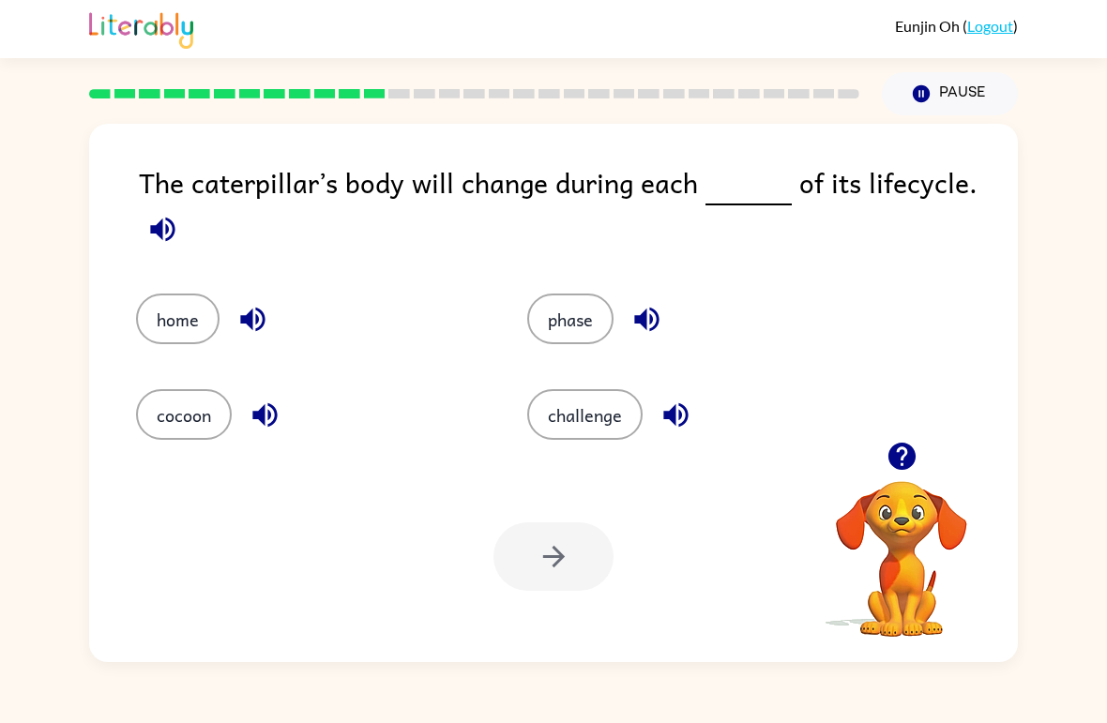
click at [580, 418] on button "challenge" at bounding box center [584, 414] width 115 height 51
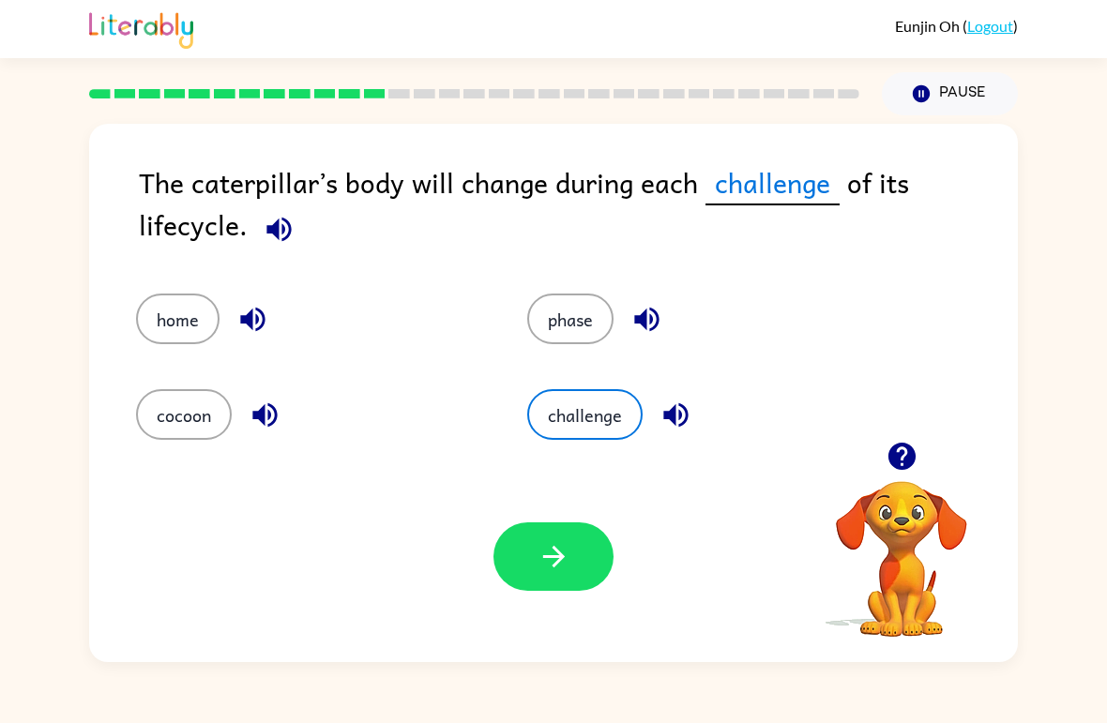
click at [550, 541] on icon "button" at bounding box center [554, 556] width 33 height 33
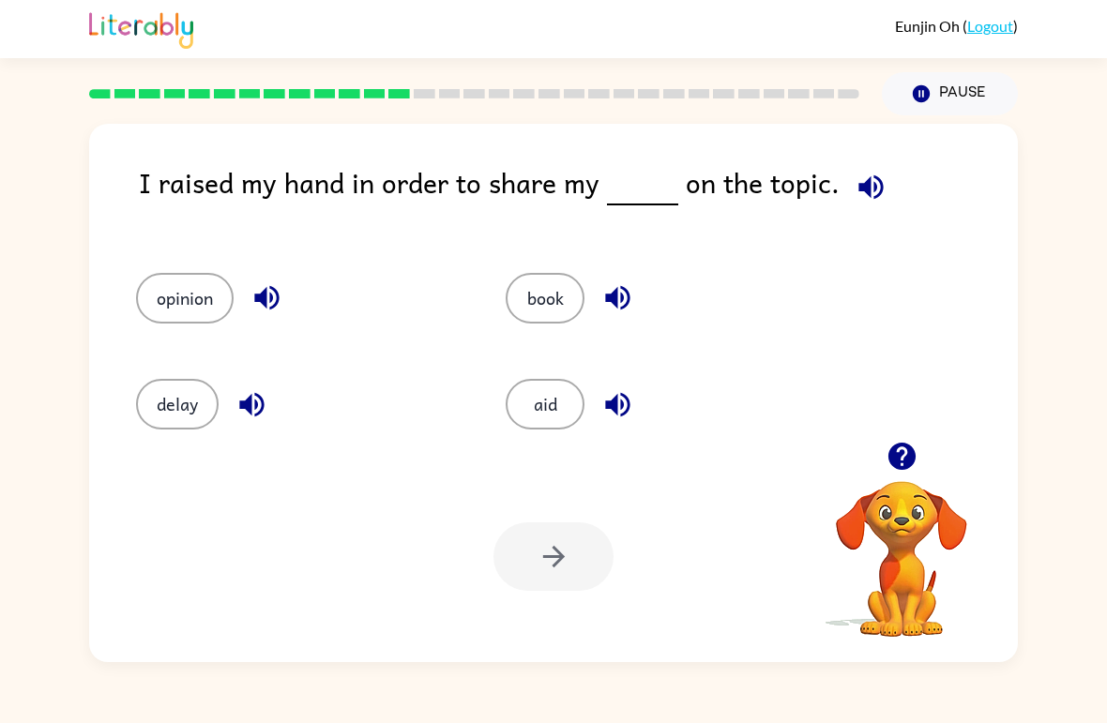
click at [183, 297] on button "opinion" at bounding box center [185, 298] width 98 height 51
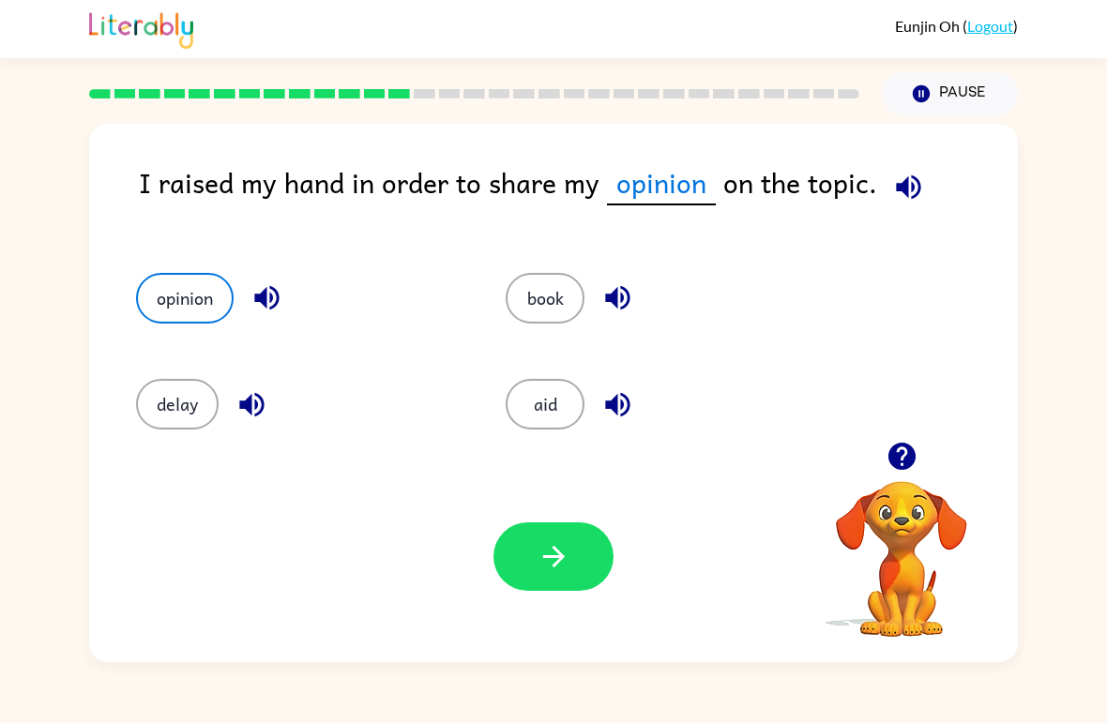
click at [514, 564] on button "button" at bounding box center [554, 557] width 120 height 68
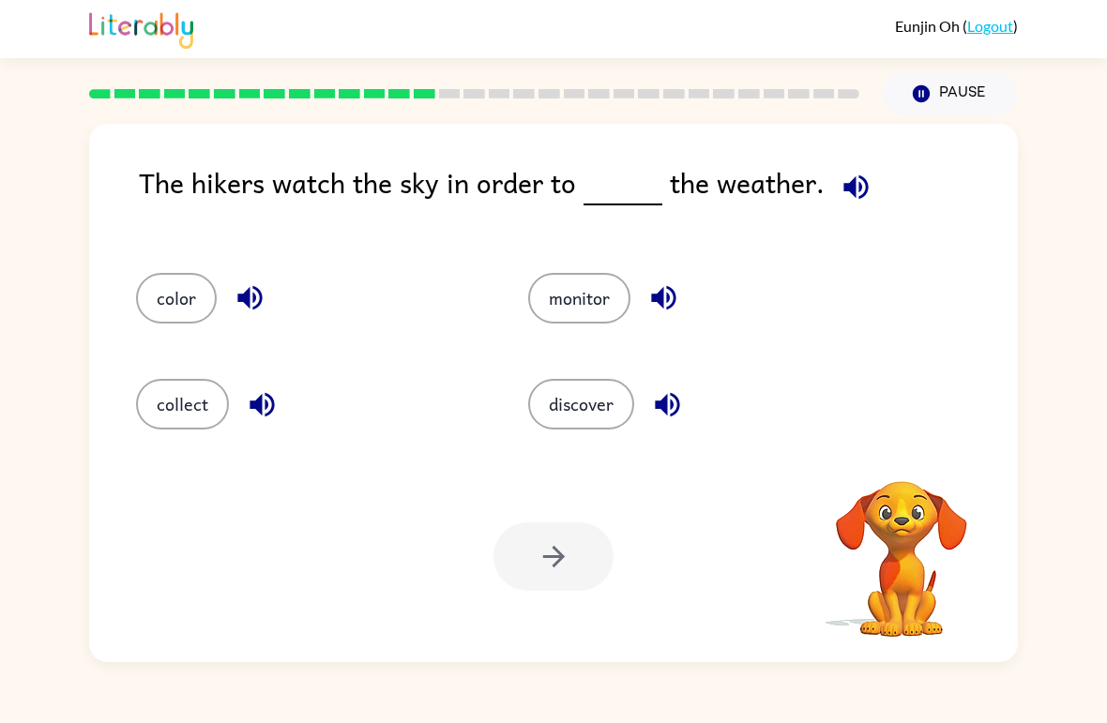
click at [567, 558] on div at bounding box center [554, 557] width 120 height 68
click at [162, 274] on button "color" at bounding box center [176, 298] width 81 height 51
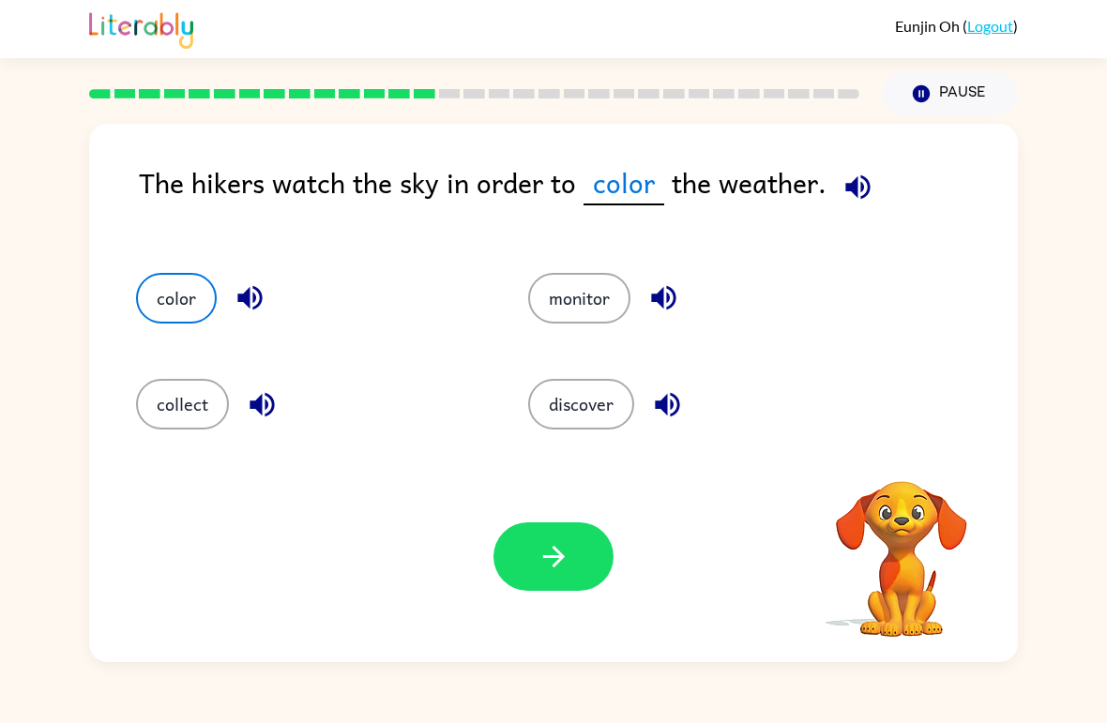
click at [571, 555] on button "button" at bounding box center [554, 557] width 120 height 68
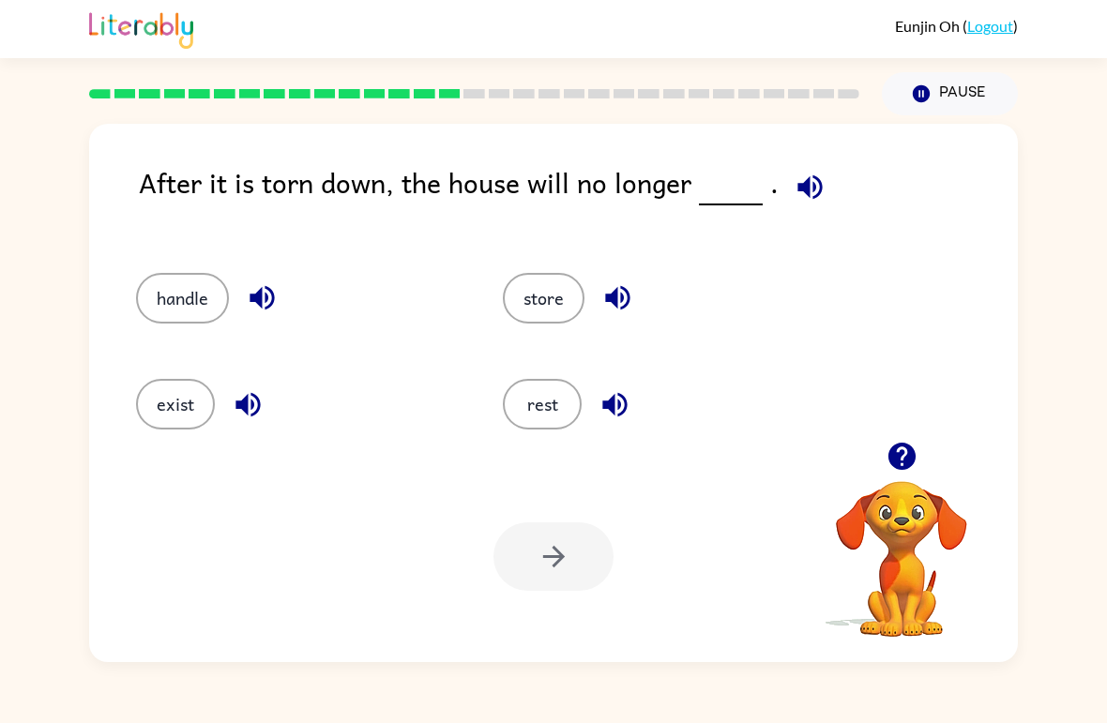
click at [148, 399] on button "exist" at bounding box center [175, 404] width 79 height 51
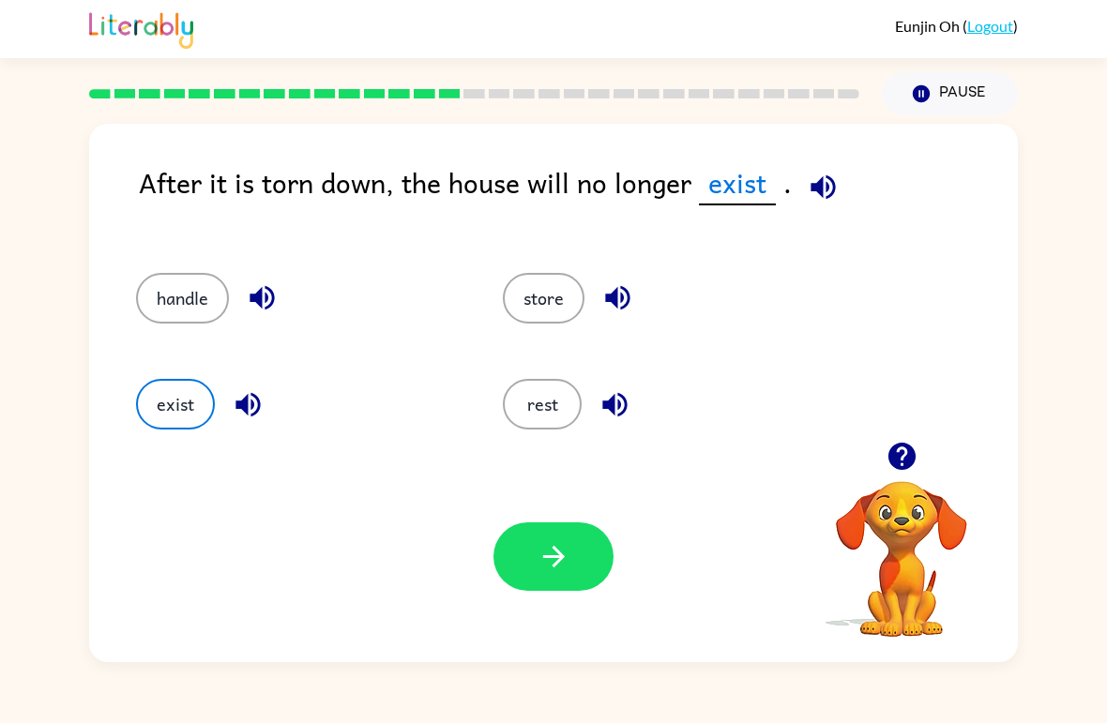
click at [564, 544] on icon "button" at bounding box center [554, 556] width 33 height 33
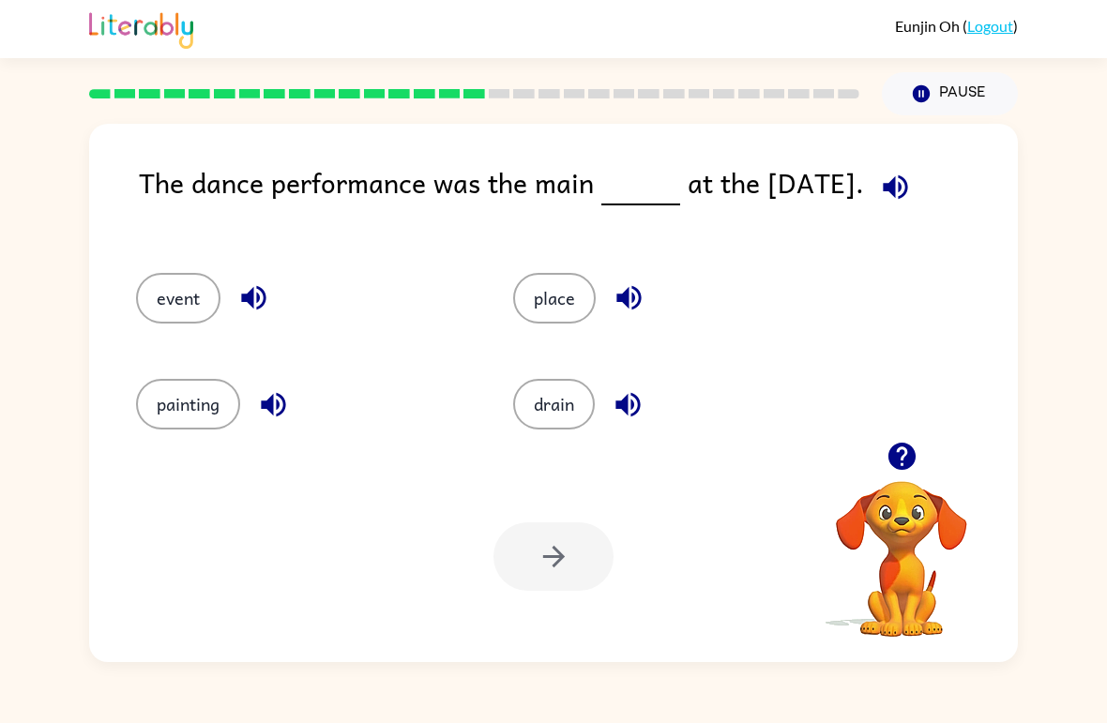
click at [571, 292] on button "place" at bounding box center [554, 298] width 83 height 51
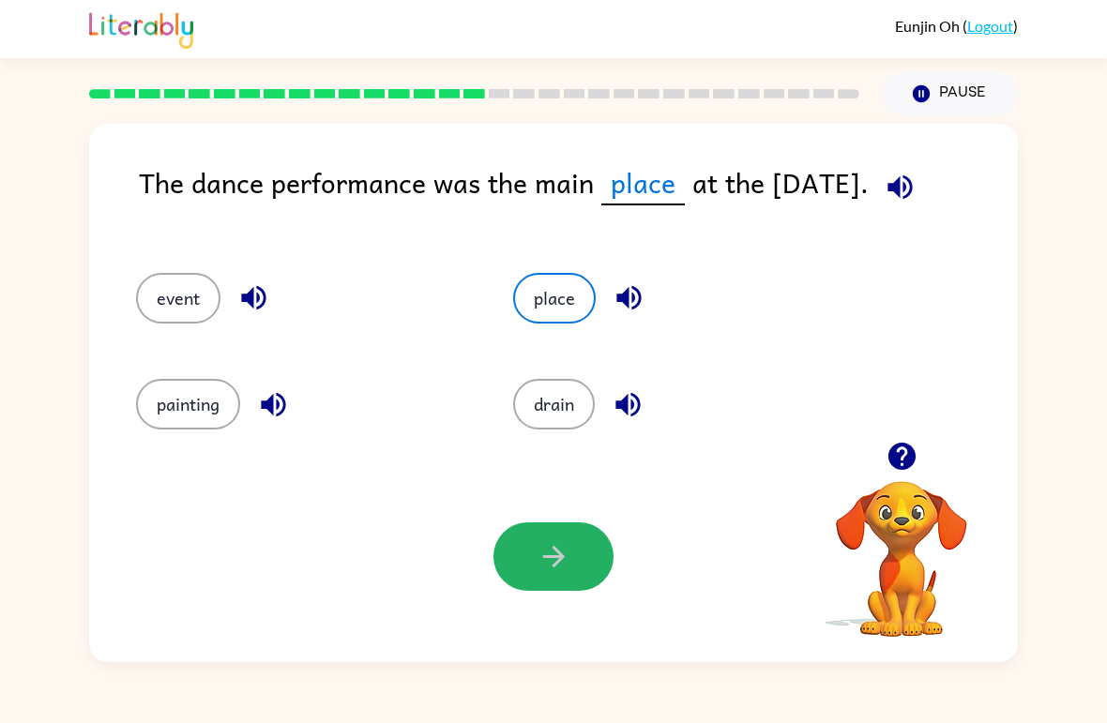
click at [568, 584] on button "button" at bounding box center [554, 557] width 120 height 68
click at [567, 584] on div at bounding box center [554, 557] width 120 height 68
click at [578, 565] on div at bounding box center [554, 557] width 120 height 68
click at [577, 565] on div at bounding box center [554, 557] width 120 height 68
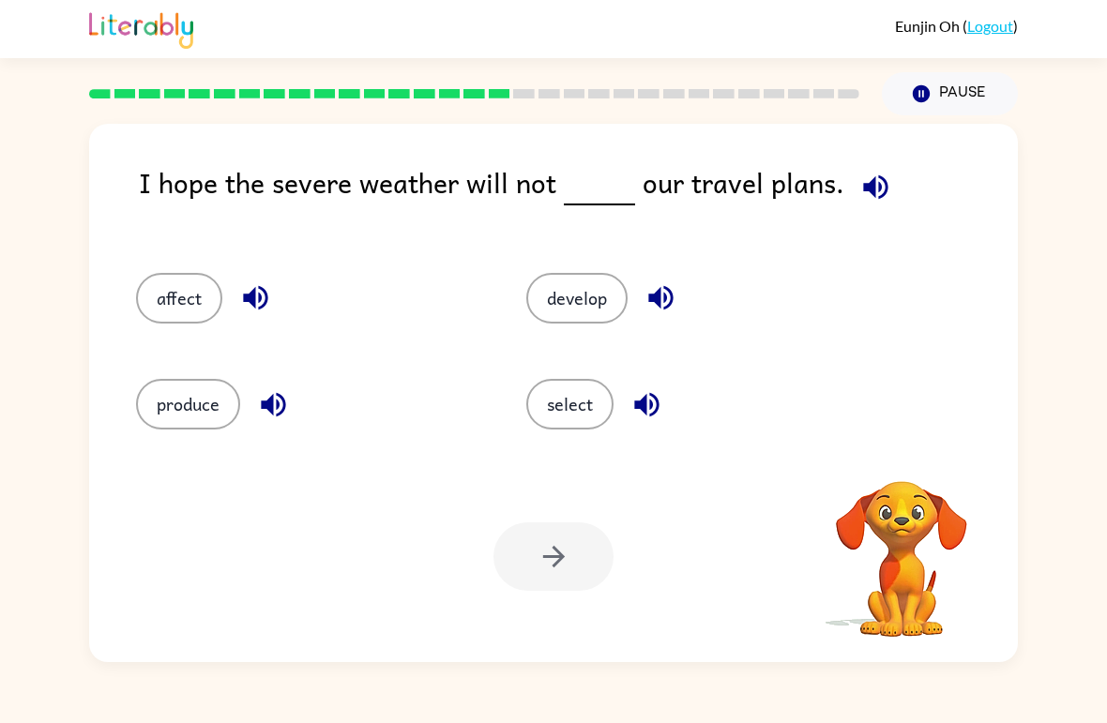
click at [555, 582] on div at bounding box center [554, 557] width 120 height 68
click at [562, 583] on div at bounding box center [554, 557] width 120 height 68
click at [561, 583] on div at bounding box center [554, 557] width 120 height 68
click at [564, 562] on div at bounding box center [554, 557] width 120 height 68
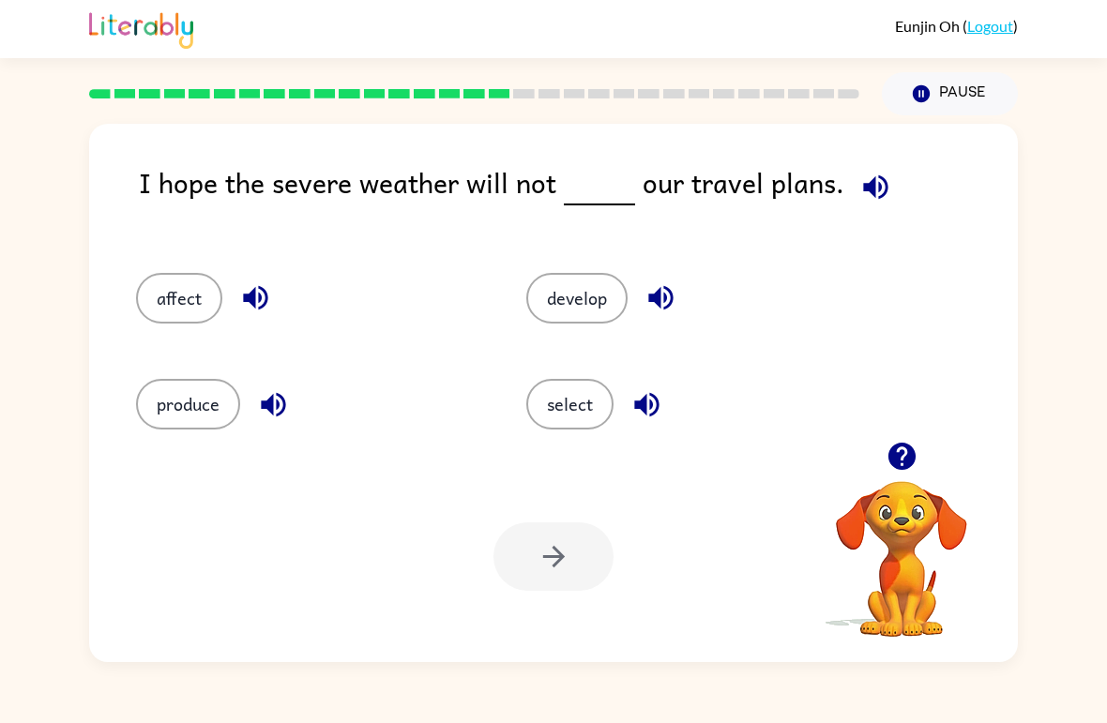
click at [558, 561] on div at bounding box center [554, 557] width 120 height 68
click at [557, 561] on div at bounding box center [554, 557] width 120 height 68
click at [576, 315] on button "develop" at bounding box center [576, 298] width 101 height 51
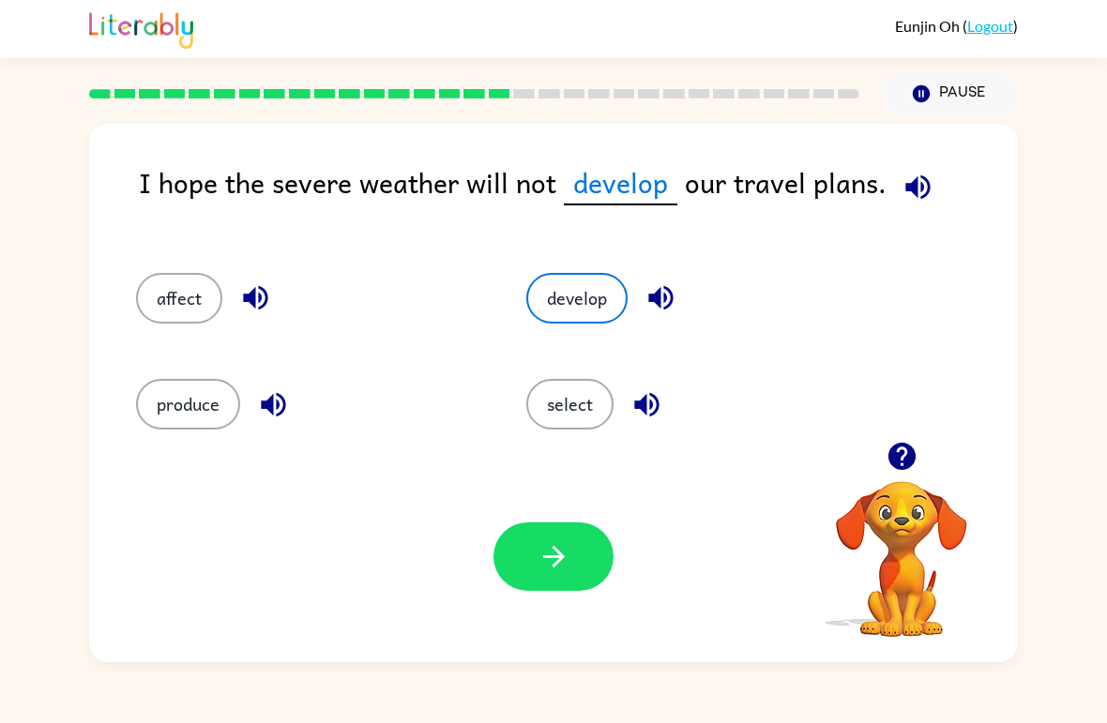
click at [537, 590] on button "button" at bounding box center [554, 557] width 120 height 68
click at [553, 571] on div at bounding box center [554, 557] width 120 height 68
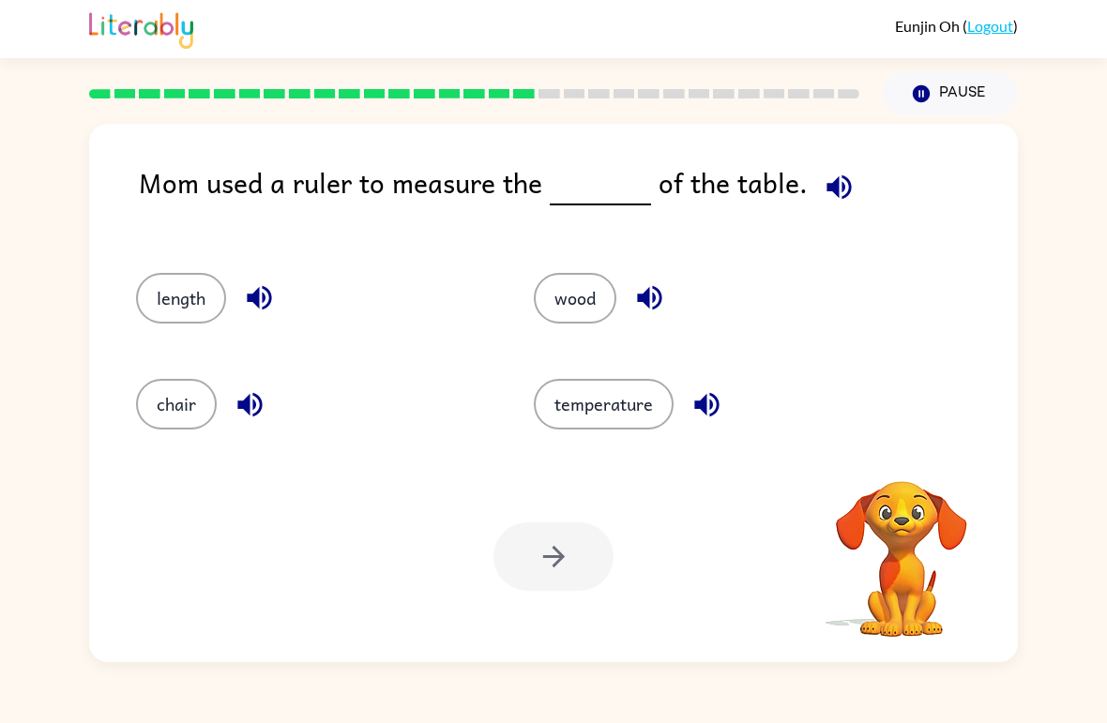
click at [552, 571] on div at bounding box center [554, 557] width 120 height 68
click at [555, 547] on div at bounding box center [554, 557] width 120 height 68
click at [555, 546] on div at bounding box center [554, 557] width 120 height 68
click at [639, 419] on button "temperature" at bounding box center [604, 404] width 140 height 51
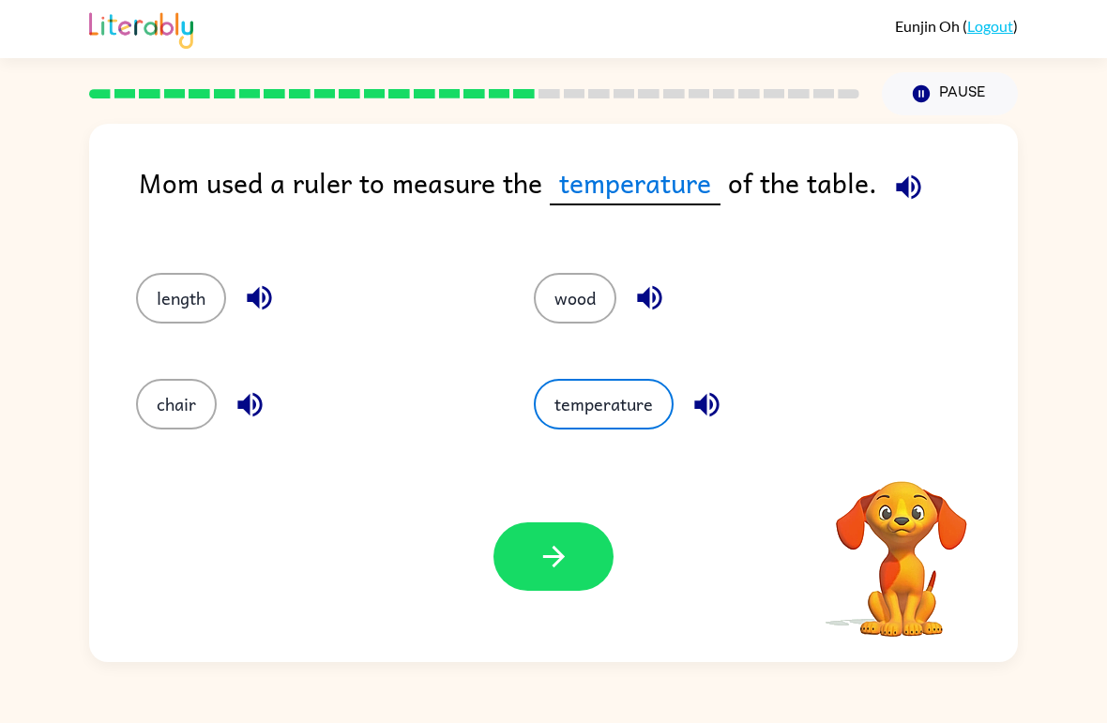
click at [542, 589] on button "button" at bounding box center [554, 557] width 120 height 68
click at [586, 570] on div at bounding box center [554, 557] width 120 height 68
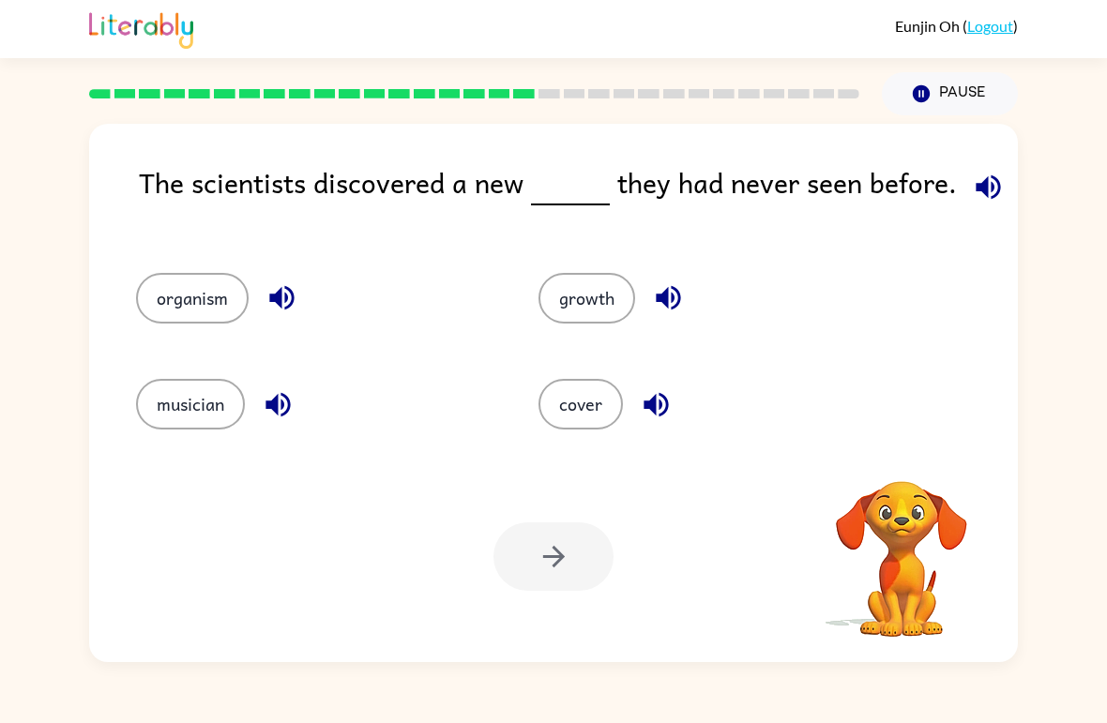
click at [566, 558] on div at bounding box center [554, 557] width 120 height 68
click at [190, 317] on button "organism" at bounding box center [192, 298] width 113 height 51
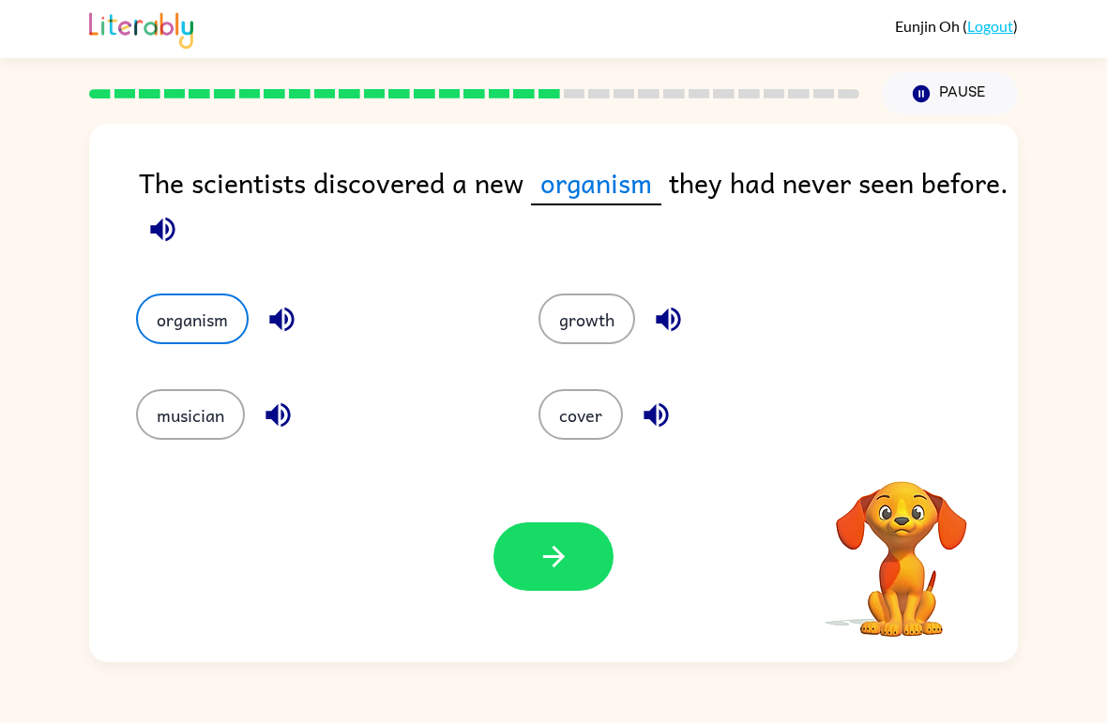
click at [467, 531] on div "Your browser must support playing .mp4 files to use Literably. Please try using…" at bounding box center [553, 556] width 929 height 211
click at [531, 550] on button "button" at bounding box center [554, 557] width 120 height 68
click at [531, 549] on div at bounding box center [554, 557] width 120 height 68
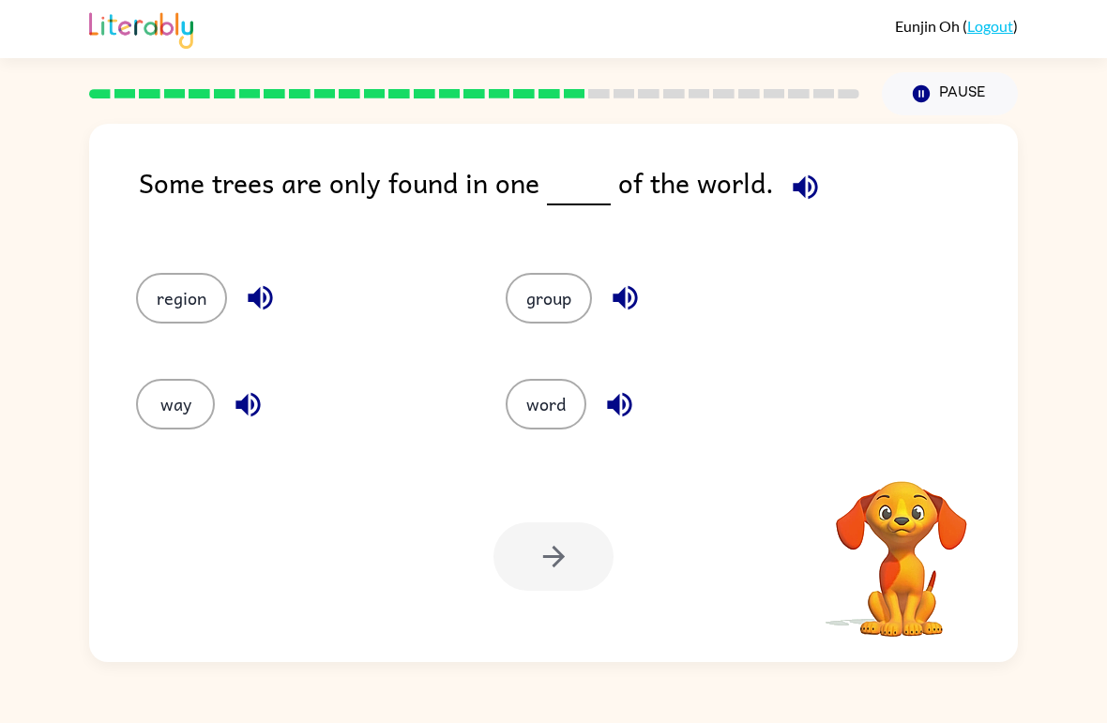
click at [541, 547] on div at bounding box center [554, 557] width 120 height 68
click at [535, 430] on button "word" at bounding box center [546, 404] width 81 height 51
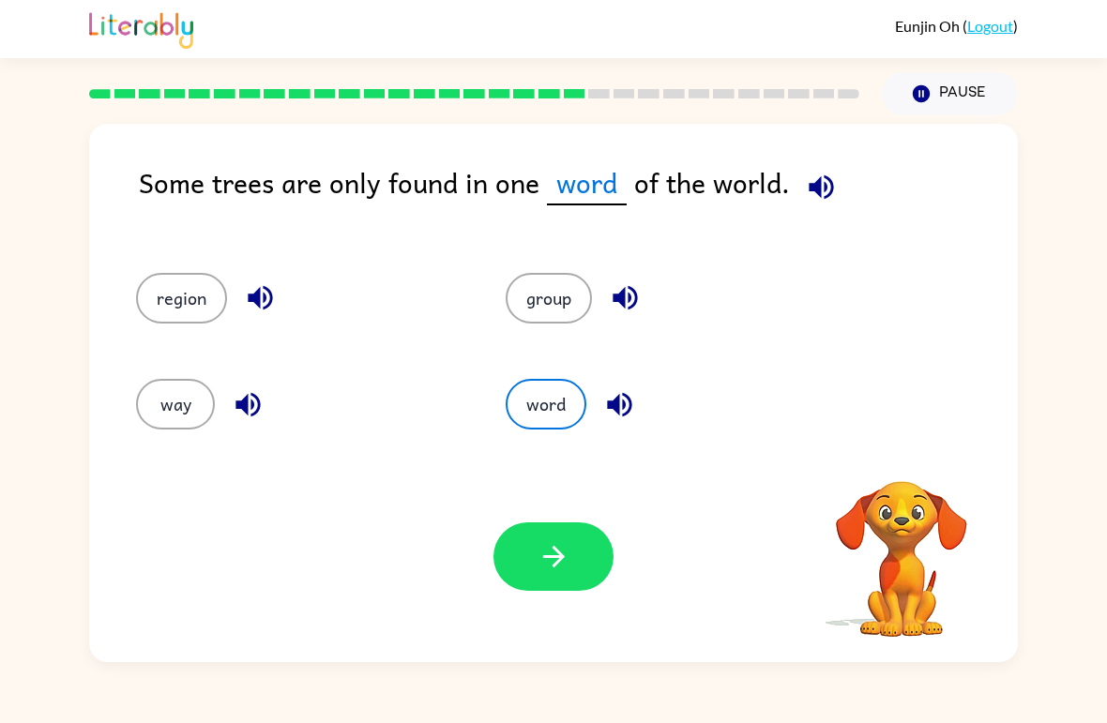
click at [576, 570] on button "button" at bounding box center [554, 557] width 120 height 68
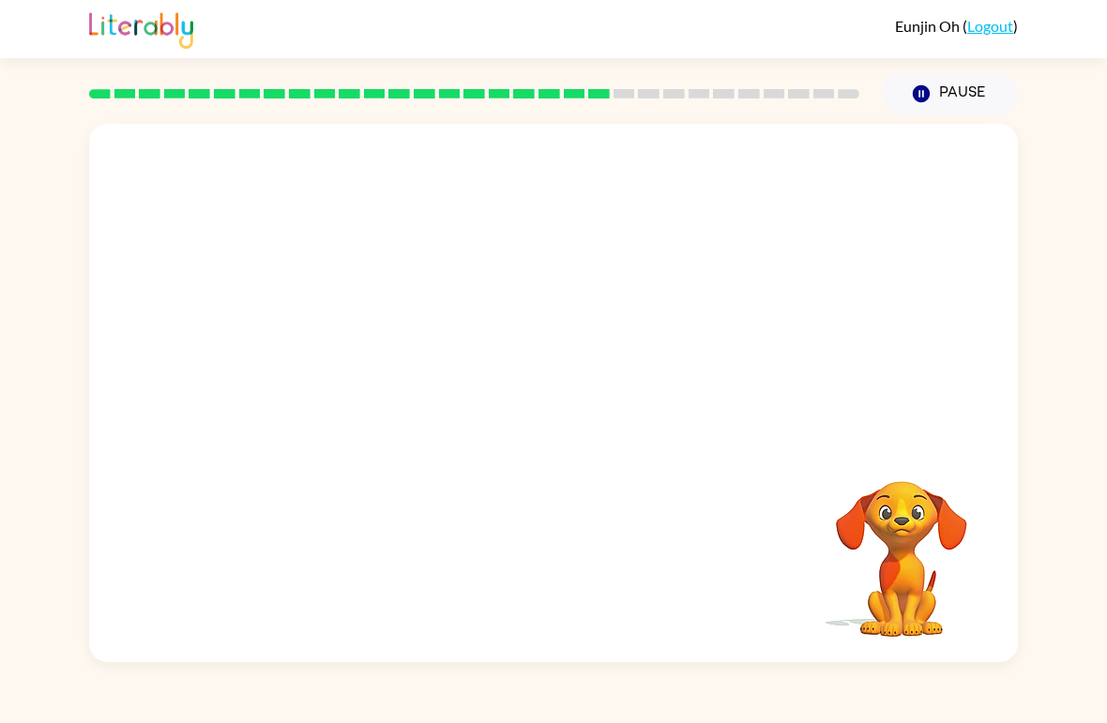
click at [510, 547] on div "Your browser must support playing .mp4 files to use Literably. Please try using…" at bounding box center [553, 393] width 929 height 539
click at [412, 340] on video "Your browser must support playing .mp4 files to use Literably. Please try using…" at bounding box center [553, 283] width 929 height 318
click at [411, 339] on video "Your browser must support playing .mp4 files to use Literably. Please try using…" at bounding box center [553, 283] width 929 height 318
click at [395, 292] on video "Your browser must support playing .mp4 files to use Literably. Please try using…" at bounding box center [553, 283] width 929 height 318
click at [681, 284] on video "Your browser must support playing .mp4 files to use Literably. Please try using…" at bounding box center [553, 283] width 929 height 318
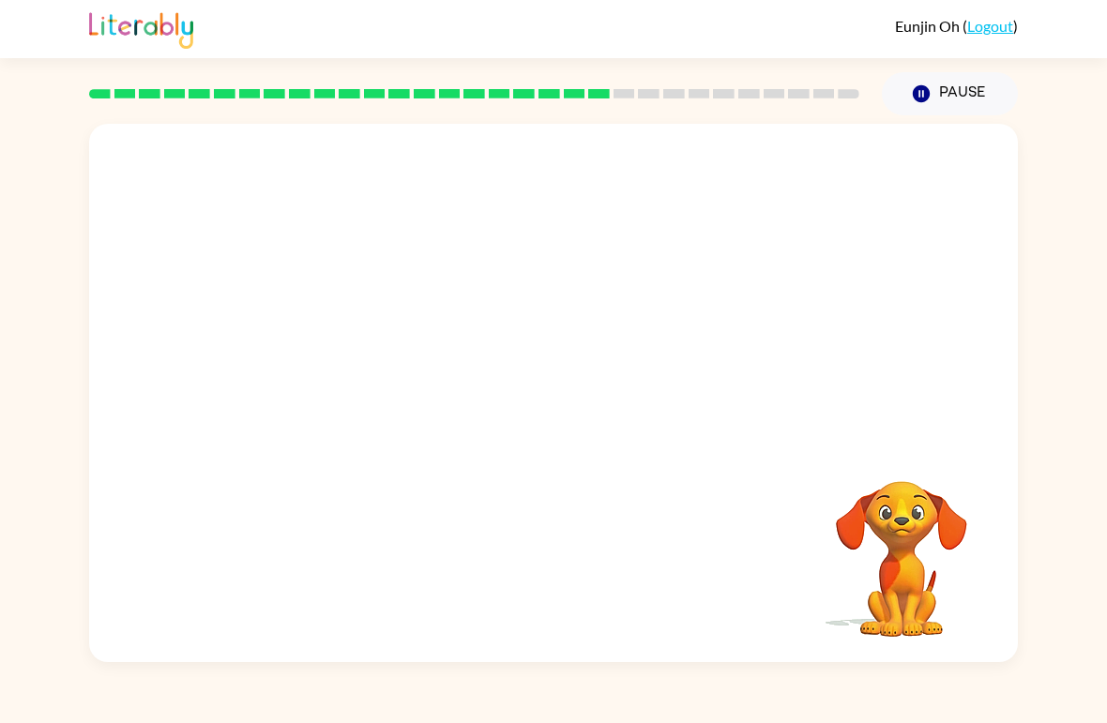
click at [666, 310] on video "Your browser must support playing .mp4 files to use Literably. Please try using…" at bounding box center [553, 283] width 929 height 318
click at [677, 308] on video "Your browser must support playing .mp4 files to use Literably. Please try using…" at bounding box center [553, 283] width 929 height 318
click at [676, 307] on video "Your browser must support playing .mp4 files to use Literably. Please try using…" at bounding box center [553, 283] width 929 height 318
click at [576, 407] on button "button" at bounding box center [554, 403] width 120 height 68
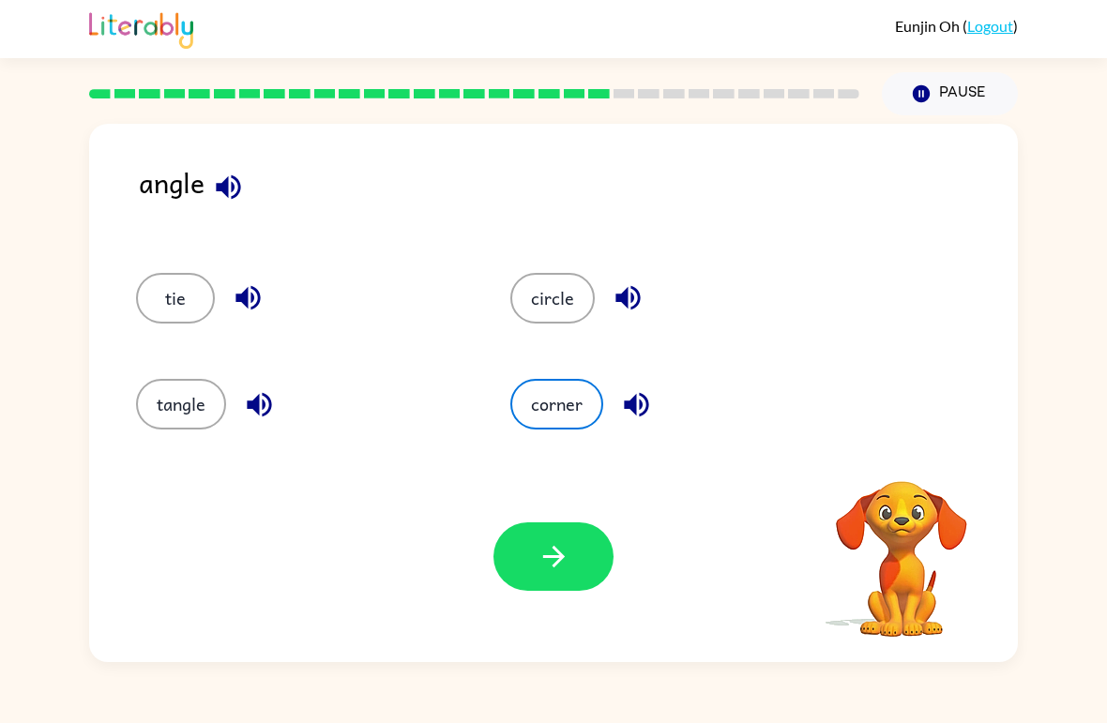
click at [558, 429] on button "corner" at bounding box center [556, 404] width 93 height 51
click at [565, 435] on div "corner" at bounding box center [662, 396] width 374 height 106
click at [221, 185] on icon "button" at bounding box center [228, 187] width 24 height 24
click at [627, 403] on icon "button" at bounding box center [636, 404] width 24 height 24
click at [534, 425] on button "corner" at bounding box center [556, 404] width 93 height 51
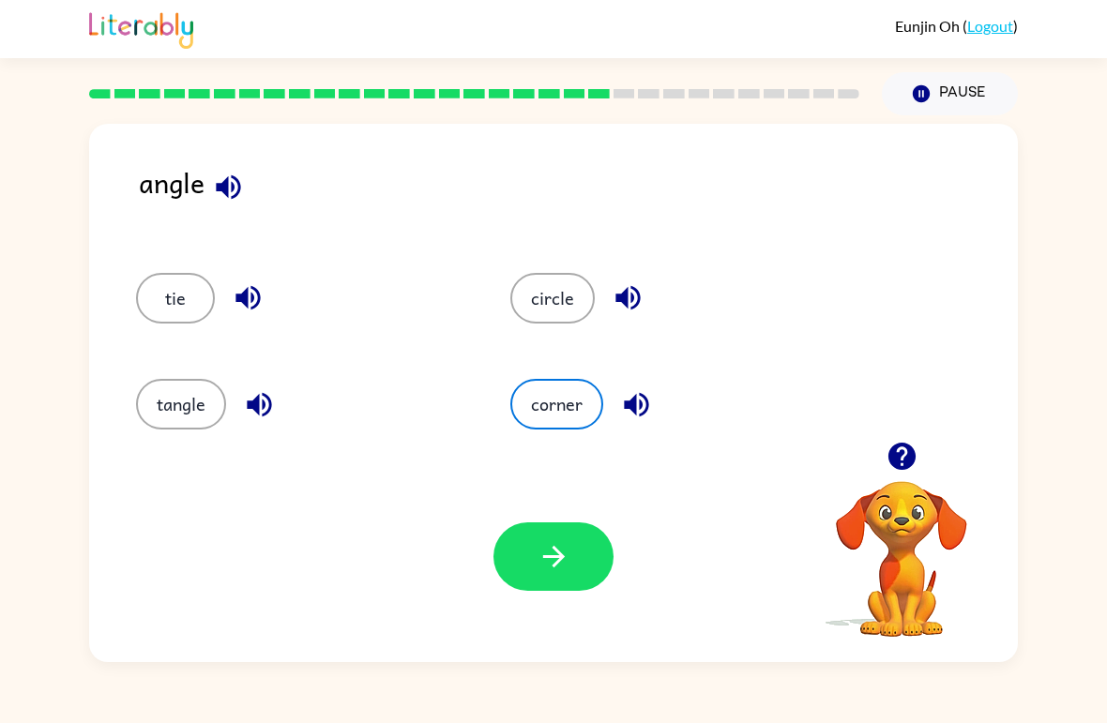
click at [563, 561] on icon "button" at bounding box center [554, 556] width 33 height 33
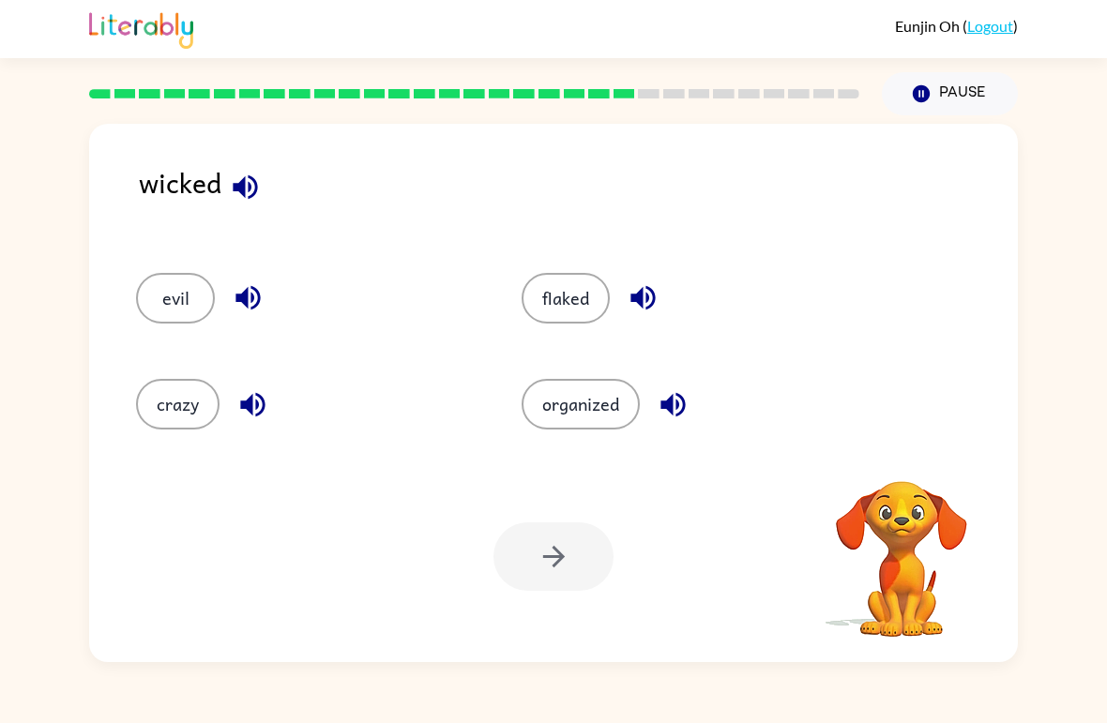
click at [586, 564] on div at bounding box center [554, 557] width 120 height 68
click at [266, 189] on button "button" at bounding box center [245, 187] width 48 height 48
click at [615, 401] on button "organized" at bounding box center [581, 404] width 118 height 51
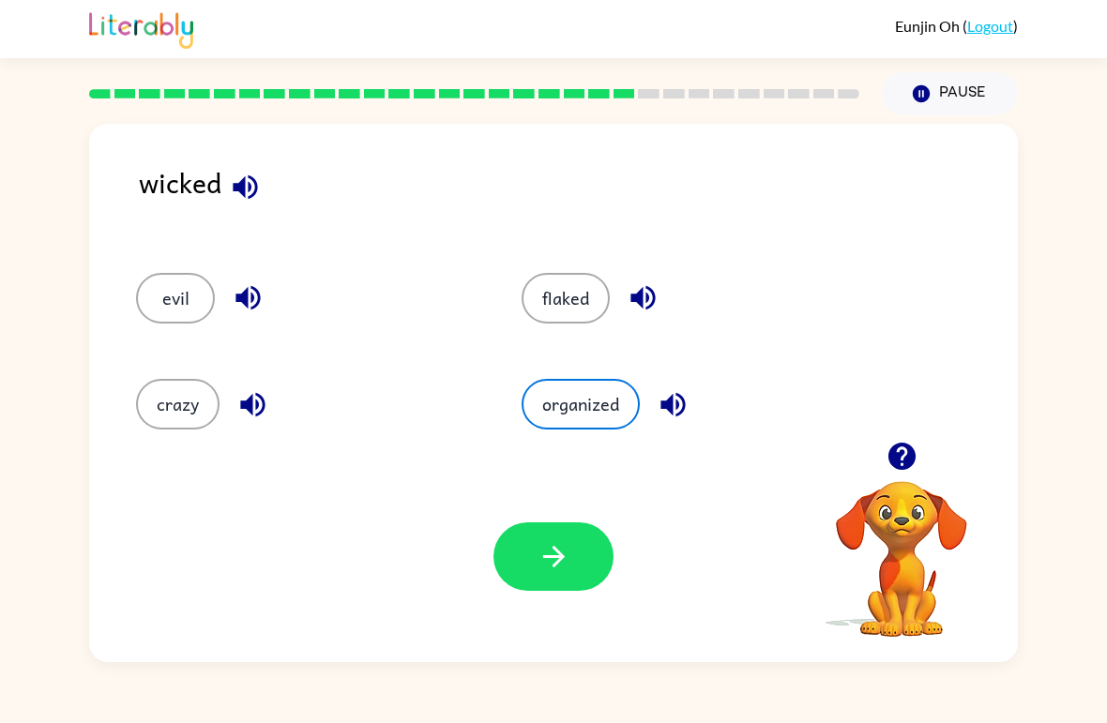
click at [576, 320] on button "flaked" at bounding box center [566, 298] width 88 height 51
click at [599, 555] on button "button" at bounding box center [554, 557] width 120 height 68
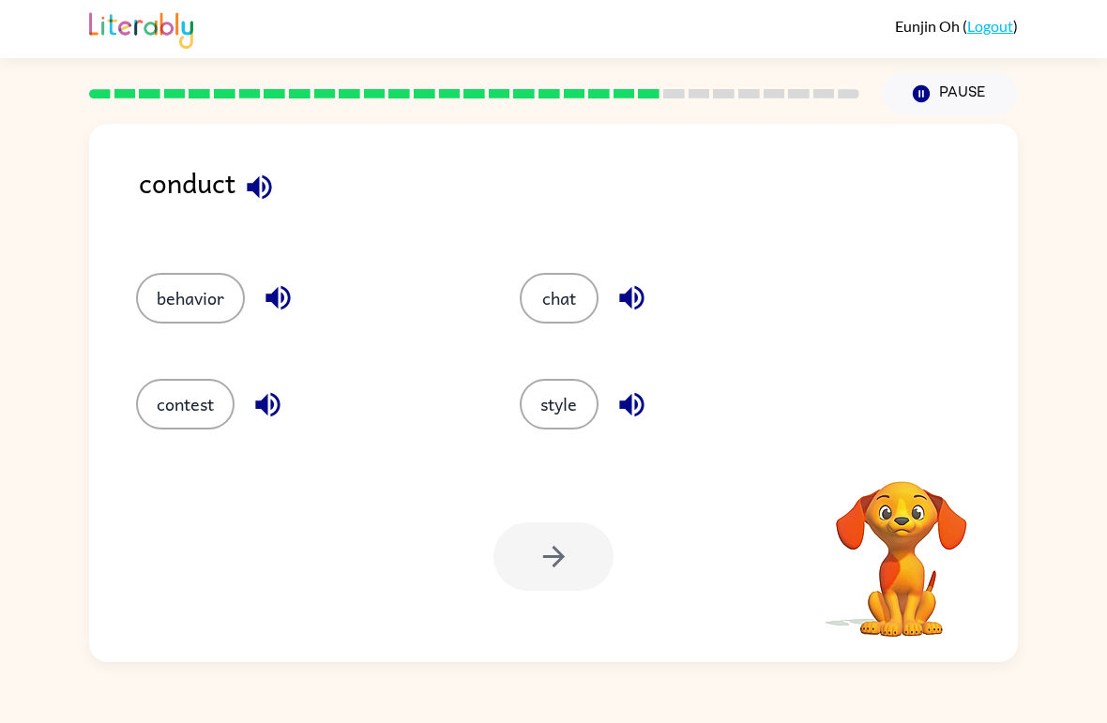
click at [566, 405] on button "style" at bounding box center [559, 404] width 79 height 51
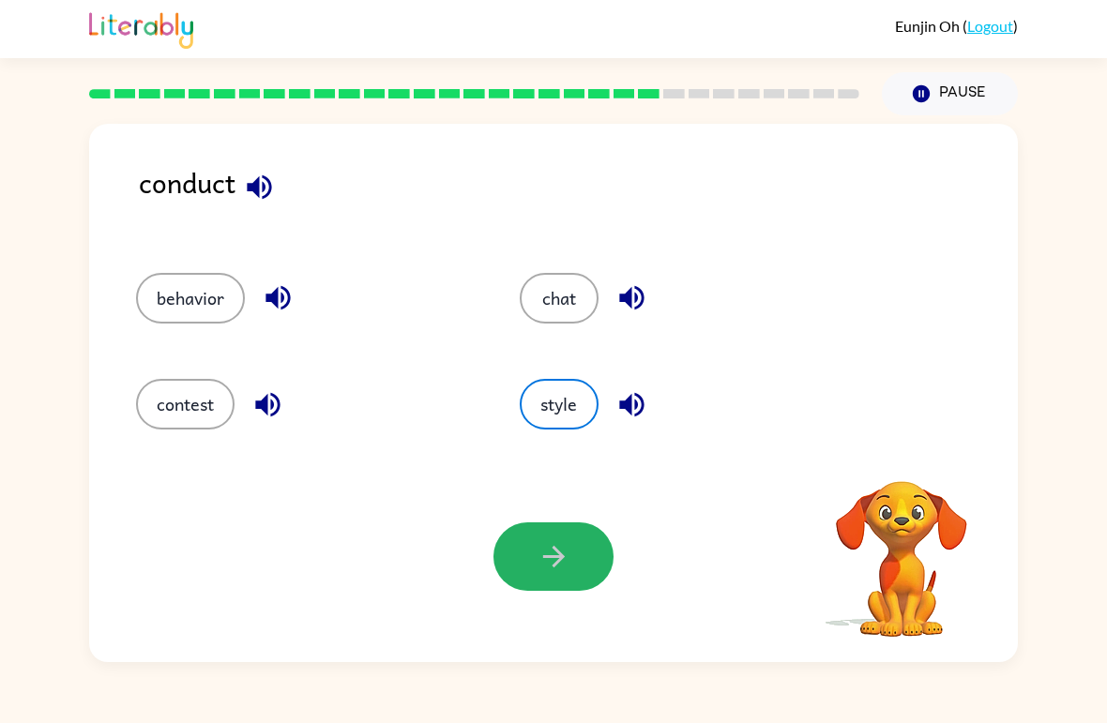
click at [547, 584] on button "button" at bounding box center [554, 557] width 120 height 68
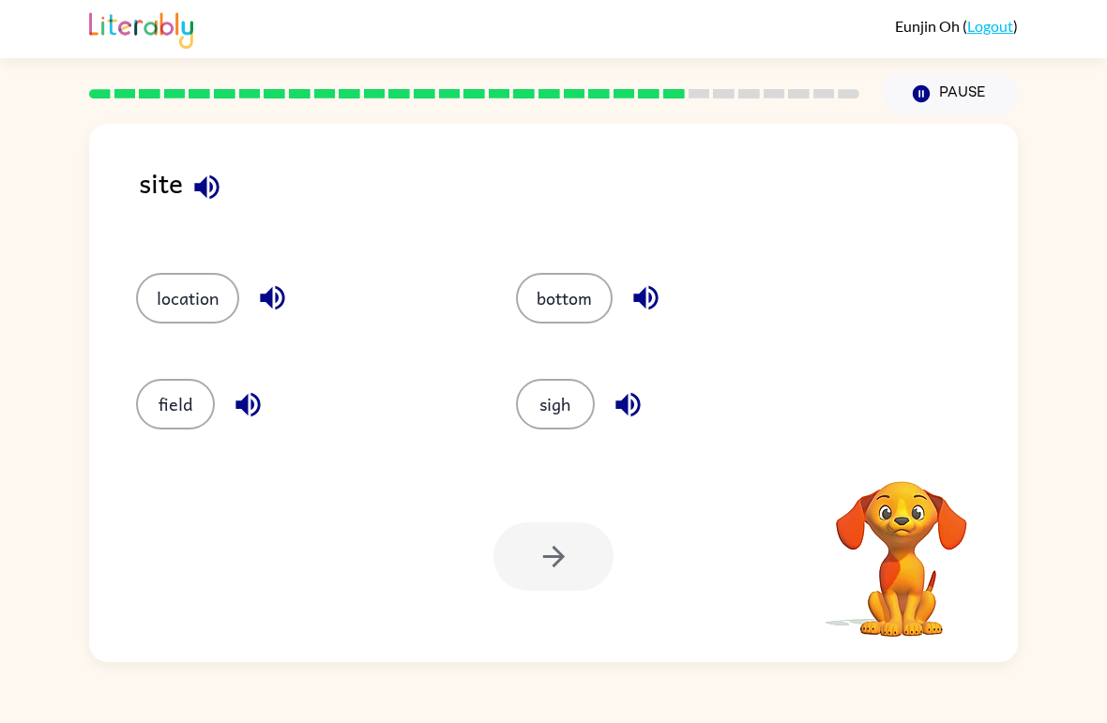
click at [153, 297] on button "location" at bounding box center [187, 298] width 103 height 51
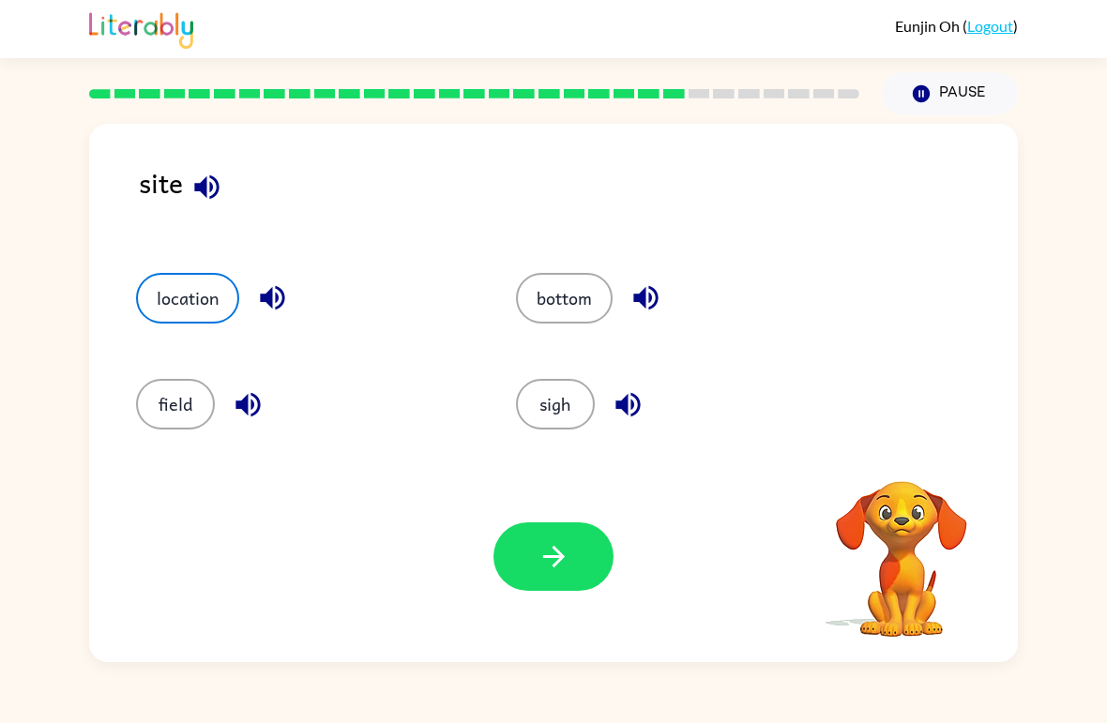
click at [583, 559] on button "button" at bounding box center [554, 557] width 120 height 68
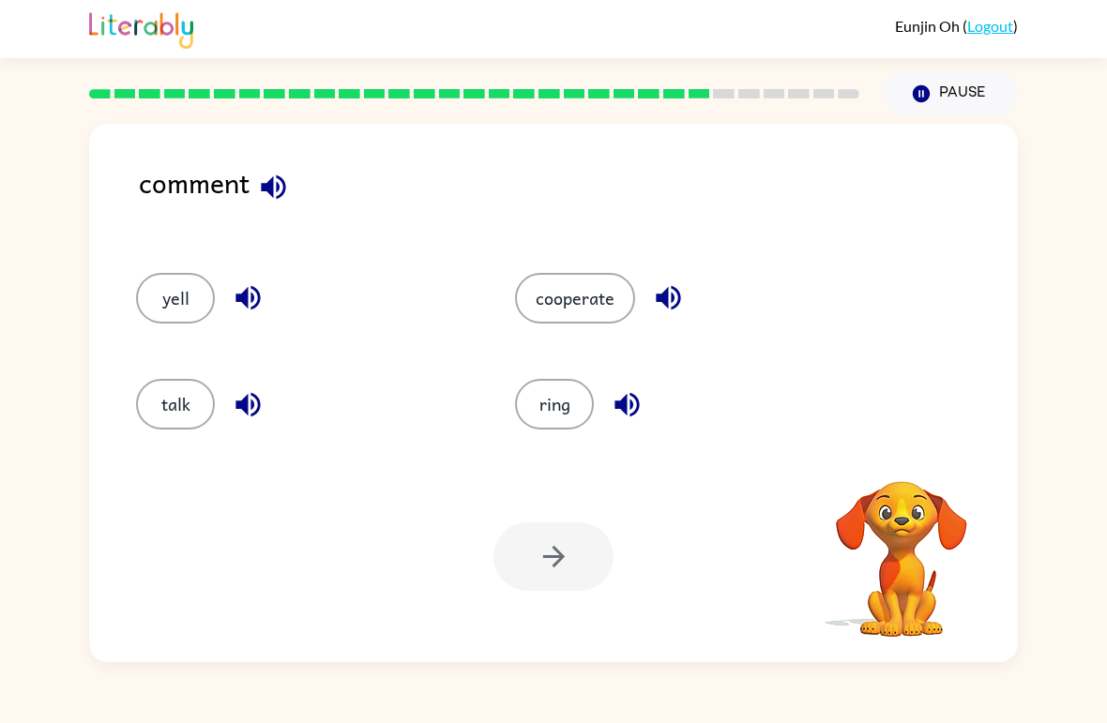
click at [599, 281] on button "cooperate" at bounding box center [575, 298] width 120 height 51
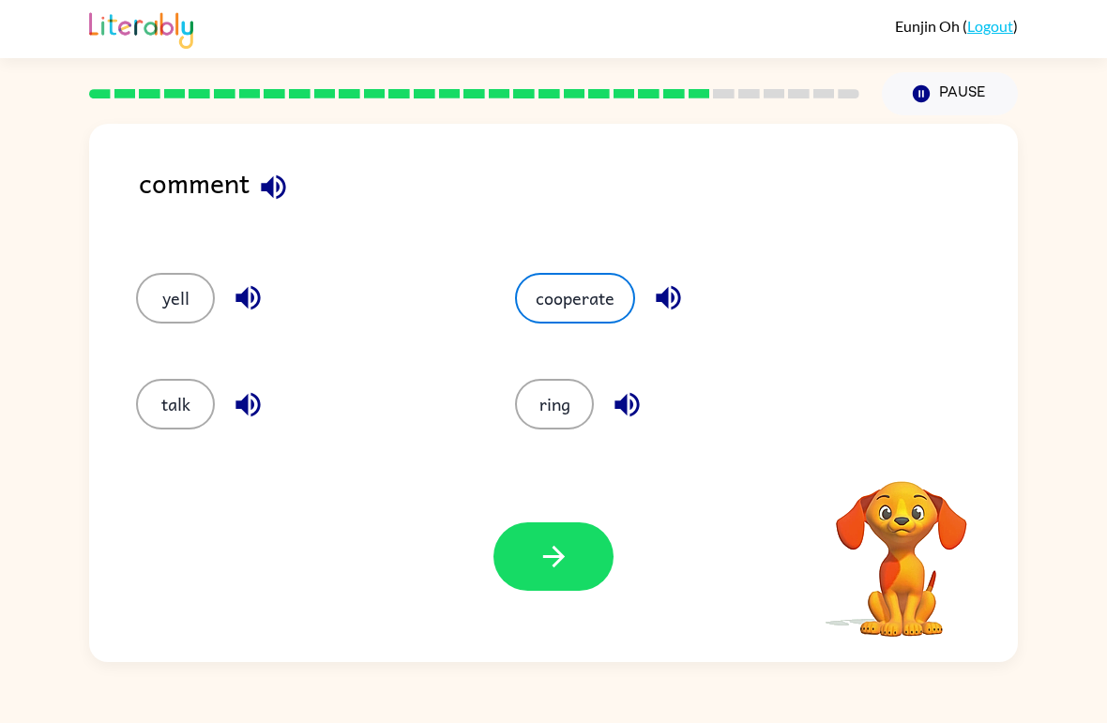
click at [581, 567] on button "button" at bounding box center [554, 557] width 120 height 68
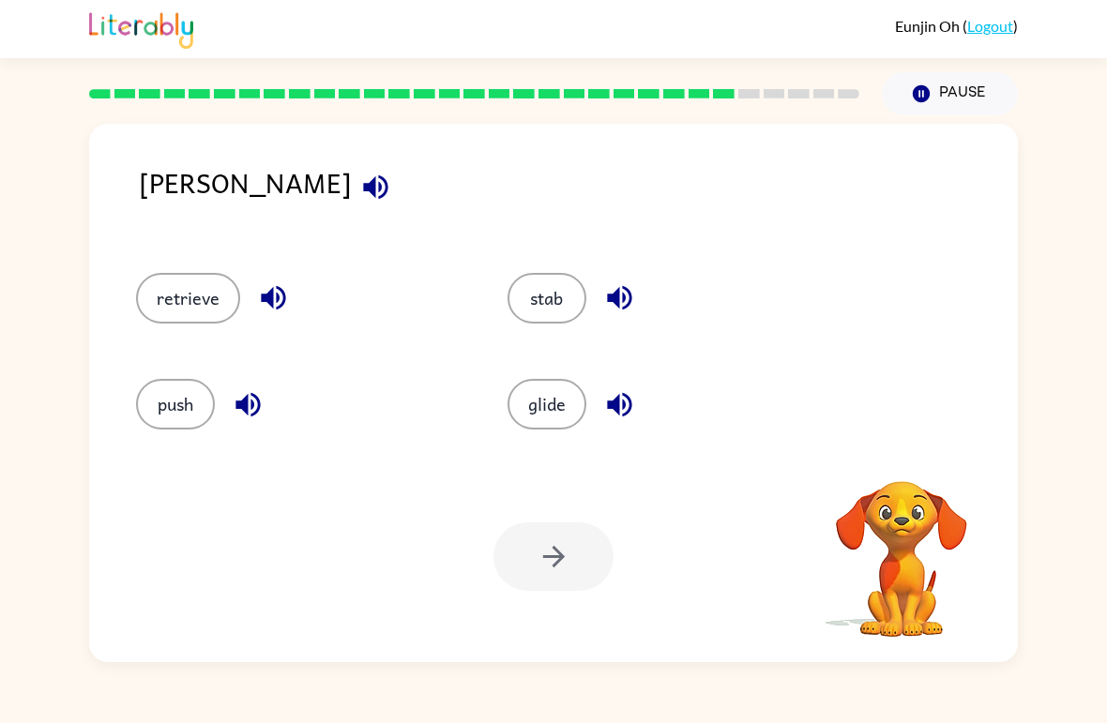
click at [155, 404] on button "push" at bounding box center [175, 404] width 79 height 51
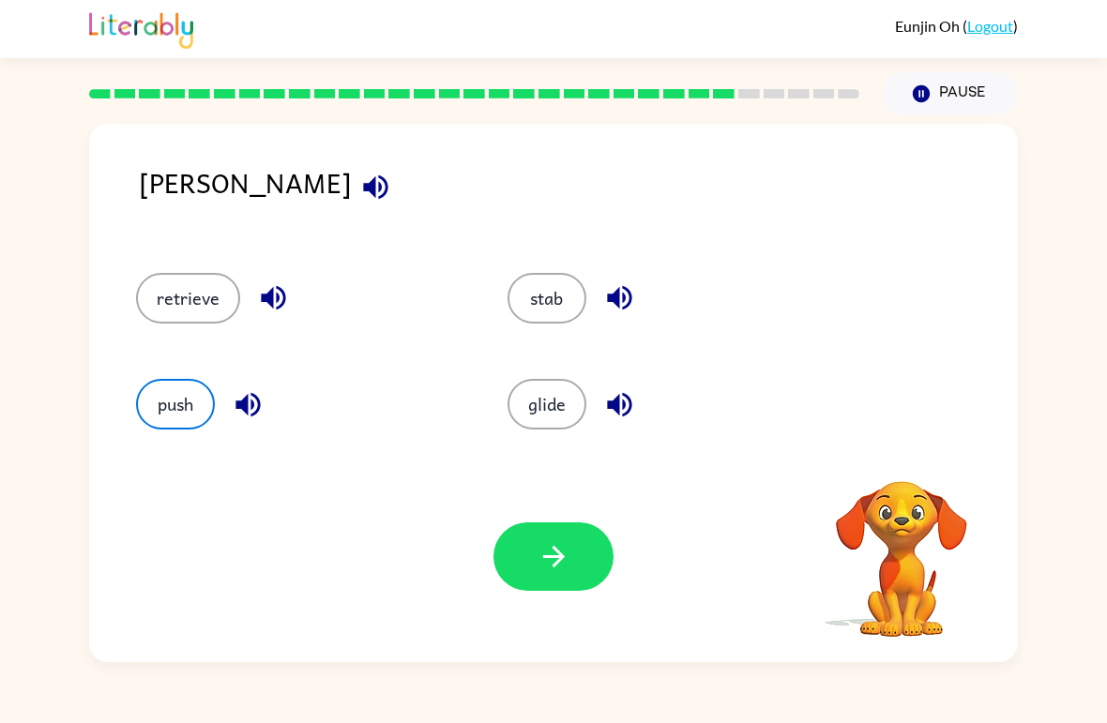
click at [571, 549] on button "button" at bounding box center [554, 557] width 120 height 68
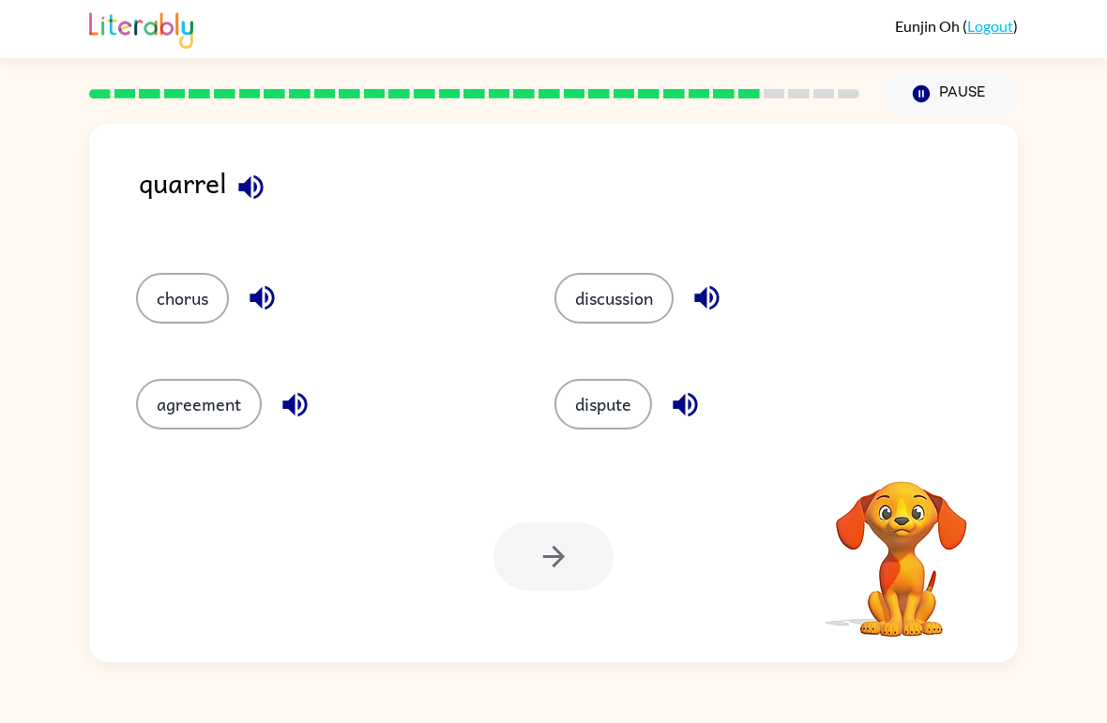
click at [158, 302] on button "chorus" at bounding box center [182, 298] width 93 height 51
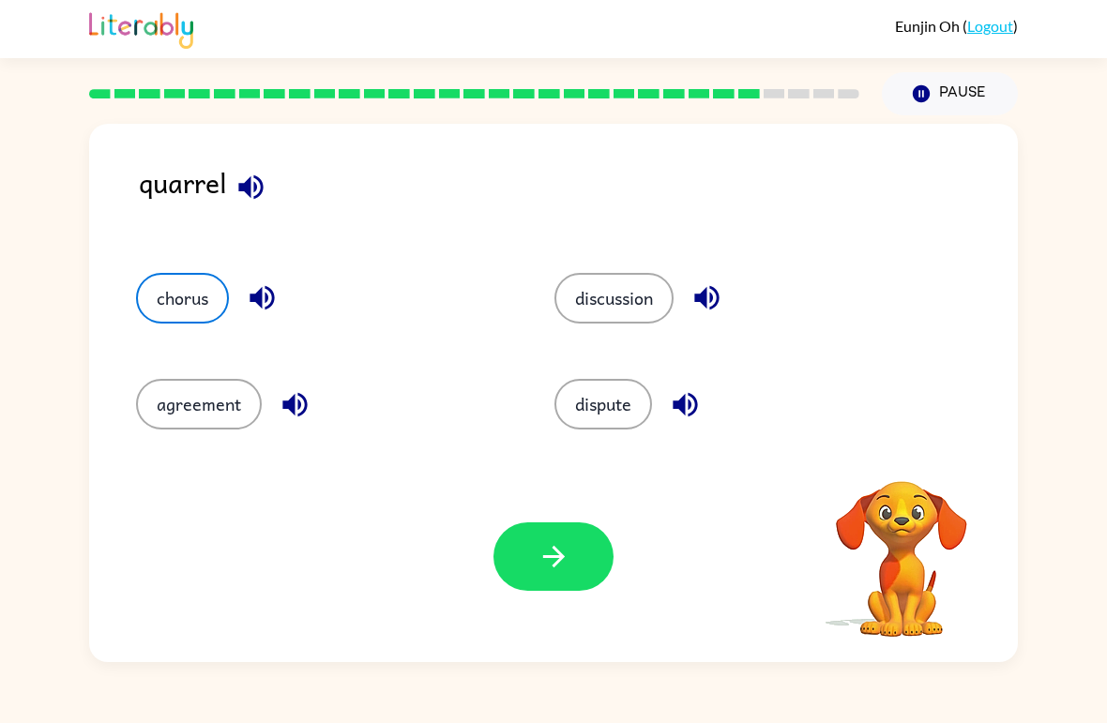
click at [574, 573] on button "button" at bounding box center [554, 557] width 120 height 68
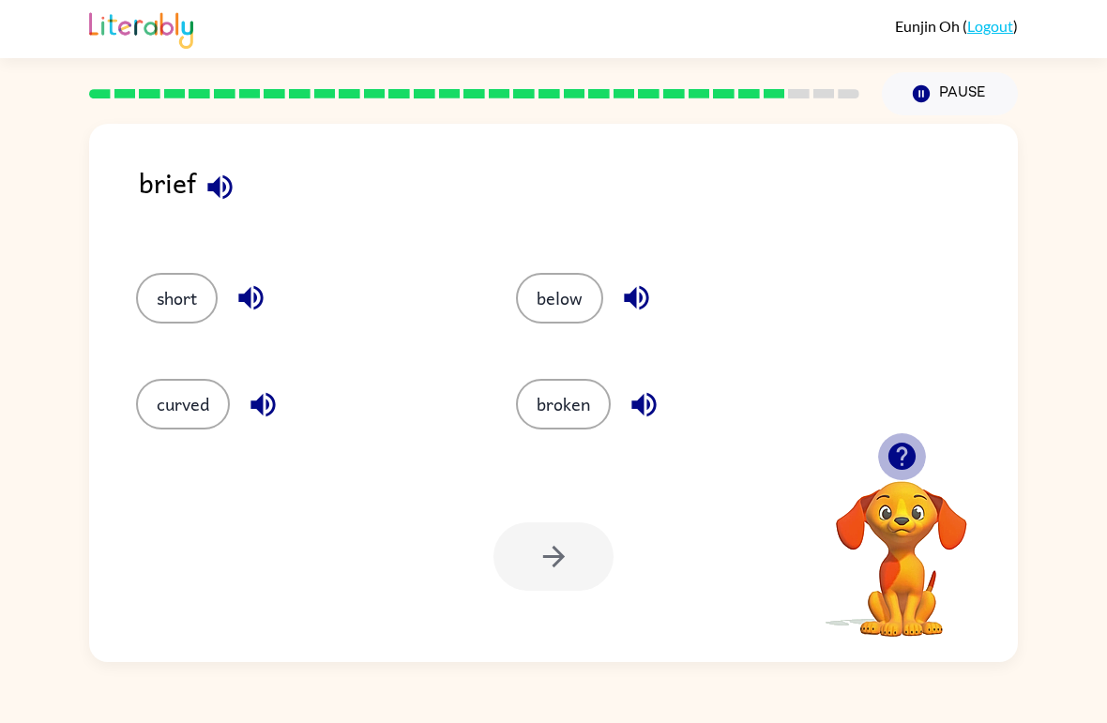
click at [905, 453] on icon "button" at bounding box center [902, 456] width 33 height 33
click at [540, 554] on div at bounding box center [554, 557] width 120 height 68
click at [565, 421] on button "broken" at bounding box center [563, 404] width 95 height 51
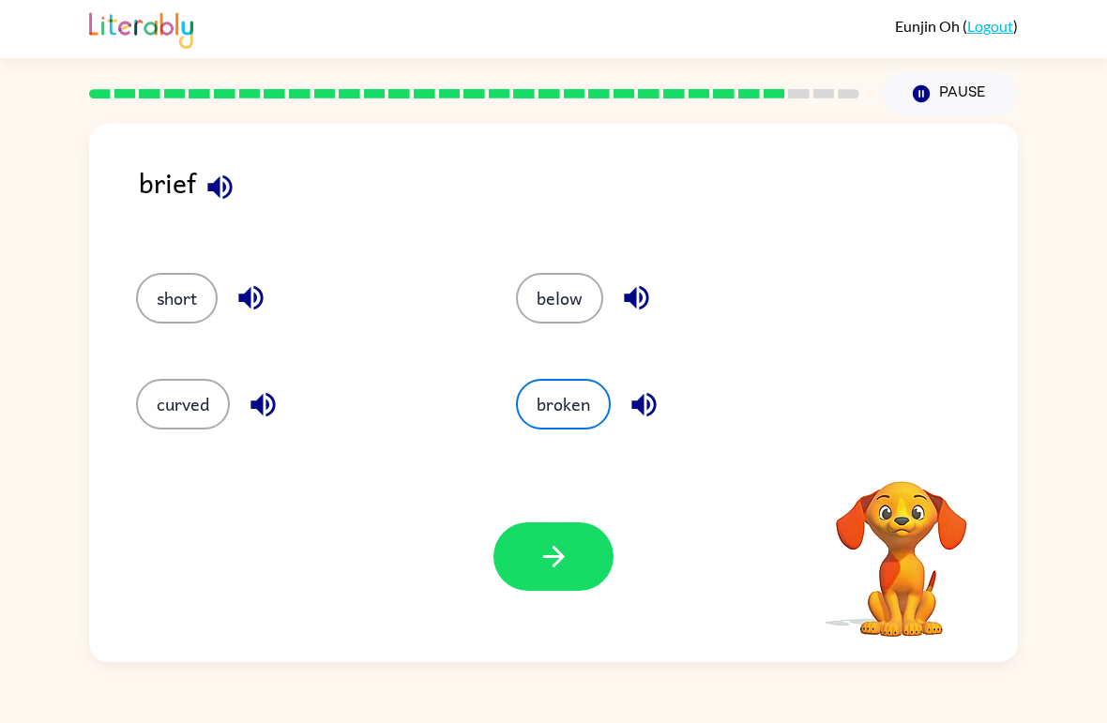
click at [549, 564] on icon "button" at bounding box center [554, 556] width 33 height 33
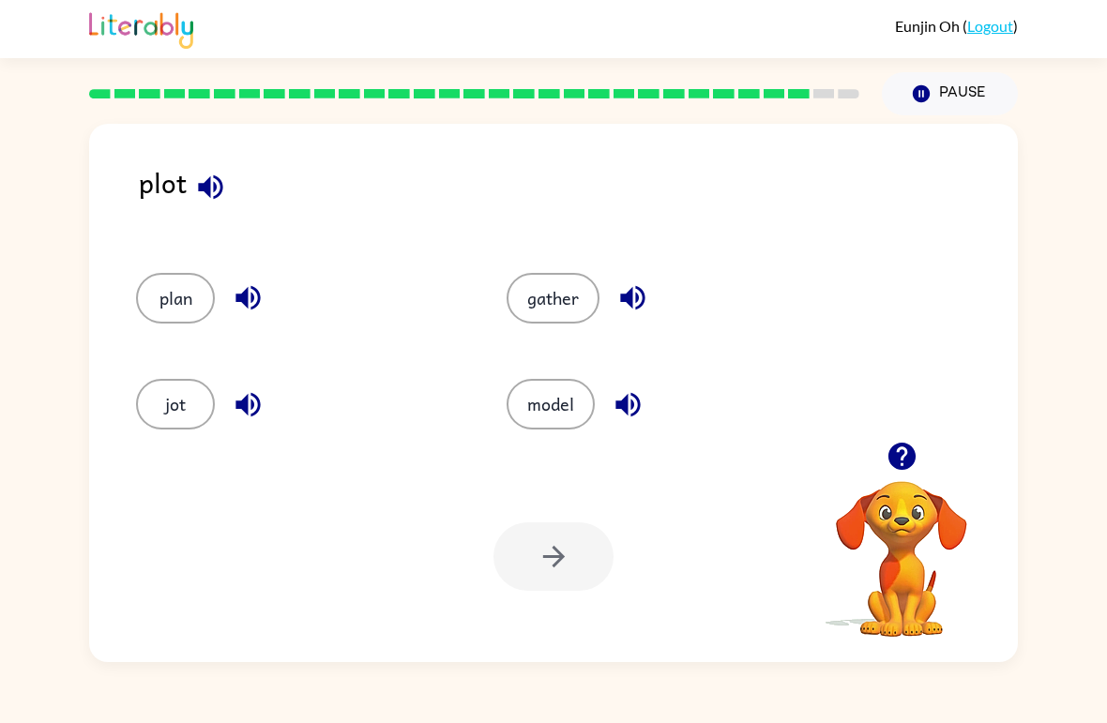
click at [559, 430] on button "model" at bounding box center [551, 404] width 88 height 51
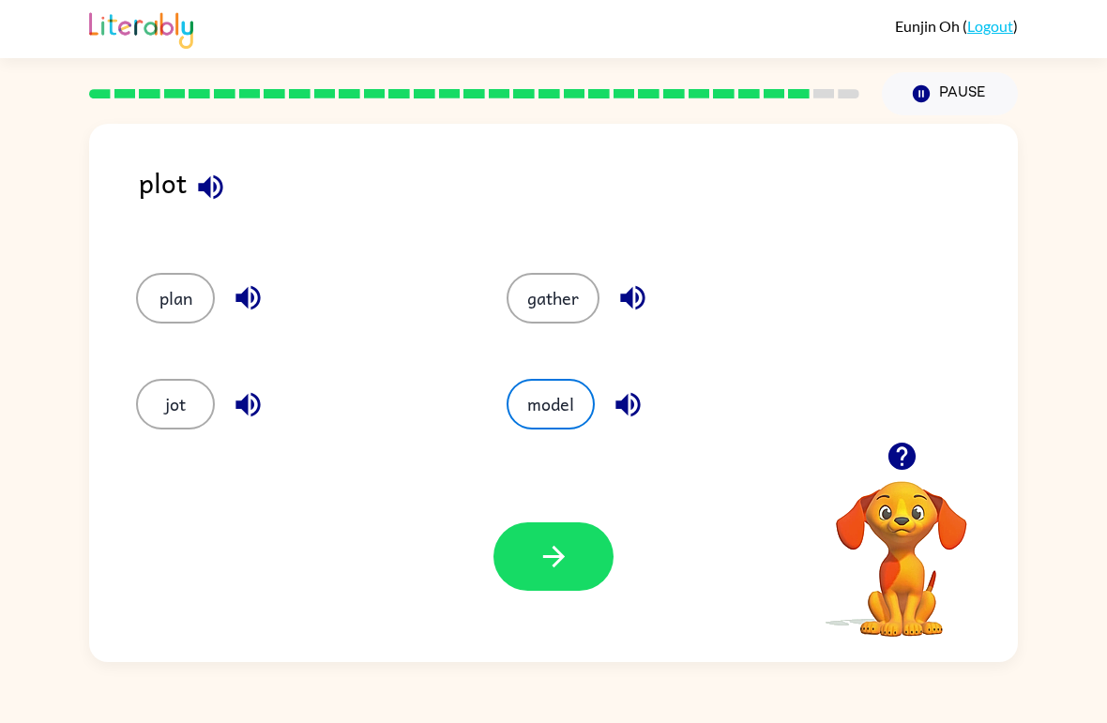
click at [549, 573] on icon "button" at bounding box center [554, 556] width 33 height 33
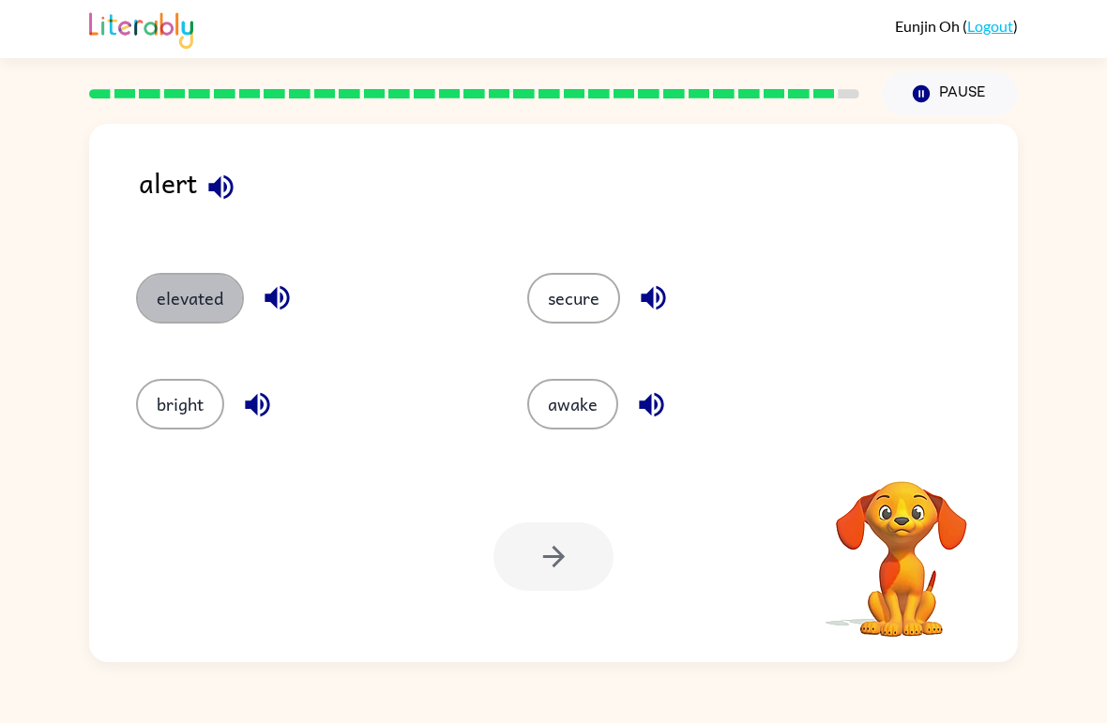
click at [162, 294] on button "elevated" at bounding box center [190, 298] width 108 height 51
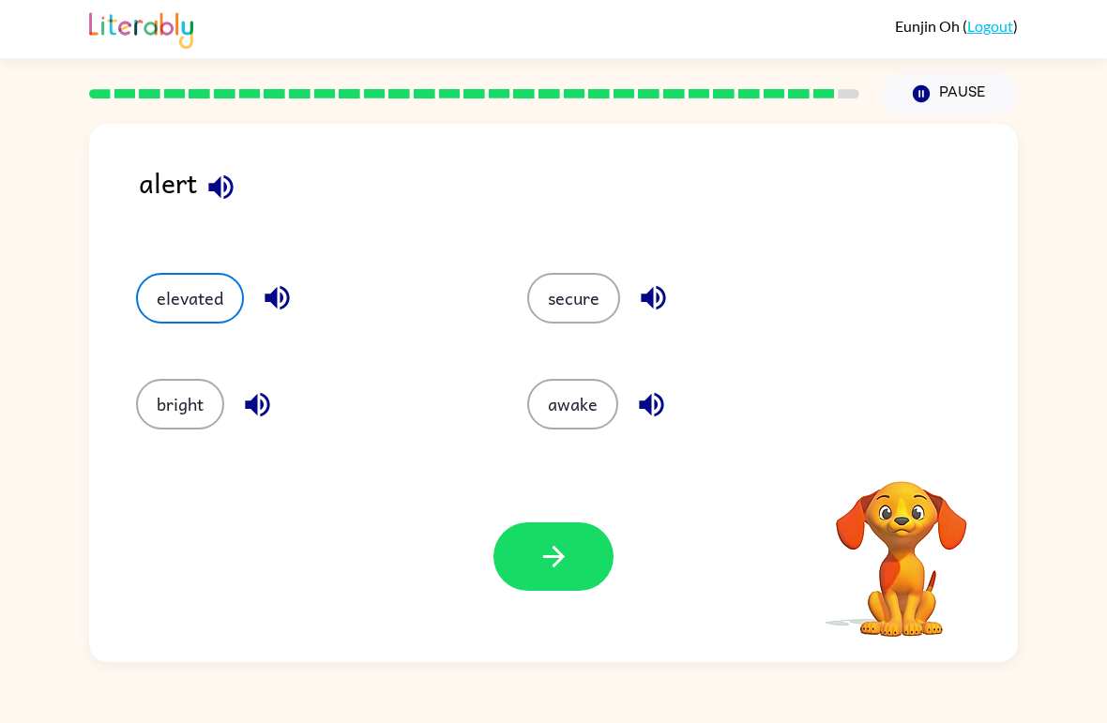
click at [582, 549] on button "button" at bounding box center [554, 557] width 120 height 68
